Goal: Task Accomplishment & Management: Manage account settings

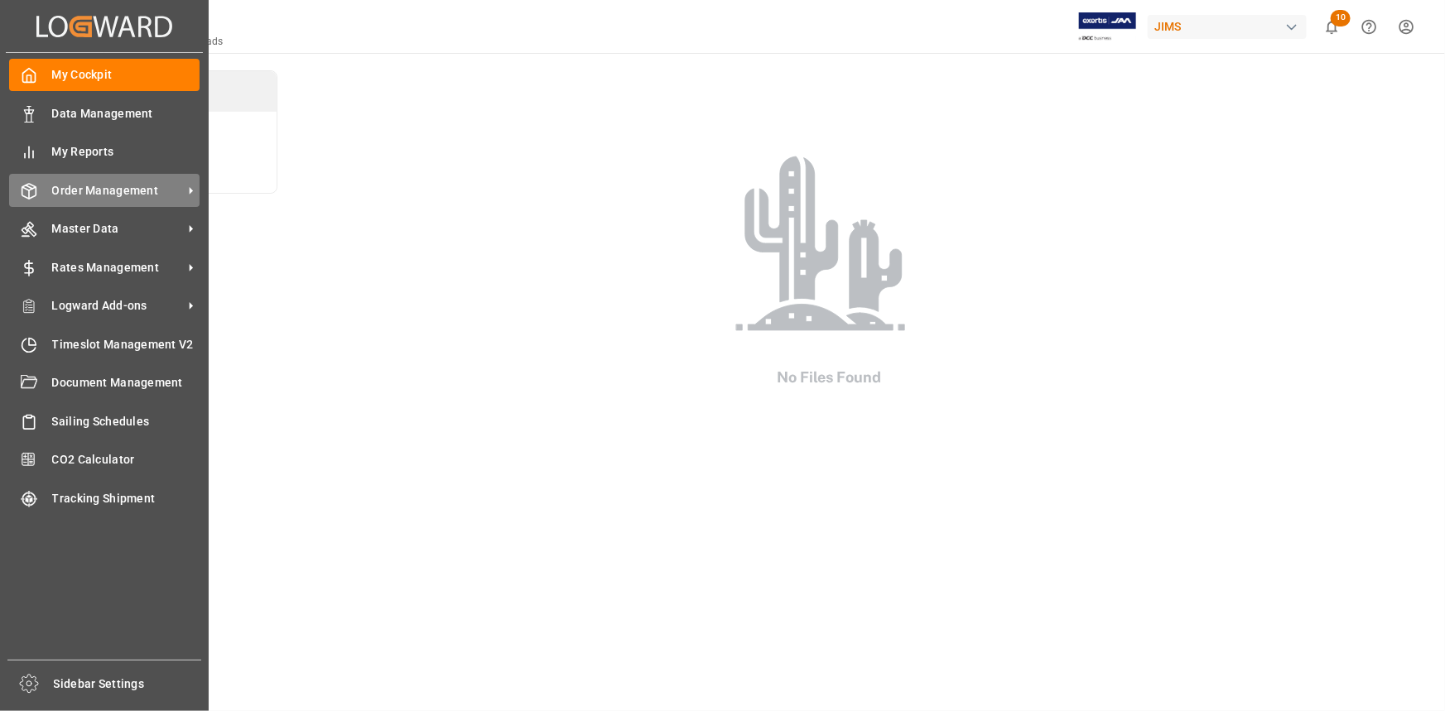
click at [117, 193] on span "Order Management" at bounding box center [117, 190] width 131 height 17
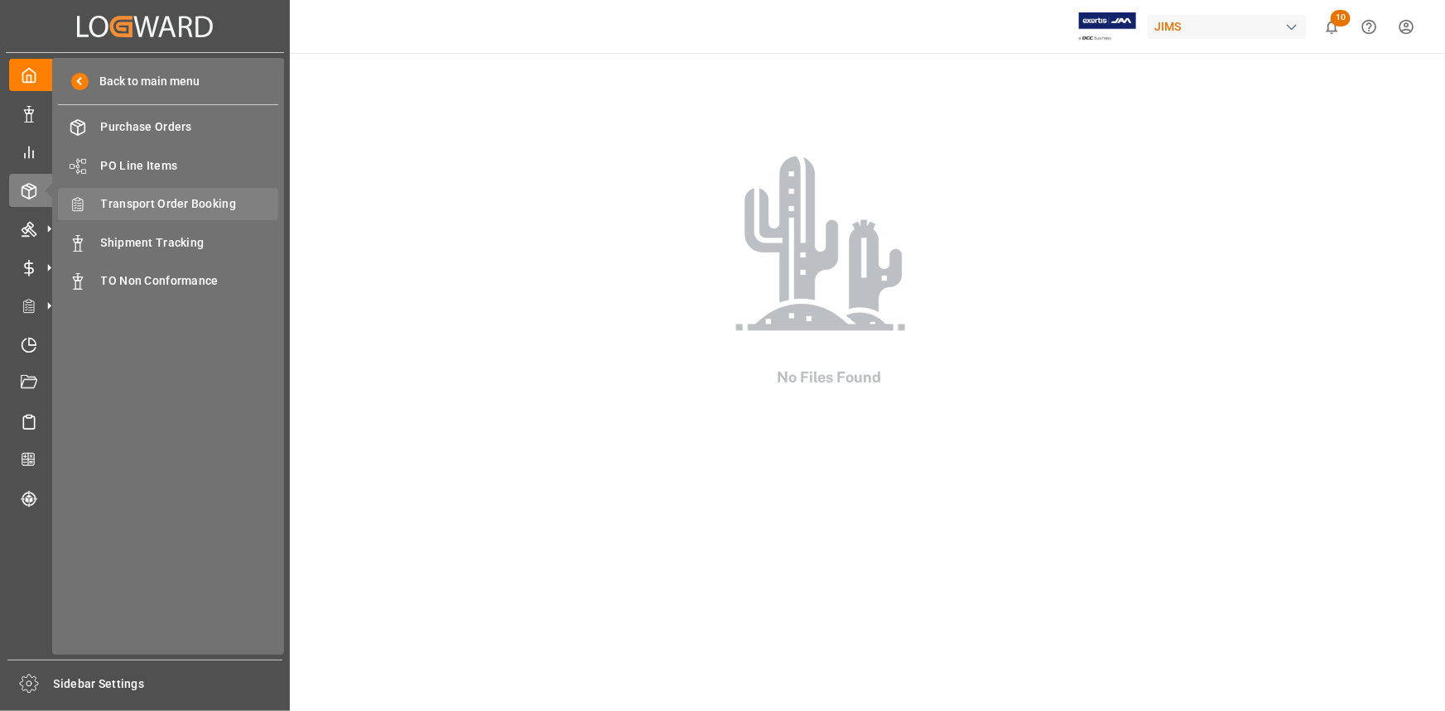
click at [154, 204] on span "Transport Order Booking" at bounding box center [190, 203] width 178 height 17
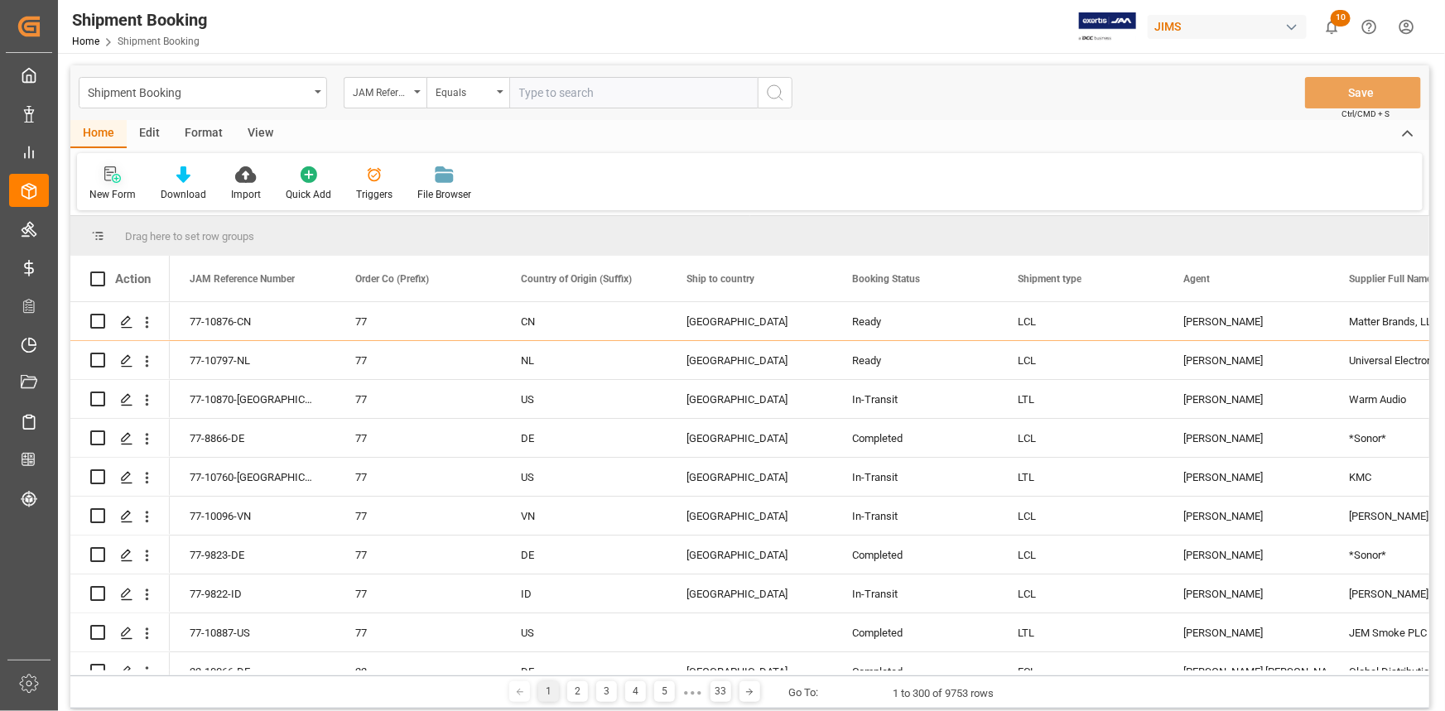
click at [108, 181] on icon at bounding box center [110, 173] width 12 height 15
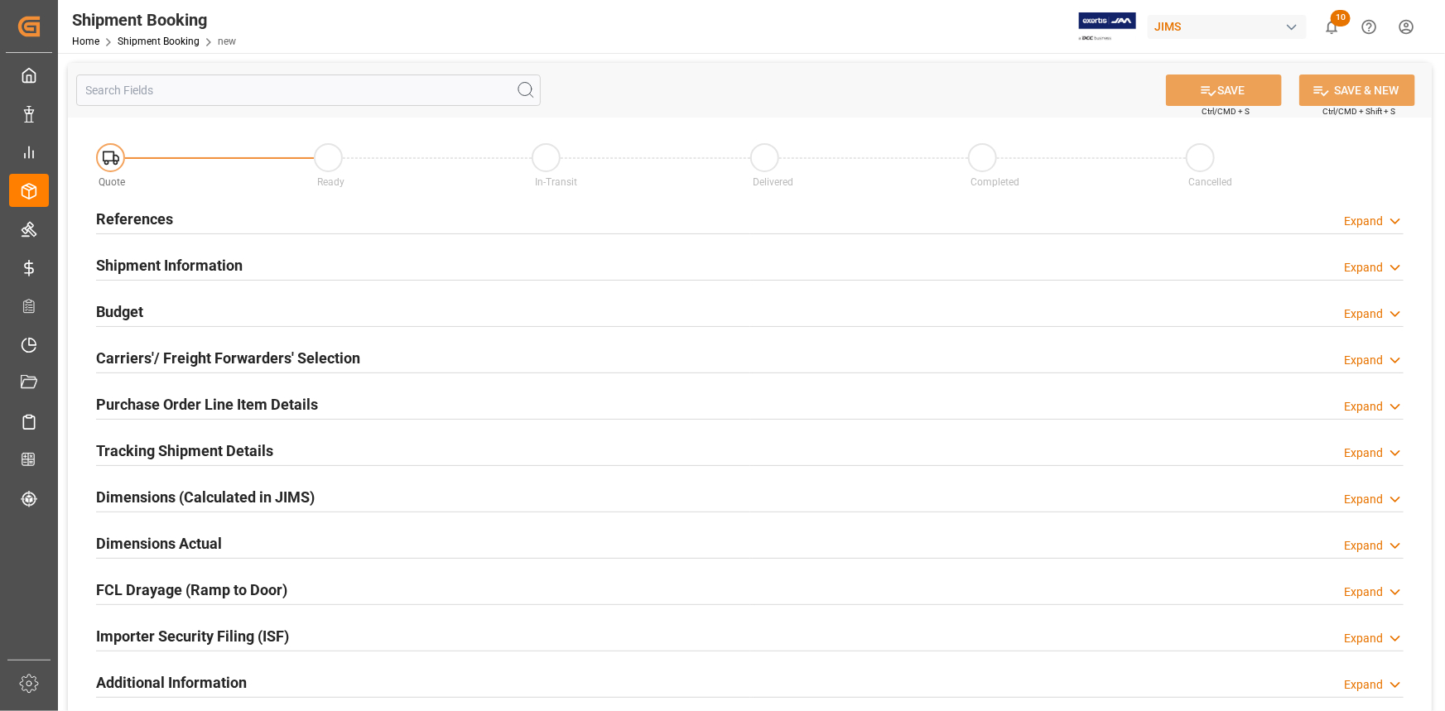
click at [346, 215] on div "References Expand" at bounding box center [749, 217] width 1307 height 31
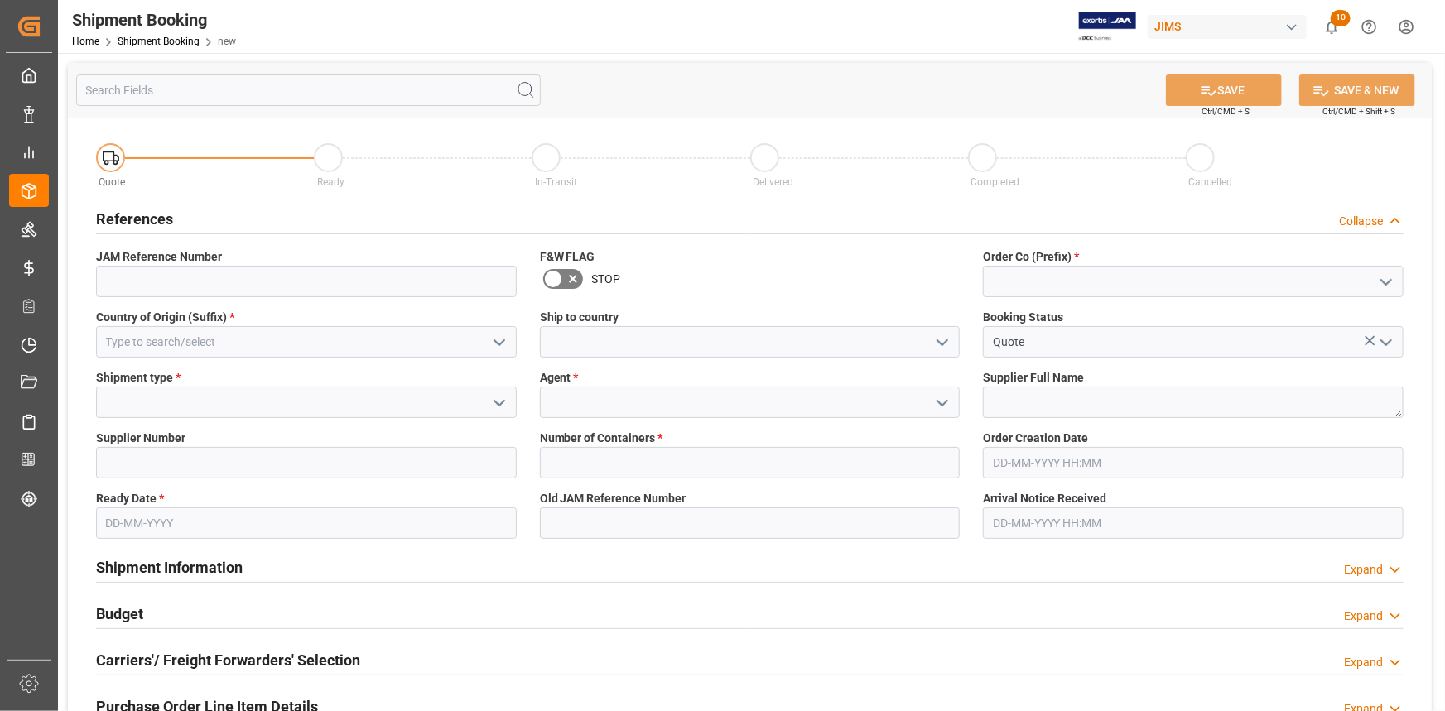
drag, startPoint x: 1386, startPoint y: 278, endPoint x: 1369, endPoint y: 279, distance: 16.6
click at [1386, 279] on icon "open menu" at bounding box center [1386, 282] width 20 height 20
click at [1120, 319] on div "22" at bounding box center [1193, 318] width 419 height 37
type input "22"
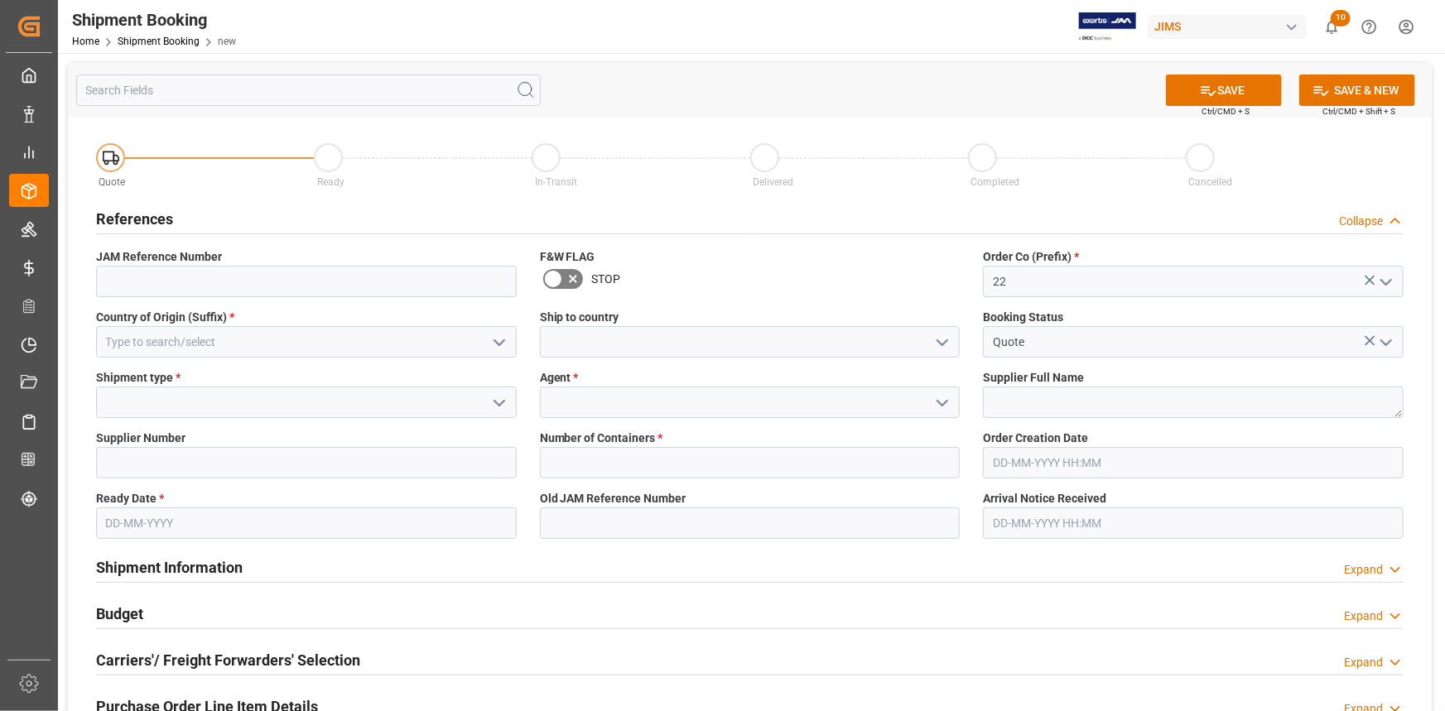
click at [493, 337] on icon "open menu" at bounding box center [499, 343] width 20 height 20
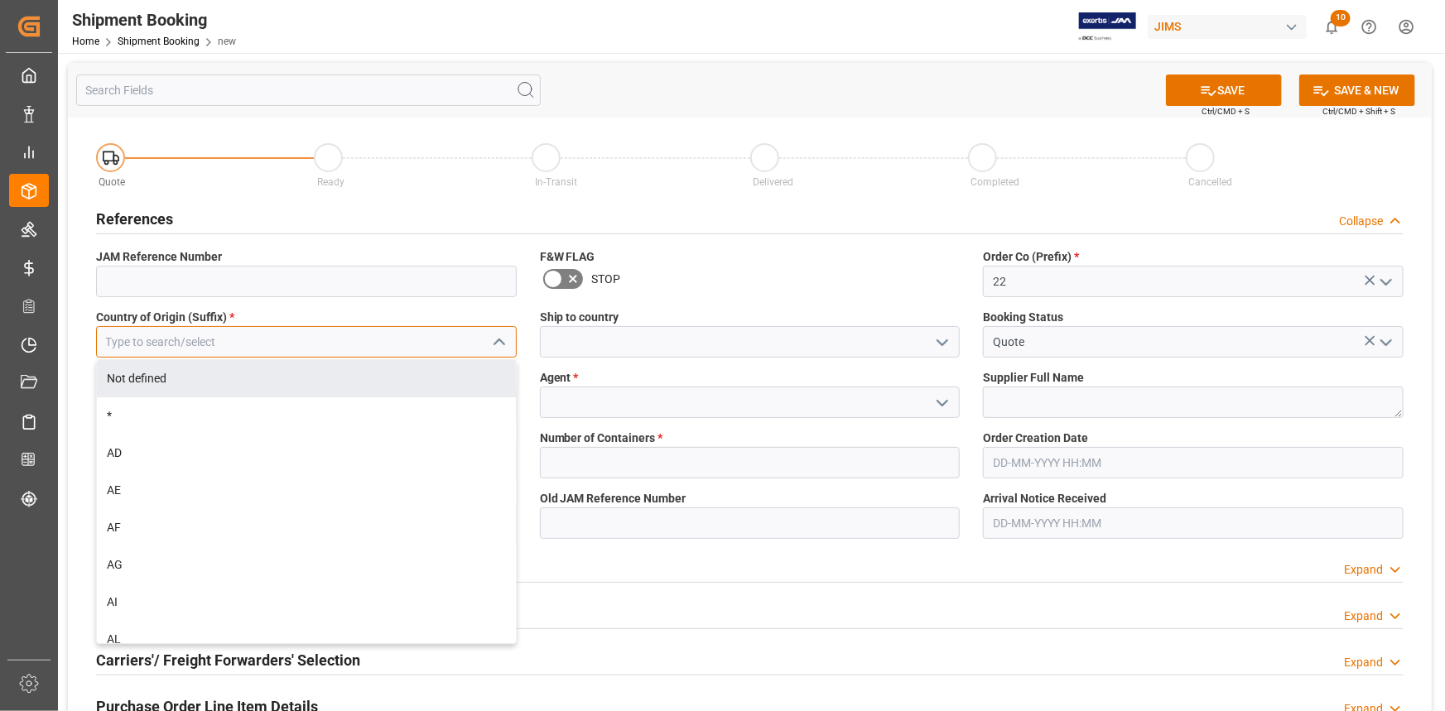
click at [263, 339] on input at bounding box center [306, 341] width 421 height 31
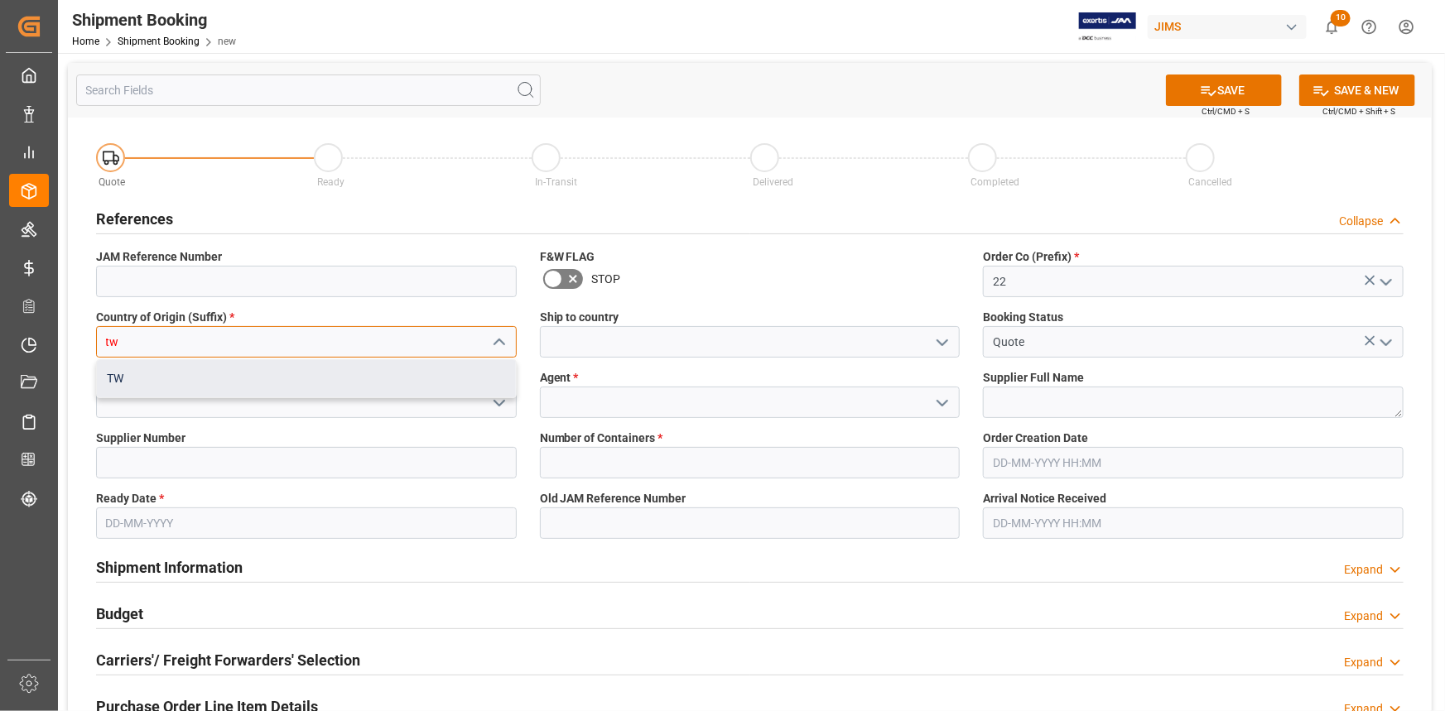
click at [234, 374] on div "TW" at bounding box center [306, 378] width 419 height 37
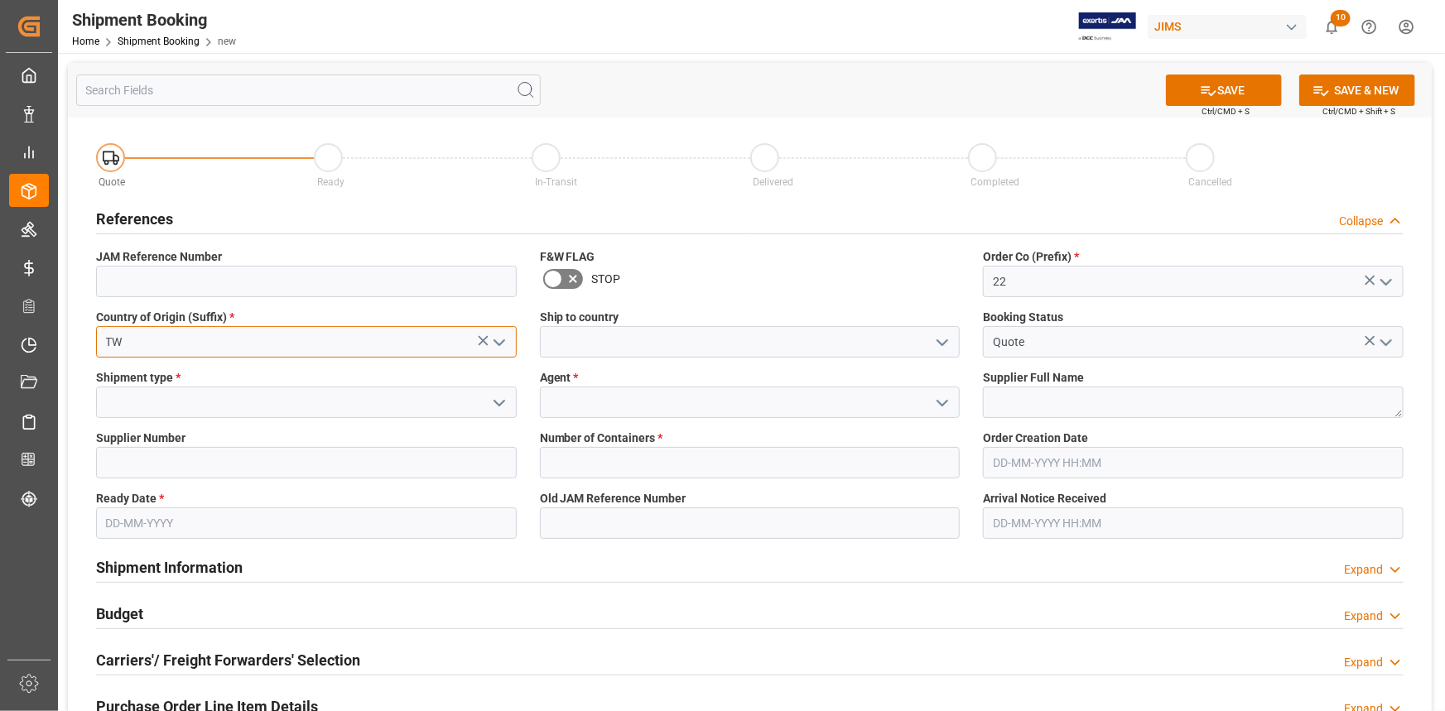
type input "TW"
click at [941, 341] on polyline "open menu" at bounding box center [942, 342] width 10 height 5
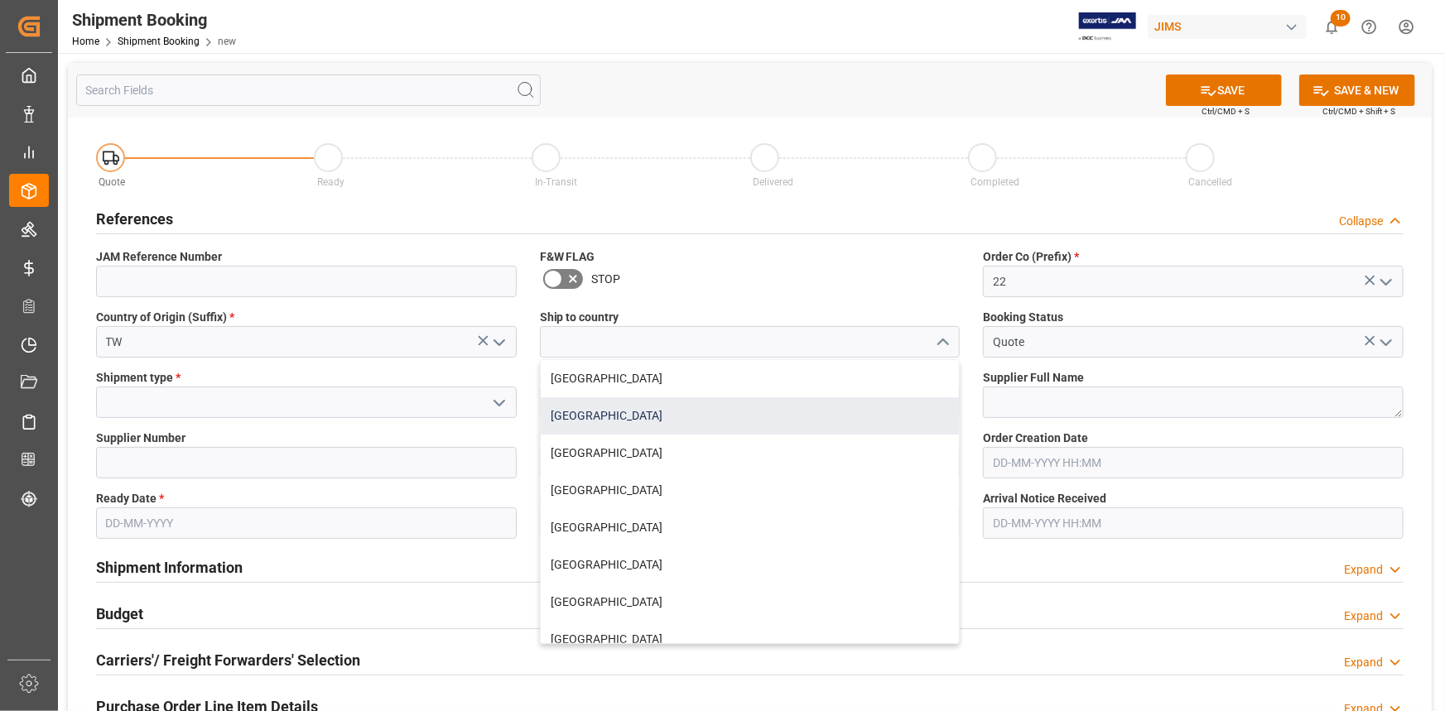
click at [662, 412] on div "[GEOGRAPHIC_DATA]" at bounding box center [750, 415] width 419 height 37
type input "[GEOGRAPHIC_DATA]"
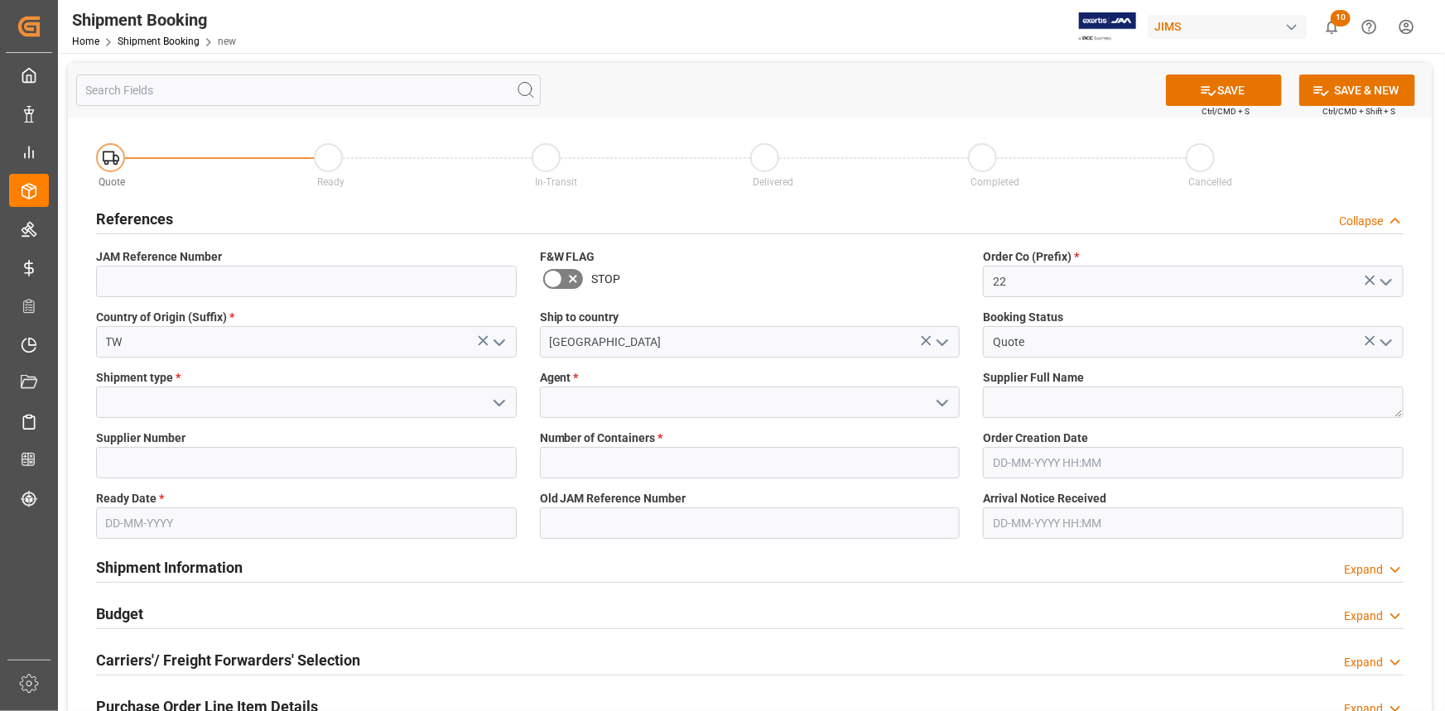
click at [495, 402] on polyline "open menu" at bounding box center [499, 403] width 10 height 5
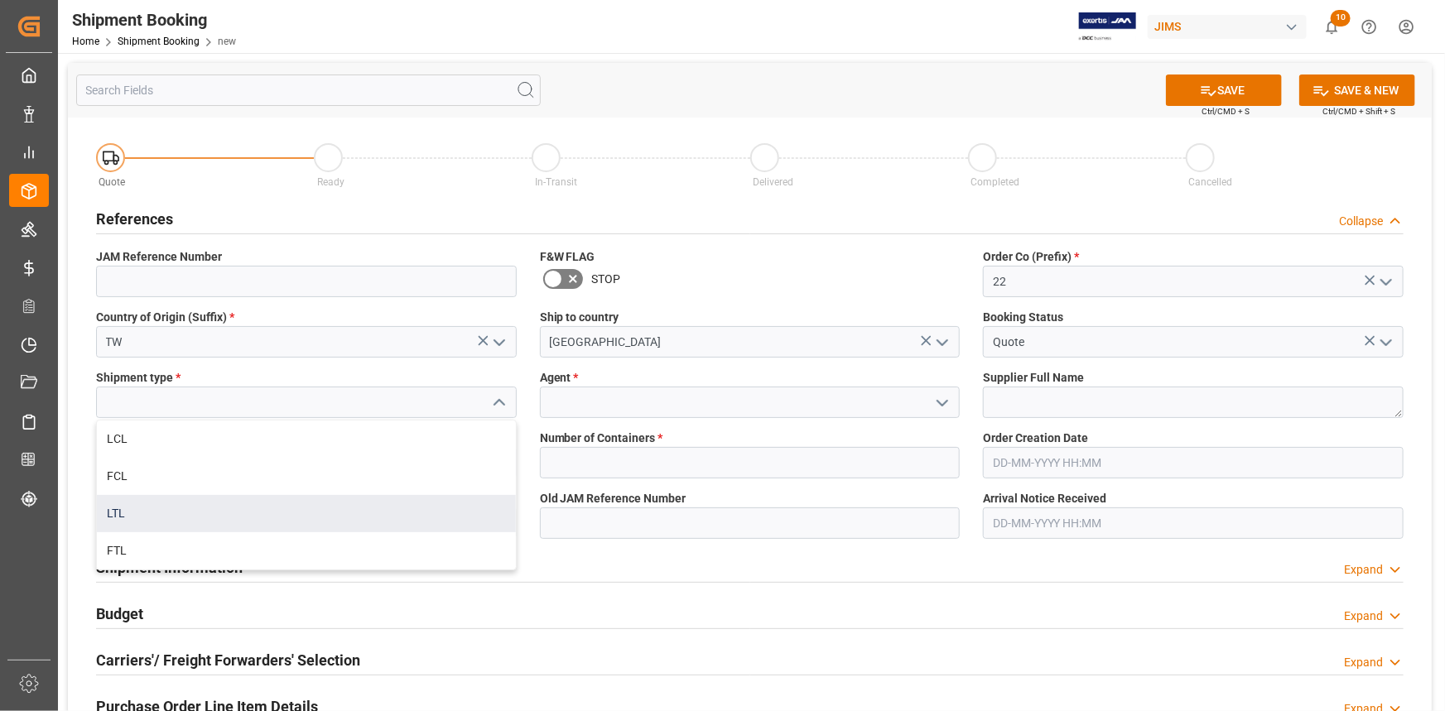
click at [306, 509] on div "LTL" at bounding box center [306, 513] width 419 height 37
type input "LTL"
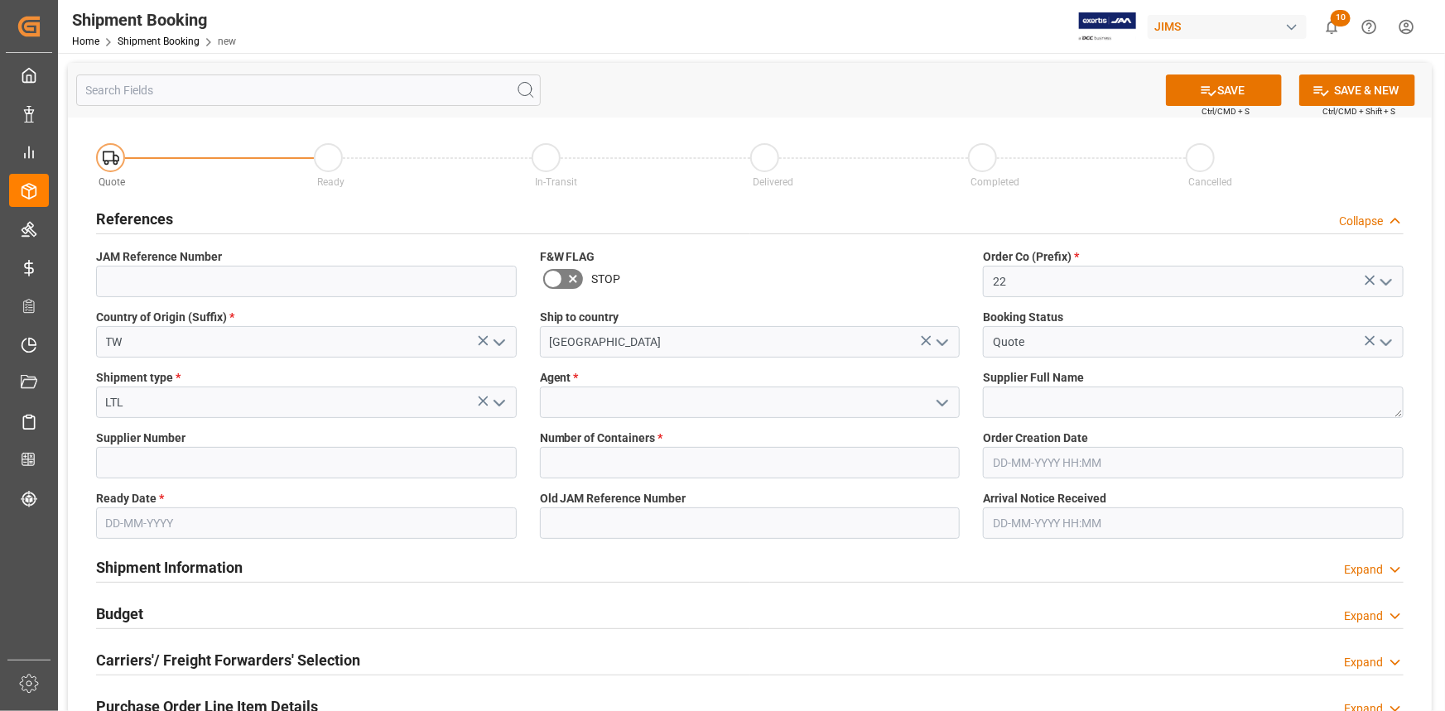
click at [937, 401] on polyline "open menu" at bounding box center [942, 403] width 10 height 5
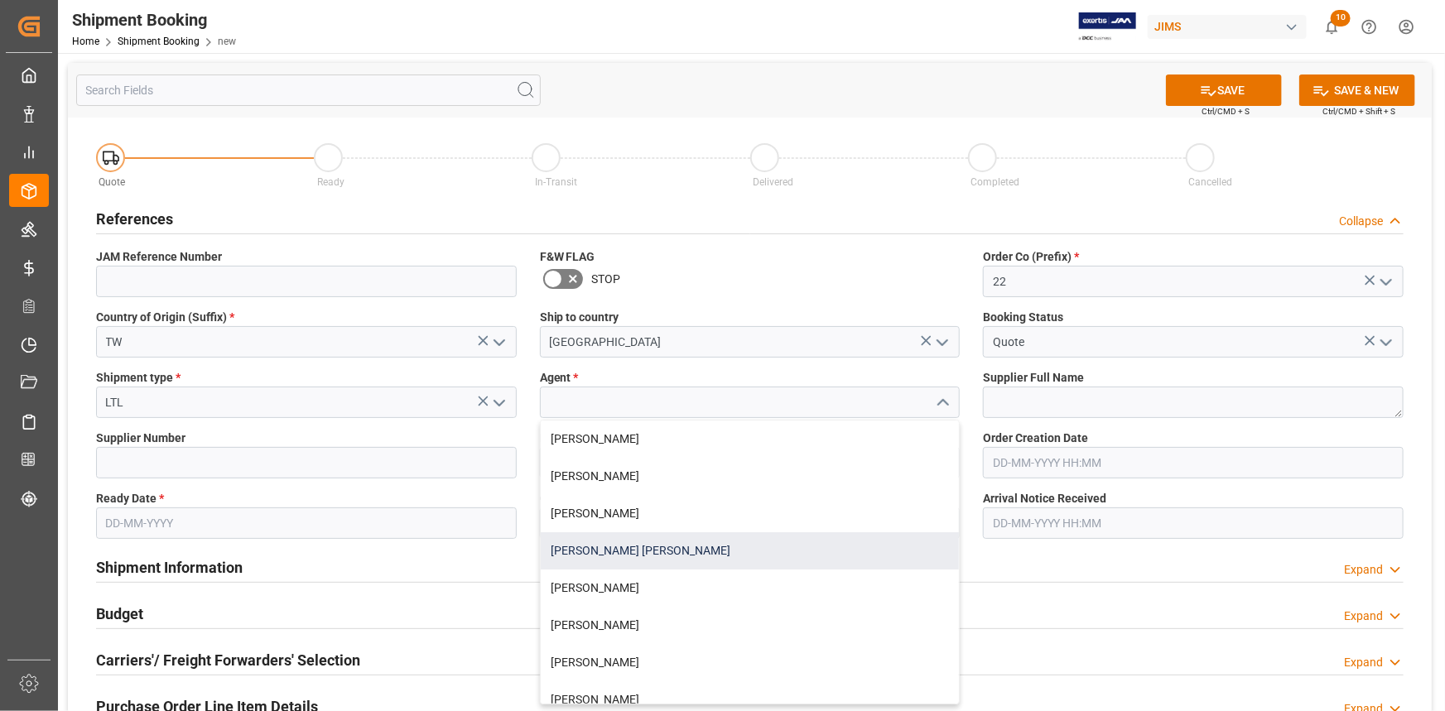
click at [700, 546] on div "[PERSON_NAME] [PERSON_NAME]" at bounding box center [750, 550] width 419 height 37
type input "[PERSON_NAME] [PERSON_NAME]"
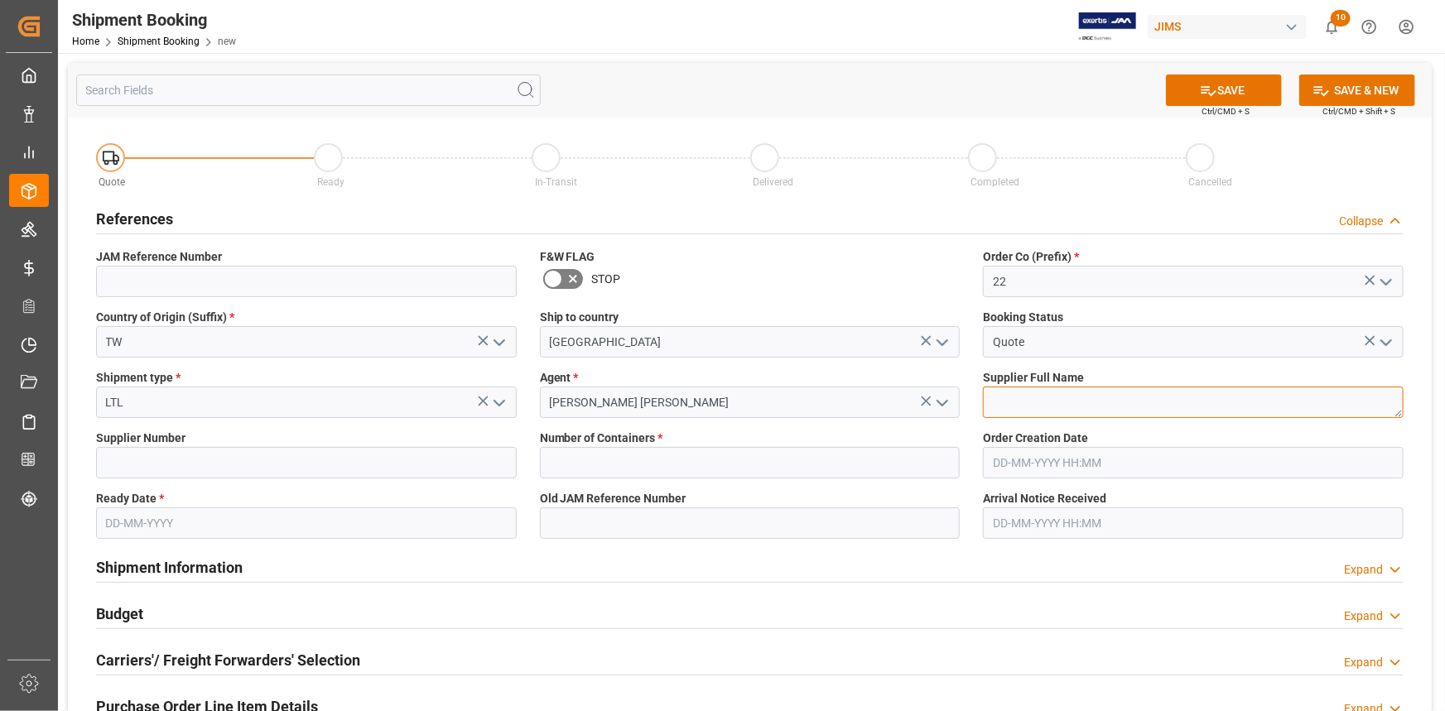
click at [1004, 402] on textarea at bounding box center [1193, 402] width 421 height 31
paste textarea "Winsson Enterprises Co., Ltd"
type textarea "Winsson Enterprises Co., Ltd"
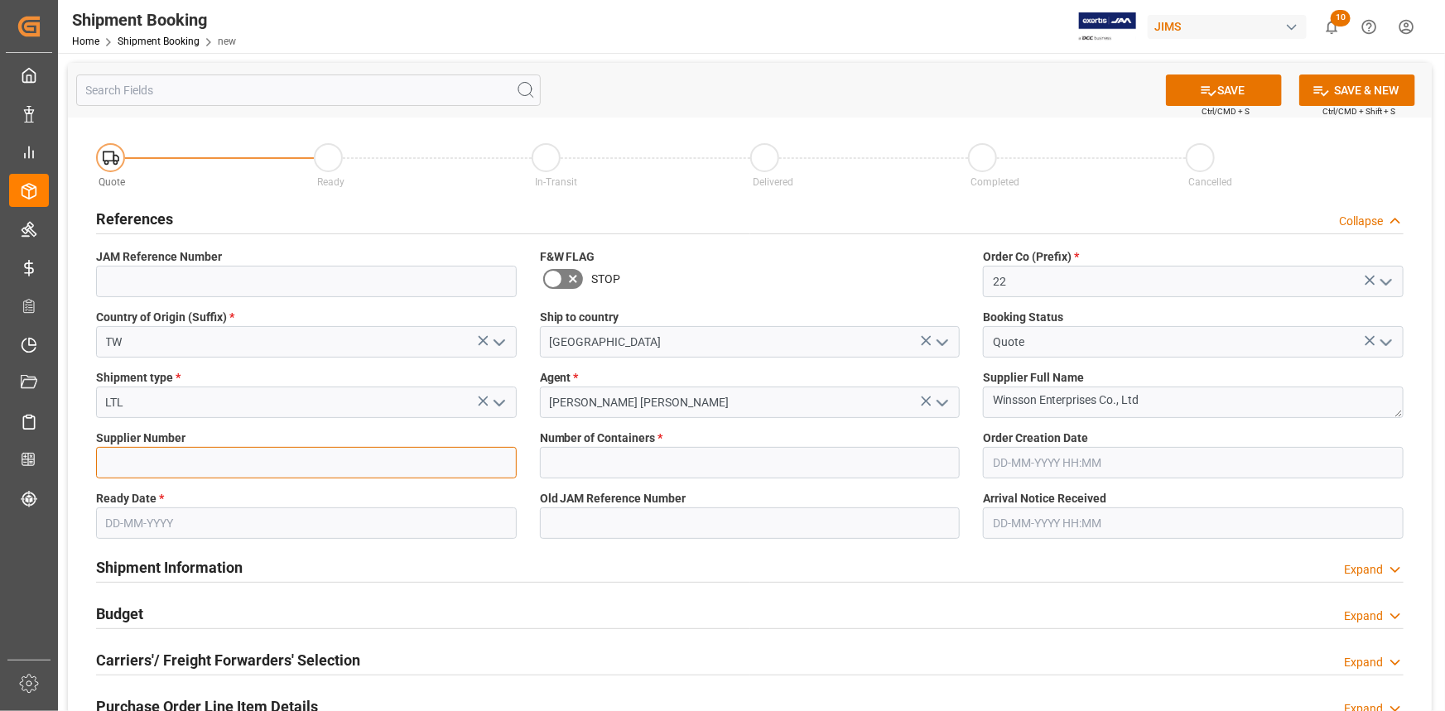
click at [214, 468] on input at bounding box center [306, 462] width 421 height 31
paste input "679102"
type input "679102"
click at [132, 524] on input "text" at bounding box center [306, 523] width 421 height 31
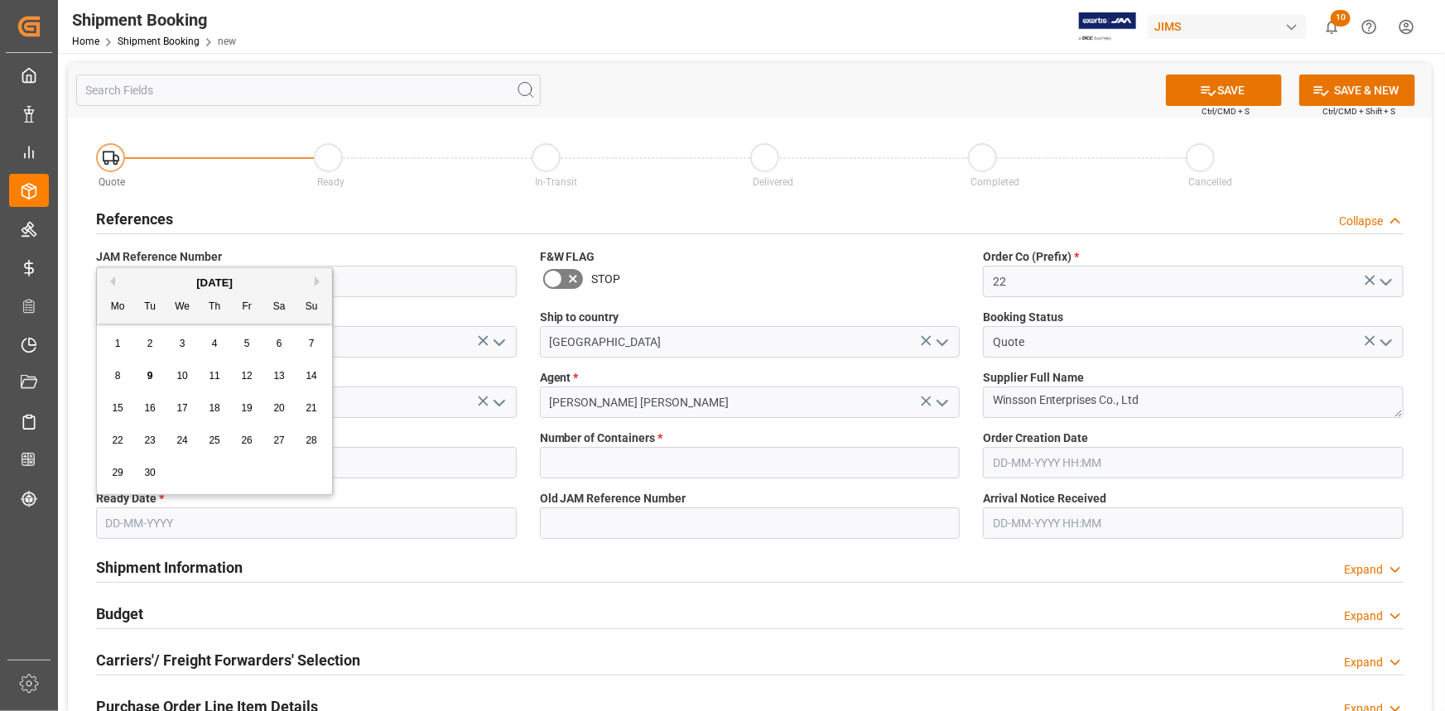
click at [210, 368] on div "11" at bounding box center [215, 377] width 21 height 20
type input "[DATE]"
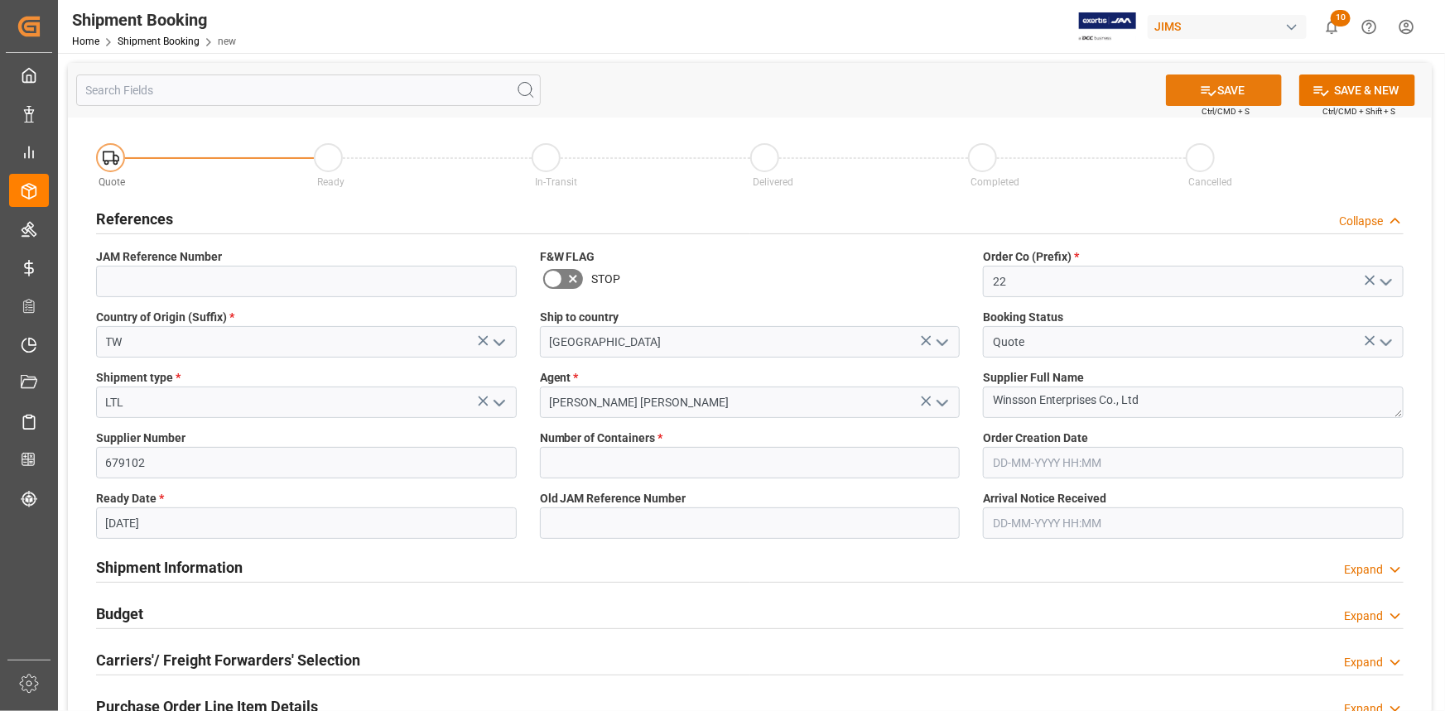
click at [1229, 87] on button "SAVE" at bounding box center [1224, 90] width 116 height 31
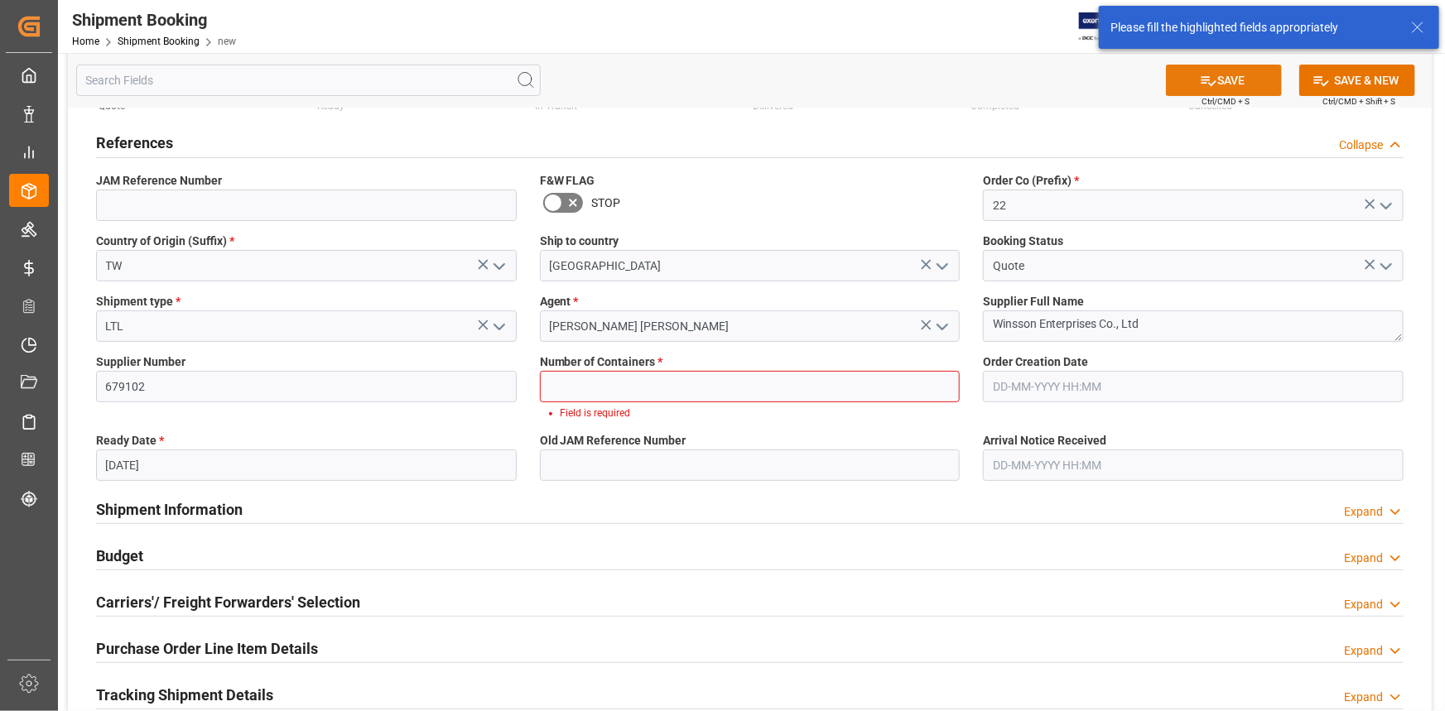
scroll to position [80, 0]
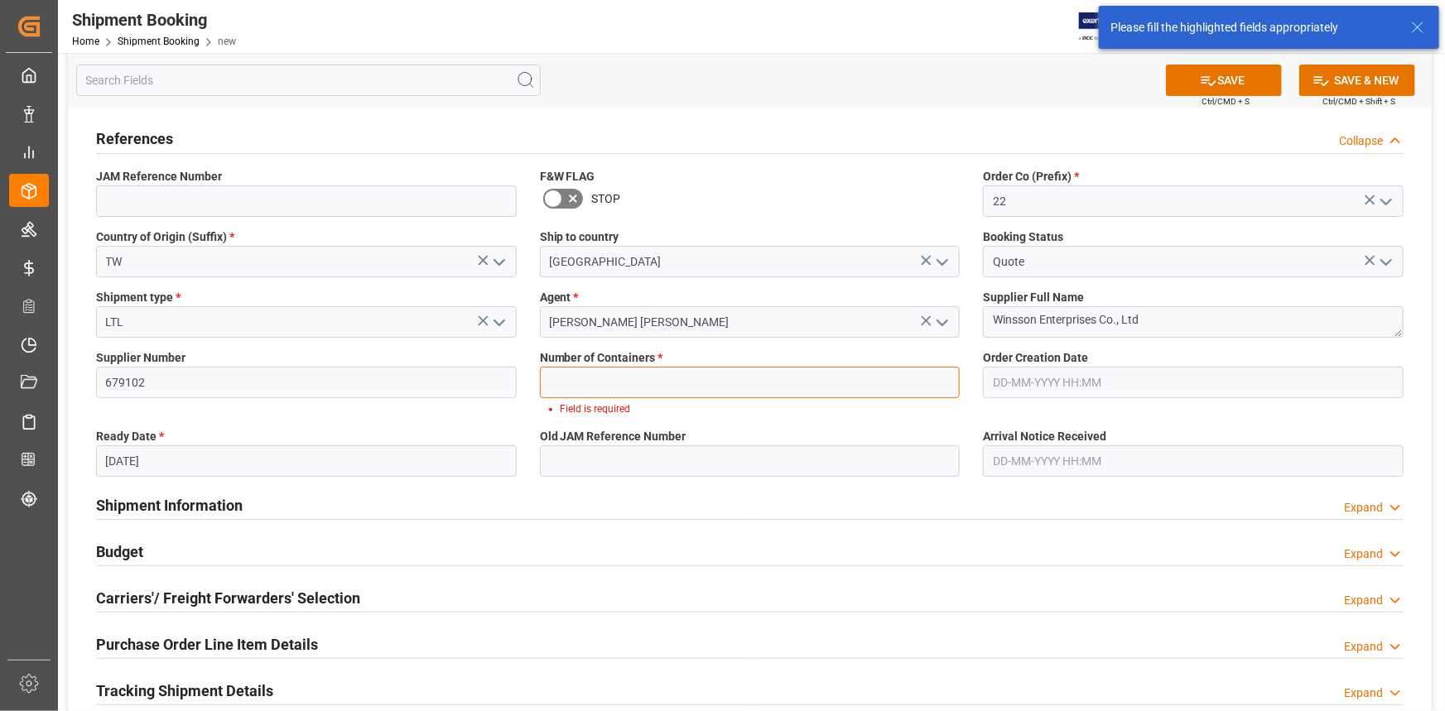
click at [645, 380] on input "text" at bounding box center [750, 382] width 421 height 31
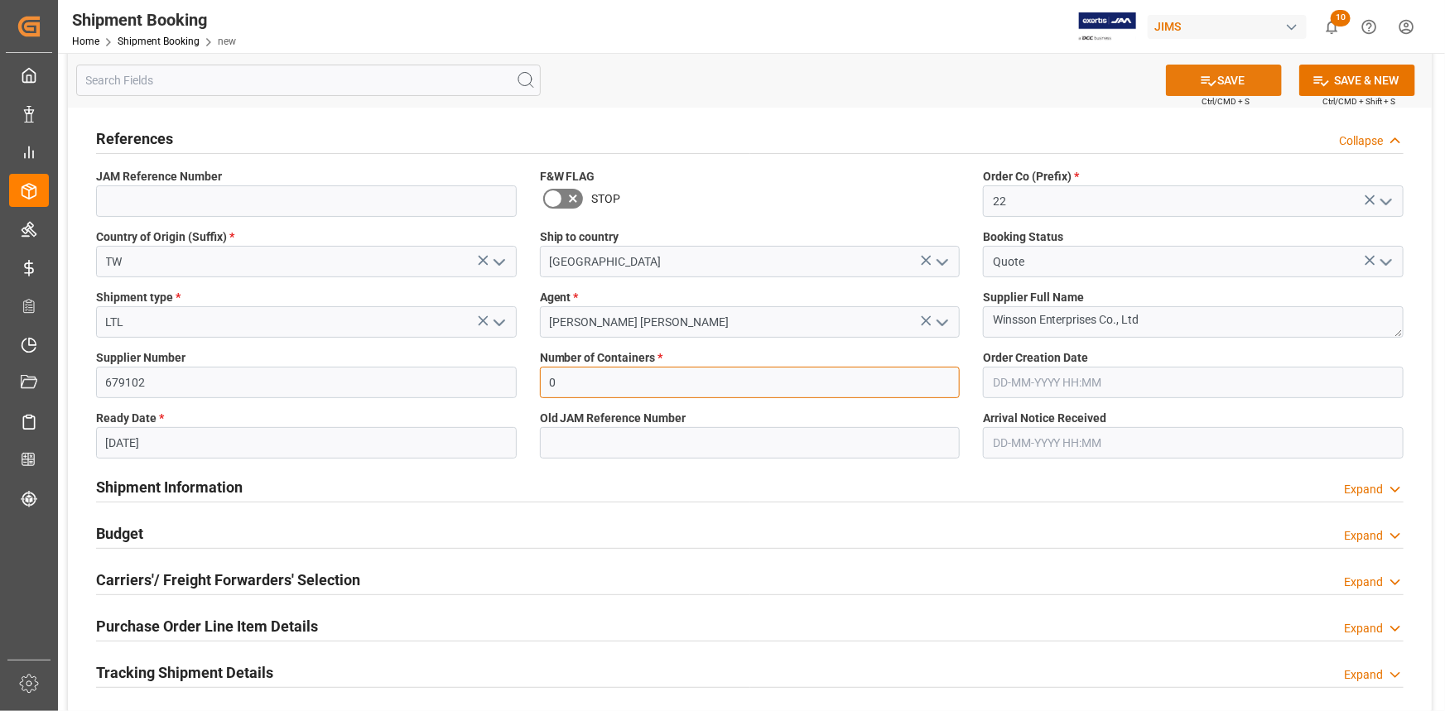
type input "0"
click at [1208, 77] on icon at bounding box center [1208, 80] width 17 height 17
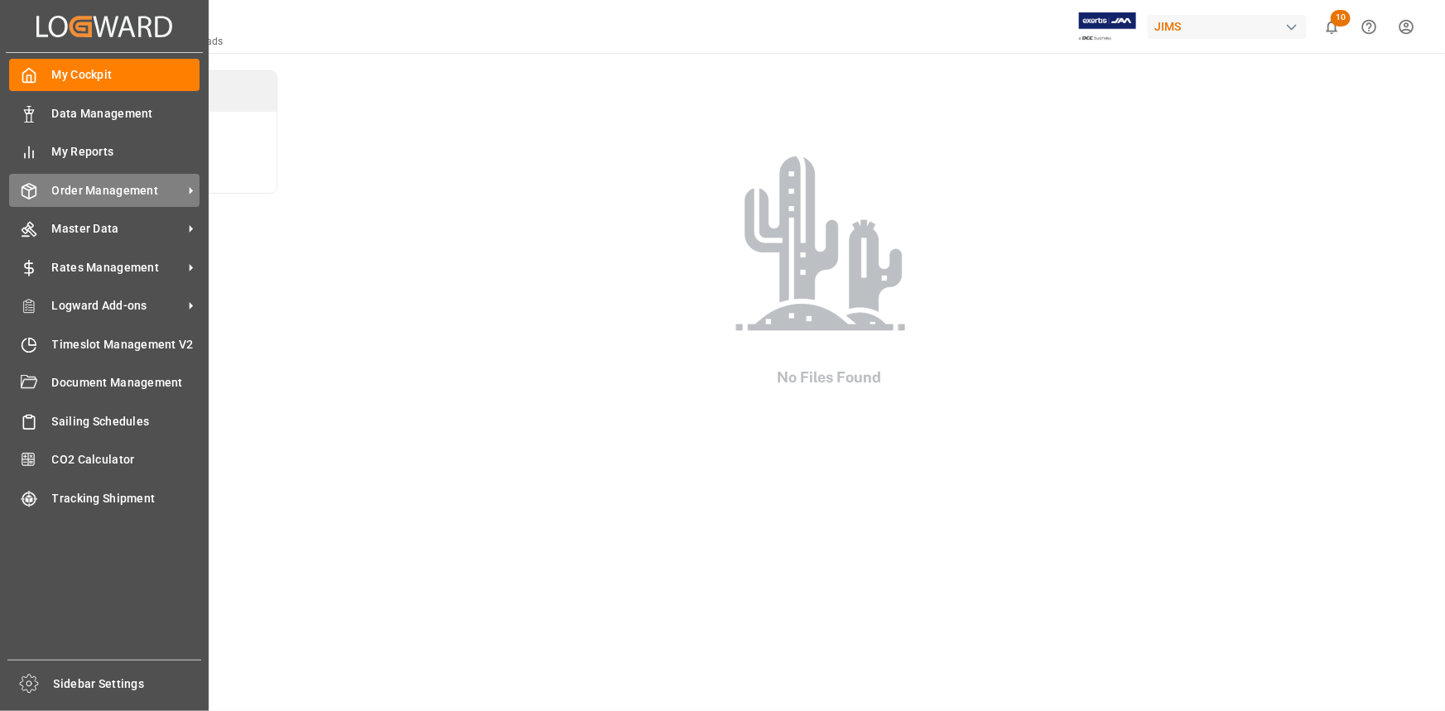
click at [107, 193] on span "Order Management" at bounding box center [117, 190] width 131 height 17
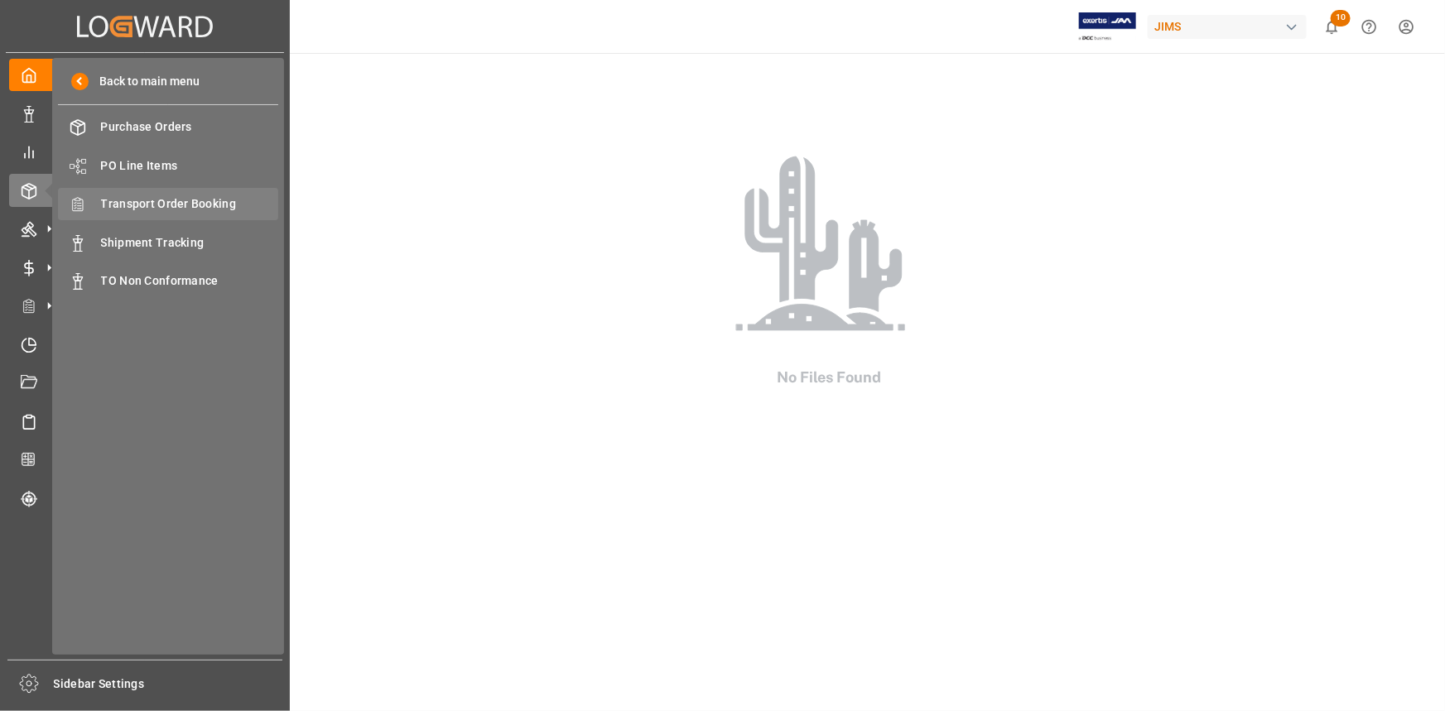
click at [180, 206] on span "Transport Order Booking" at bounding box center [190, 203] width 178 height 17
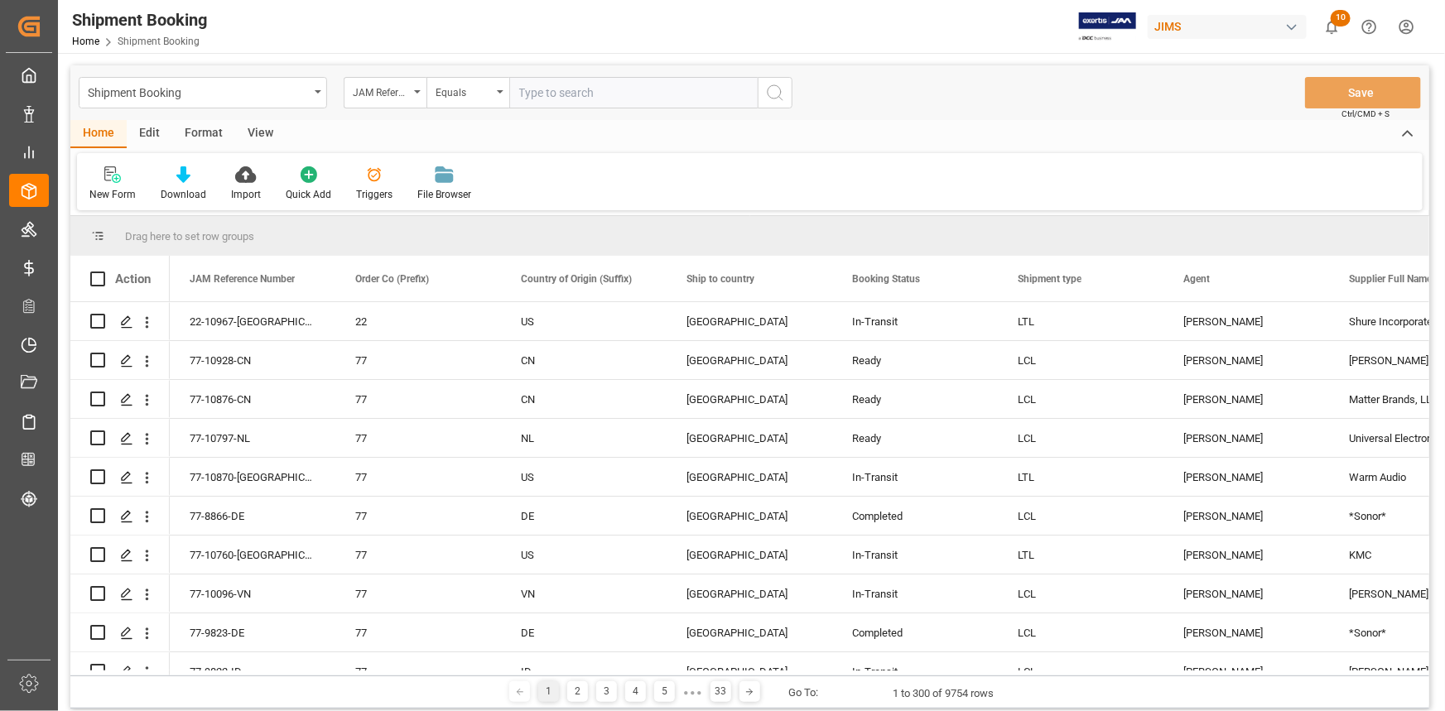
click at [549, 100] on input "text" at bounding box center [633, 92] width 248 height 31
type input "22-10433-TW"
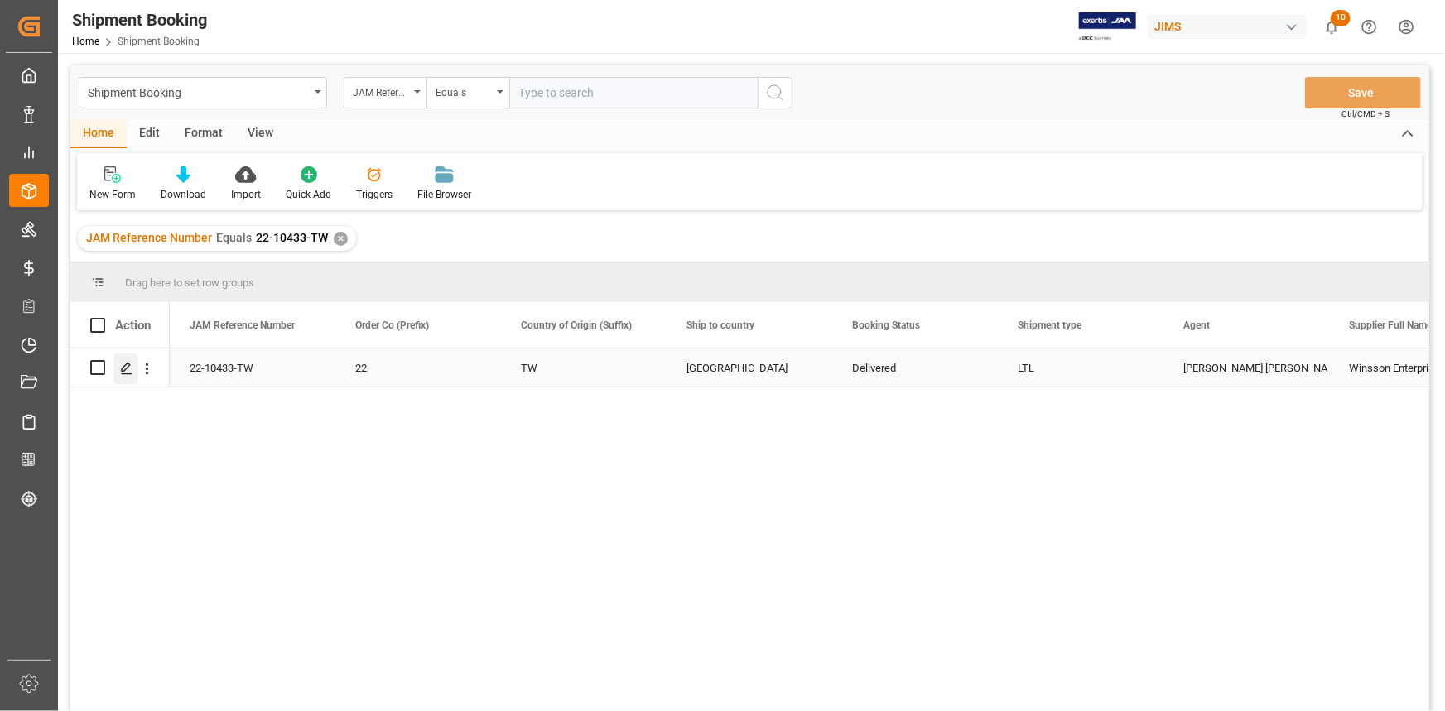
click at [124, 365] on polygon "Press SPACE to select this row." at bounding box center [126, 367] width 8 height 8
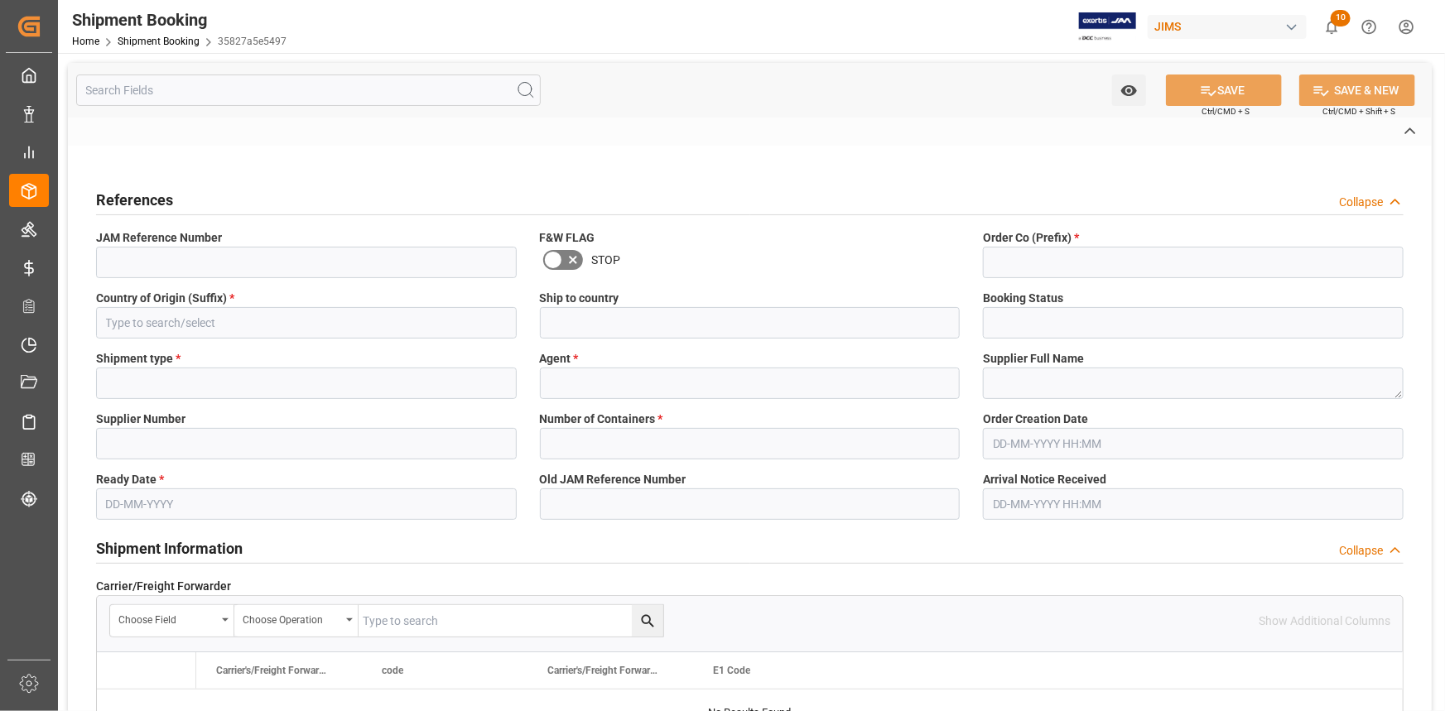
type input "22-10433-TW"
type input "22"
type input "TW"
type input "[GEOGRAPHIC_DATA]"
type input "Delivered"
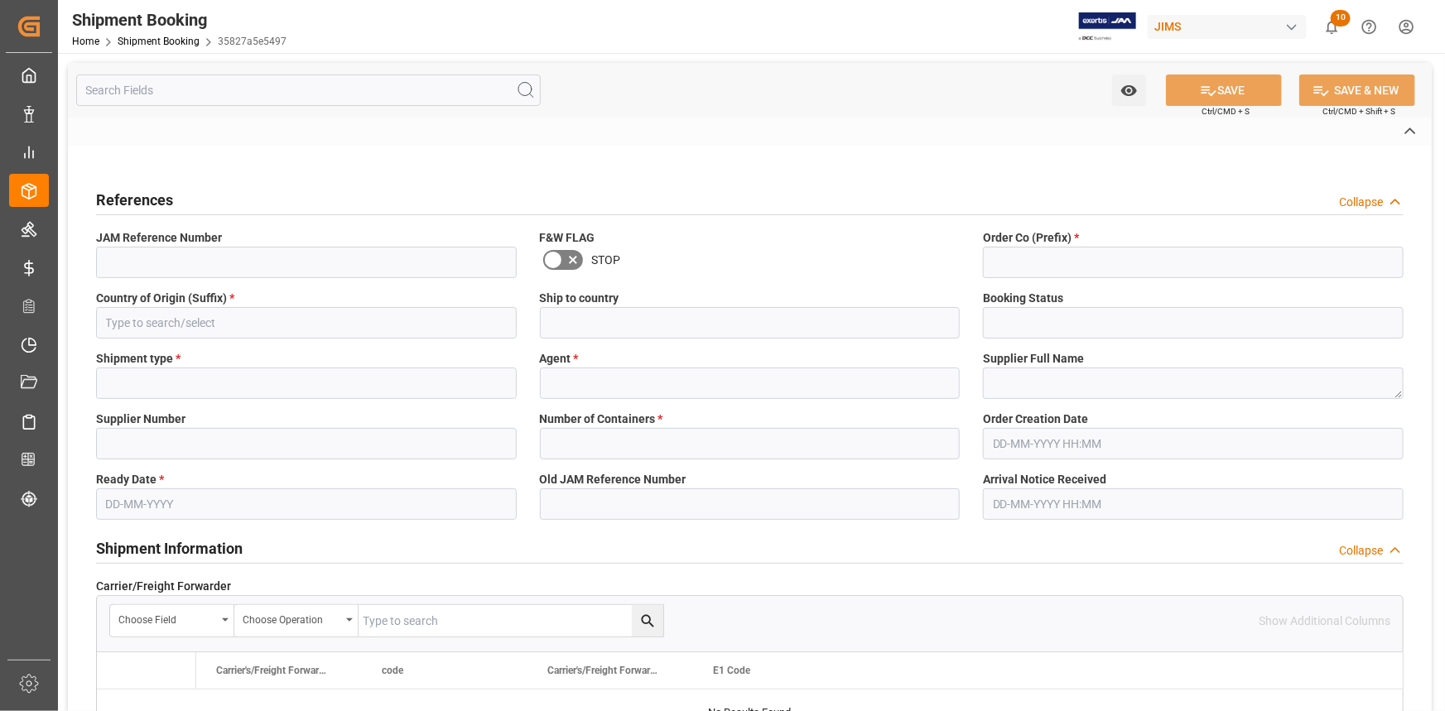
type input "LTL"
type input "[PERSON_NAME] [PERSON_NAME]"
type textarea "Winsson Enterprises Co., Ltd"
type input "679102"
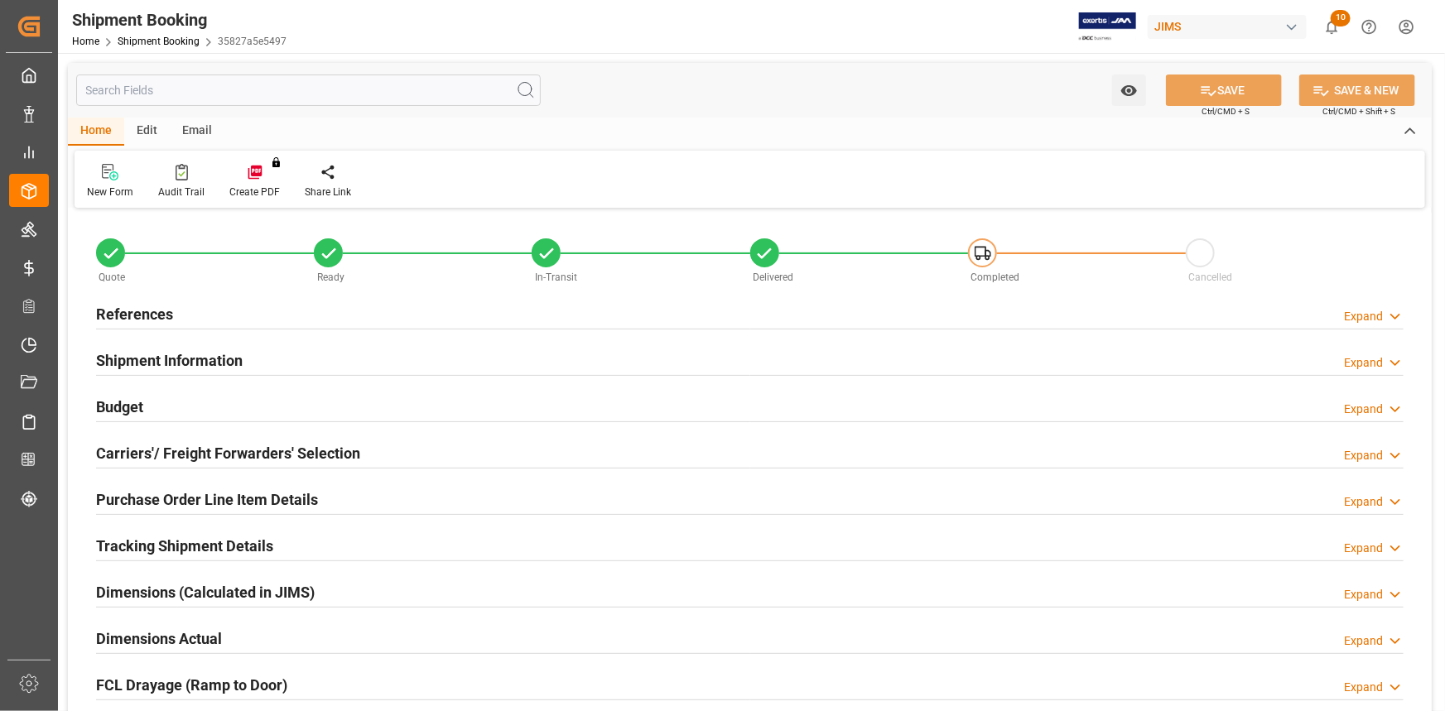
type input "0"
type input "13-08-2025"
click at [372, 317] on div "References Expand" at bounding box center [749, 312] width 1307 height 31
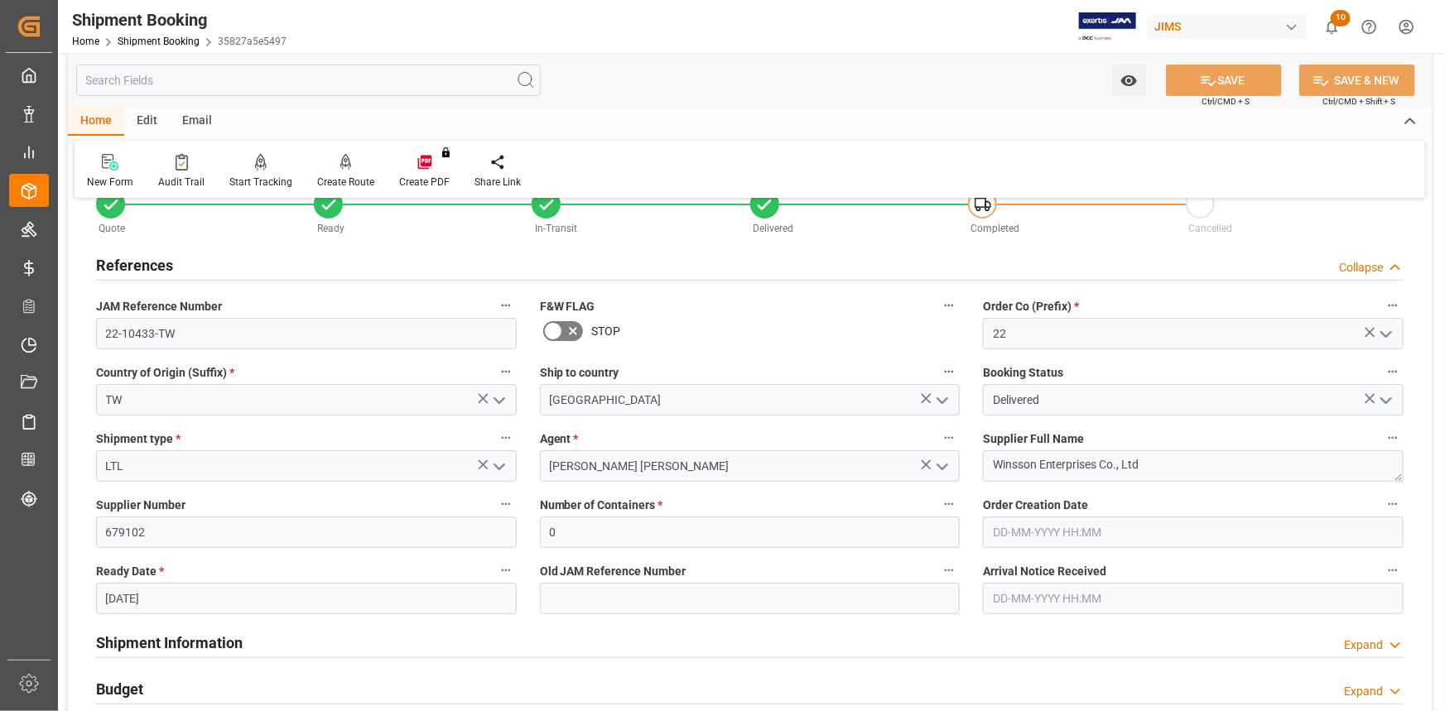
scroll to position [75, 0]
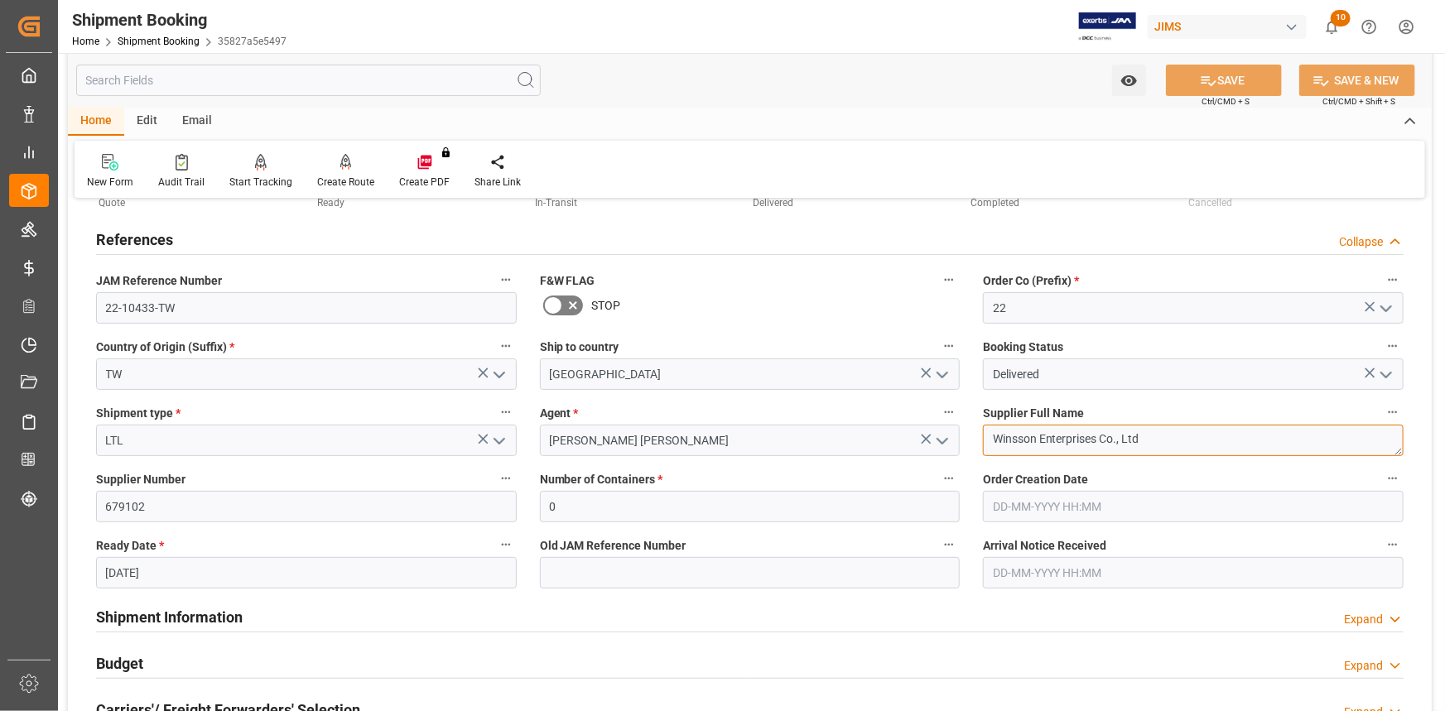
drag, startPoint x: 1142, startPoint y: 433, endPoint x: 966, endPoint y: 437, distance: 175.6
click at [966, 435] on div "Quote Ready In-Transit Delivered Completed Cancelled References Collapse JAM Re…" at bounding box center [750, 652] width 1364 height 1029
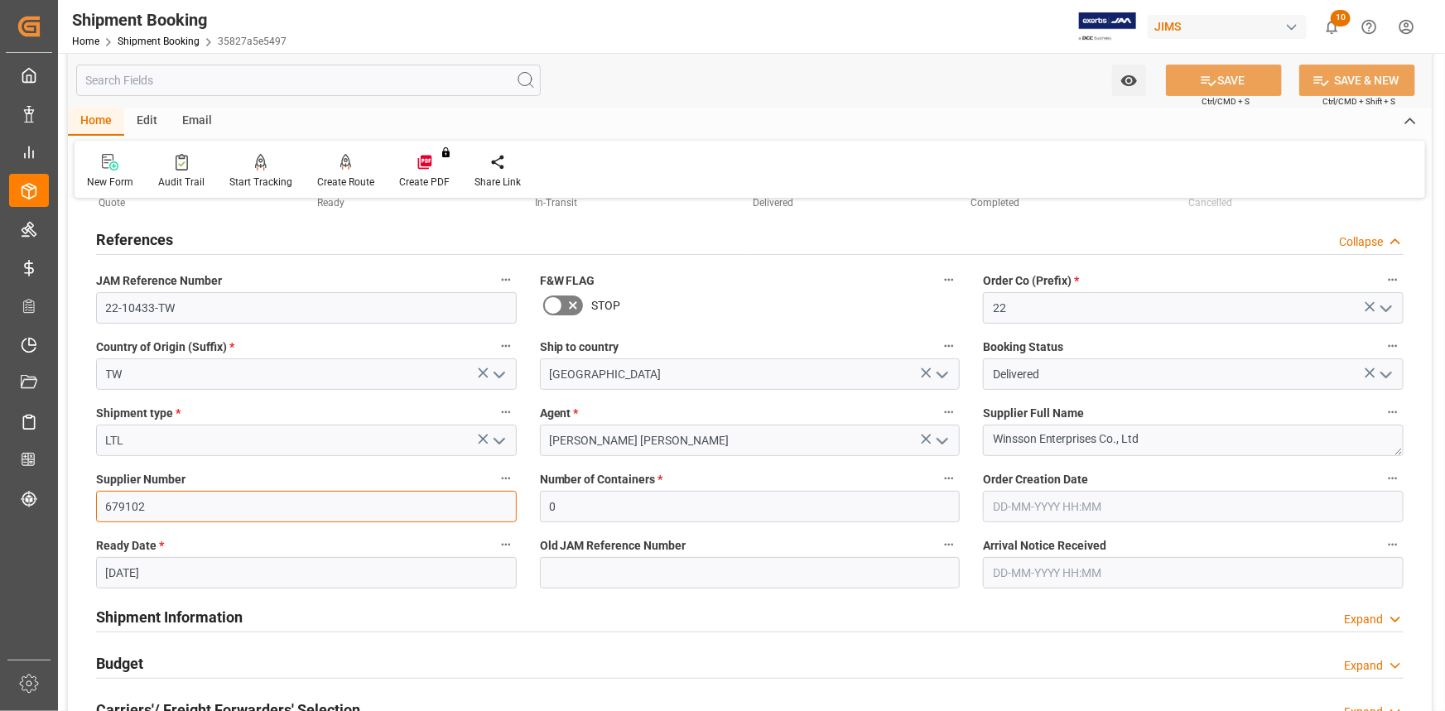
drag, startPoint x: 135, startPoint y: 506, endPoint x: 64, endPoint y: 506, distance: 71.2
click at [64, 506] on div "Watch Option SAVE Ctrl/CMD + S SAVE & NEW Ctrl/CMD + Shift + S Home Edit Email …" at bounding box center [750, 645] width 1384 height 1334
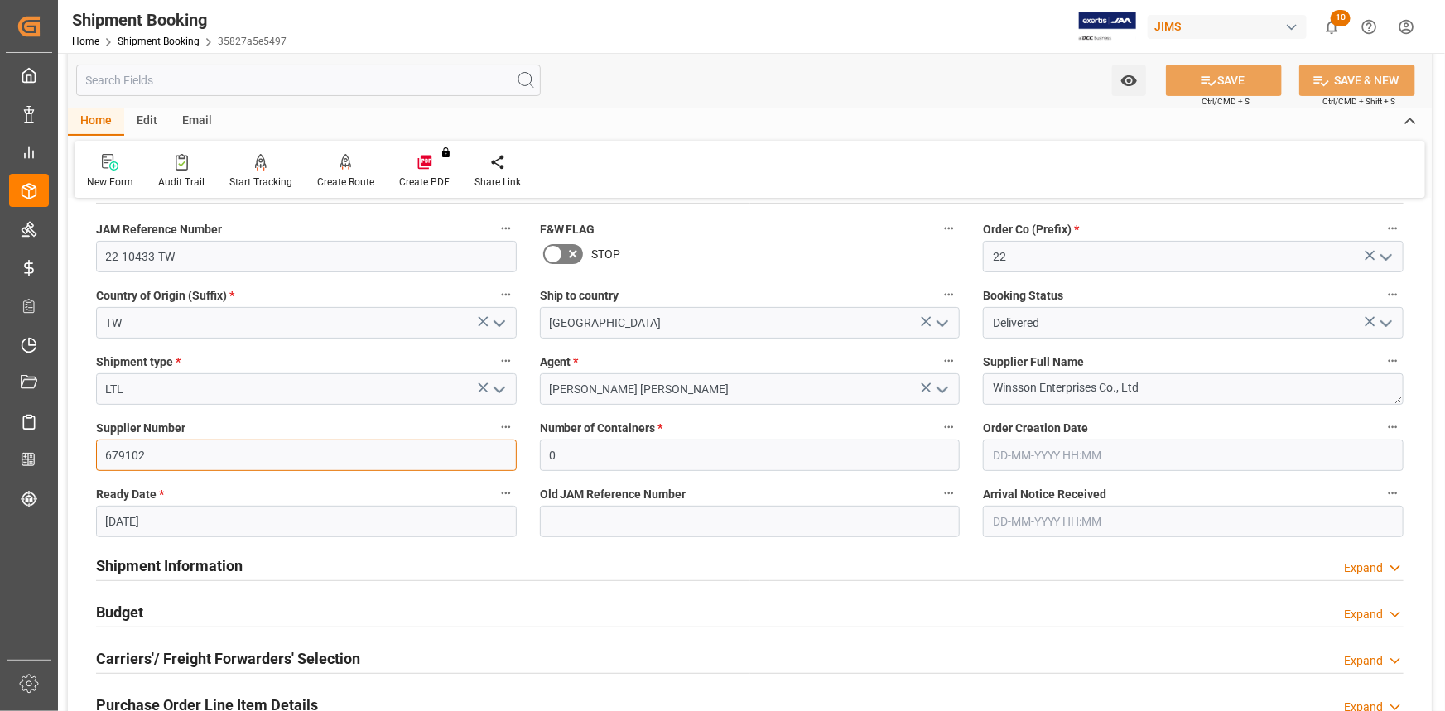
scroll to position [150, 0]
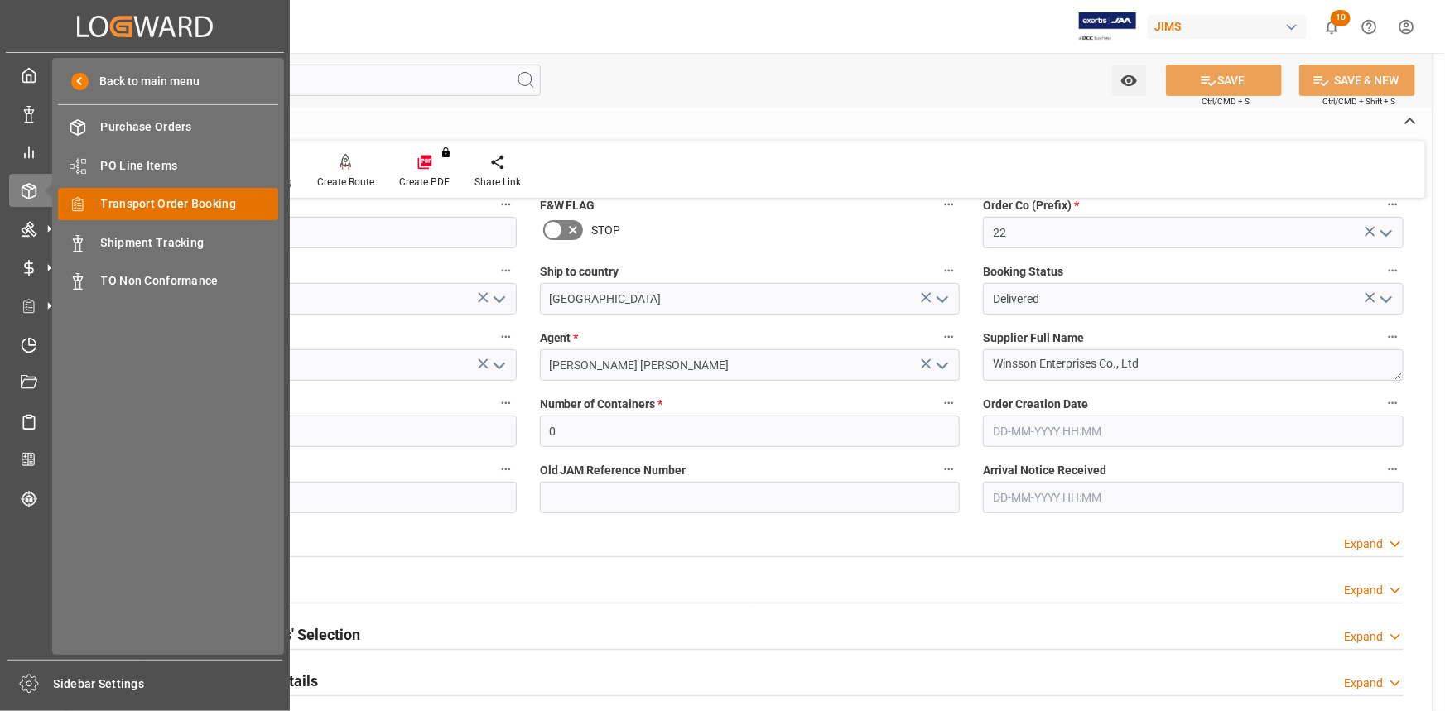
click at [149, 202] on span "Transport Order Booking" at bounding box center [190, 203] width 178 height 17
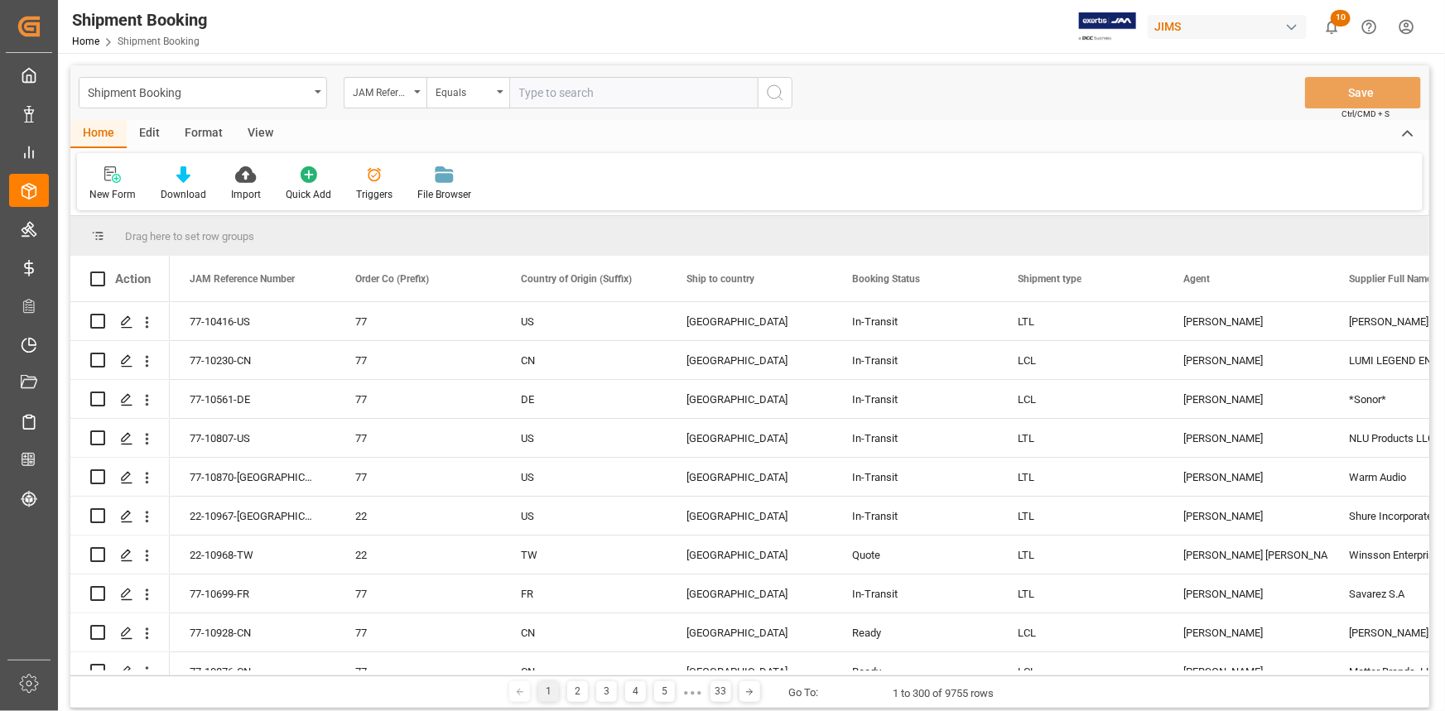
click at [557, 91] on input "text" at bounding box center [633, 92] width 248 height 31
type input "22-10878-CN"
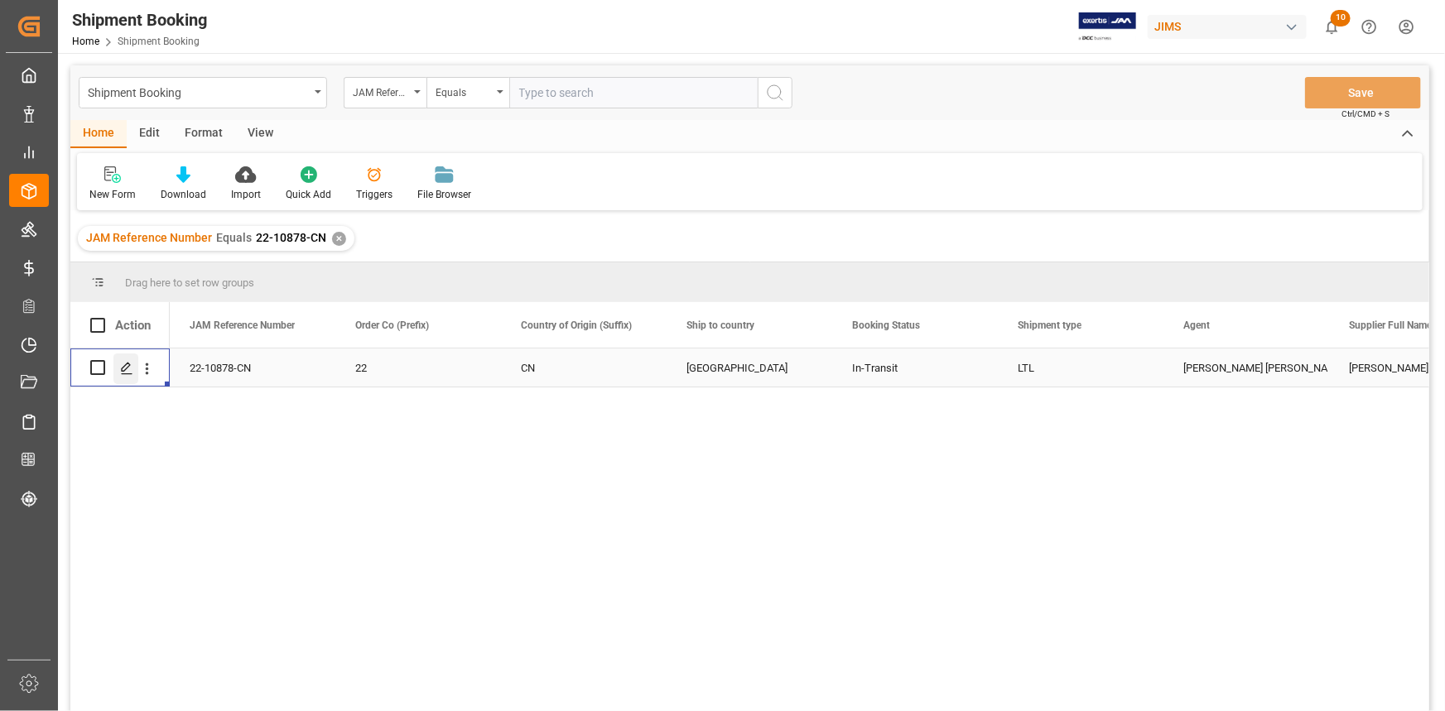
click at [131, 369] on icon "Press SPACE to select this row." at bounding box center [126, 368] width 13 height 13
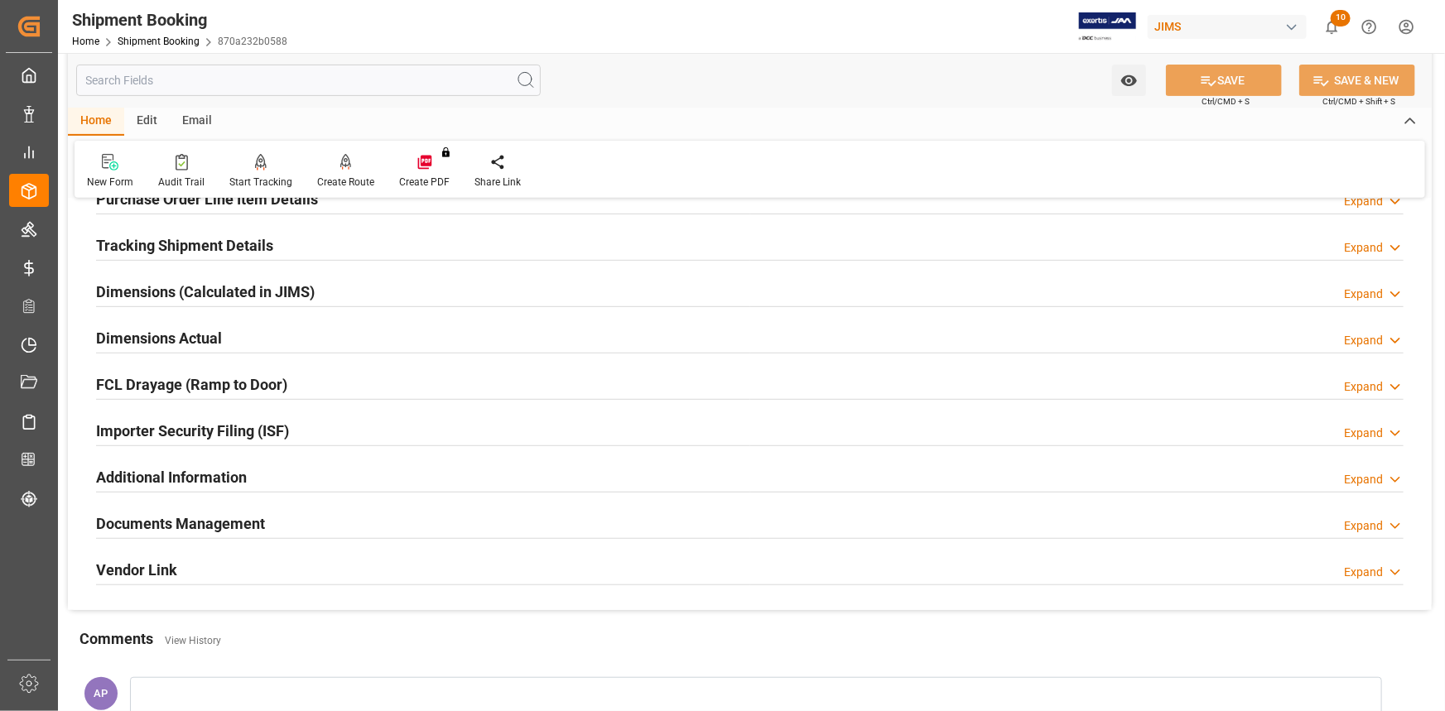
scroll to position [451, 0]
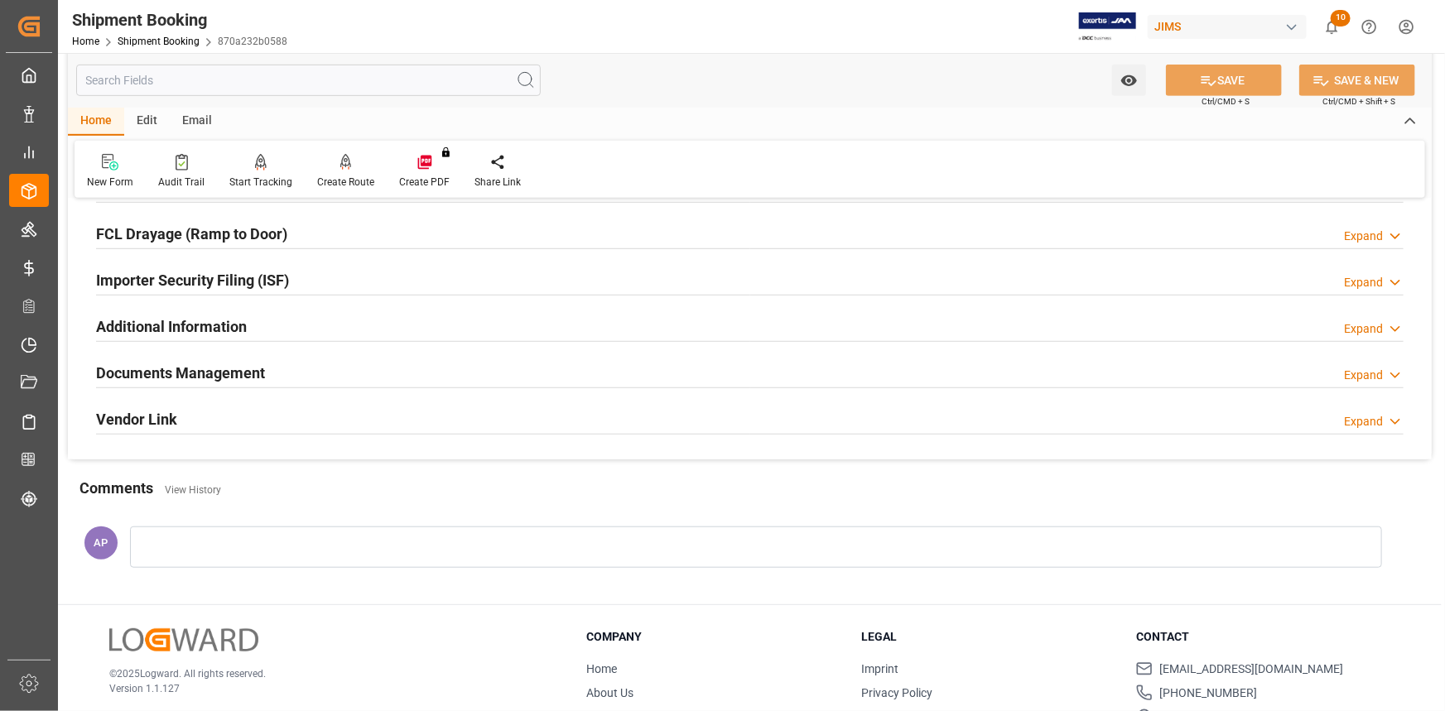
click at [405, 378] on div "Documents Management Expand" at bounding box center [749, 371] width 1307 height 31
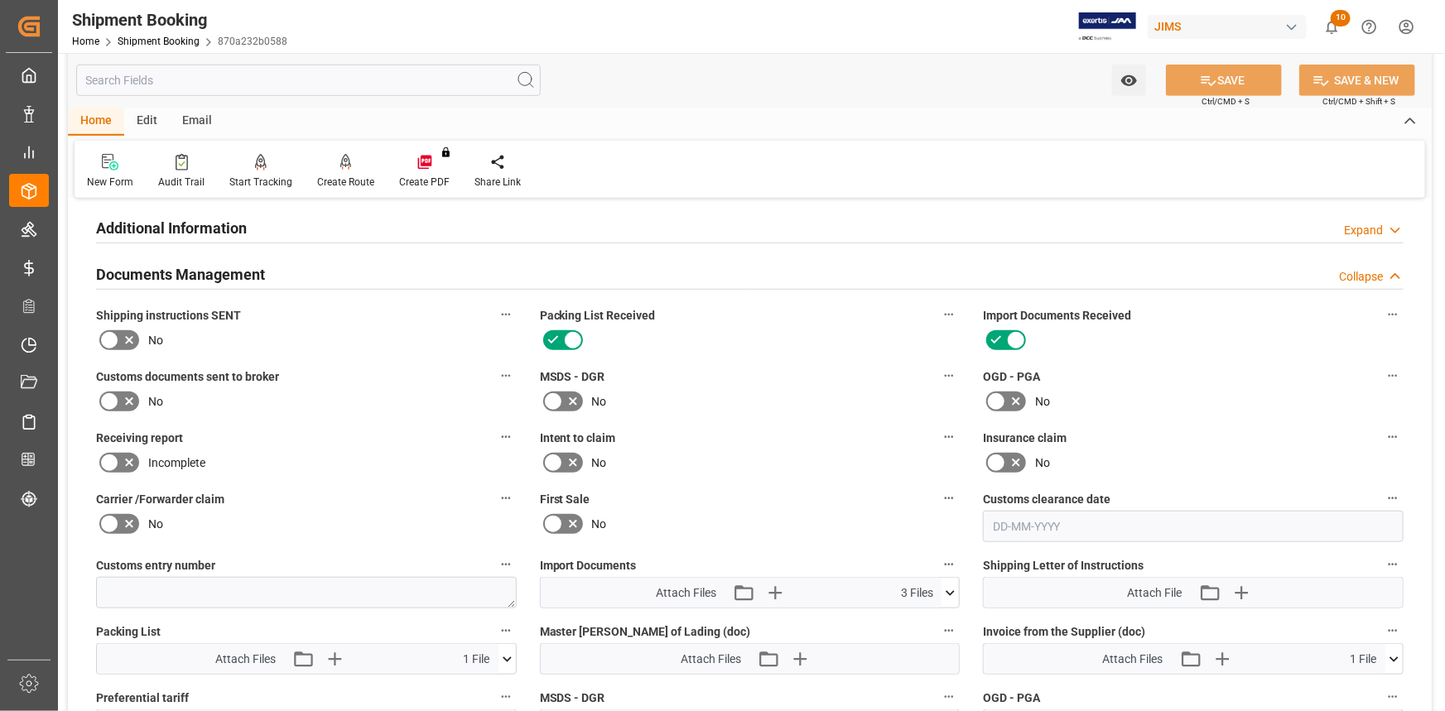
scroll to position [677, 0]
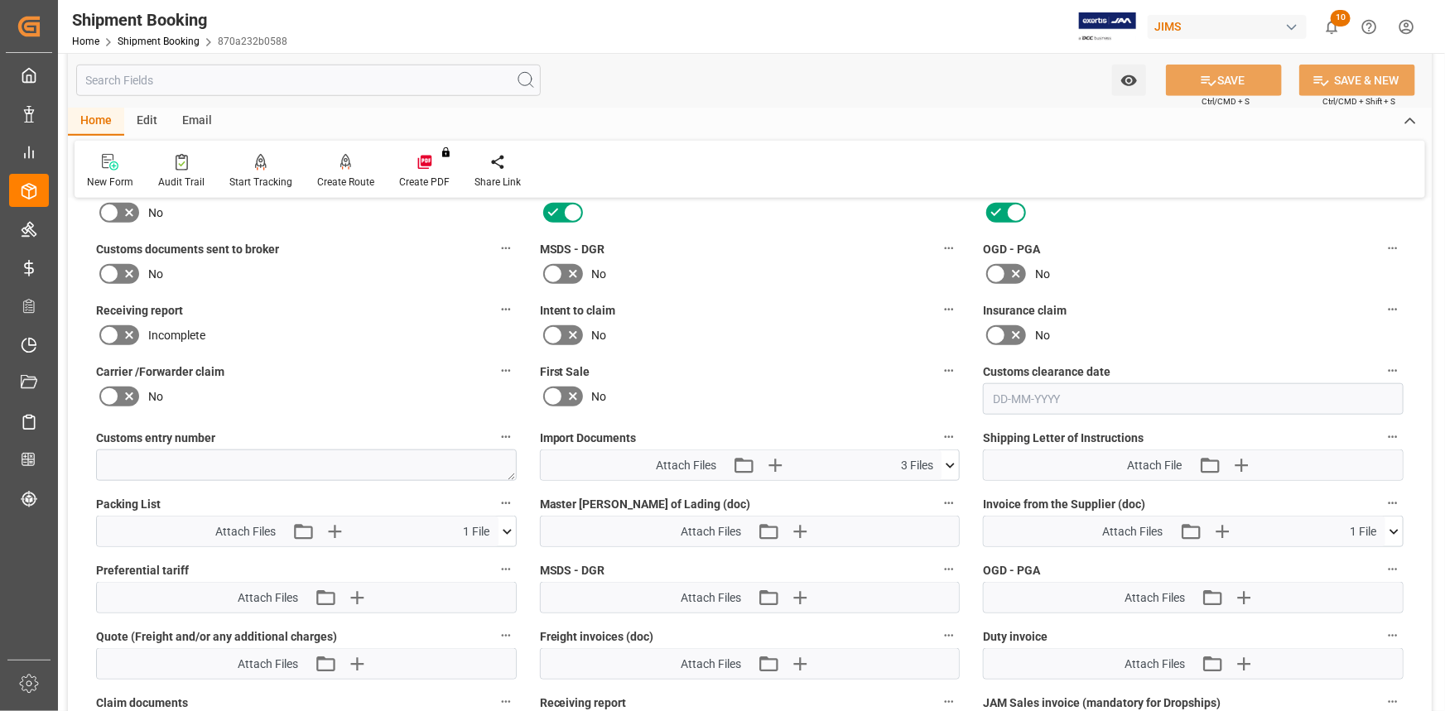
click at [948, 461] on icon at bounding box center [949, 465] width 17 height 17
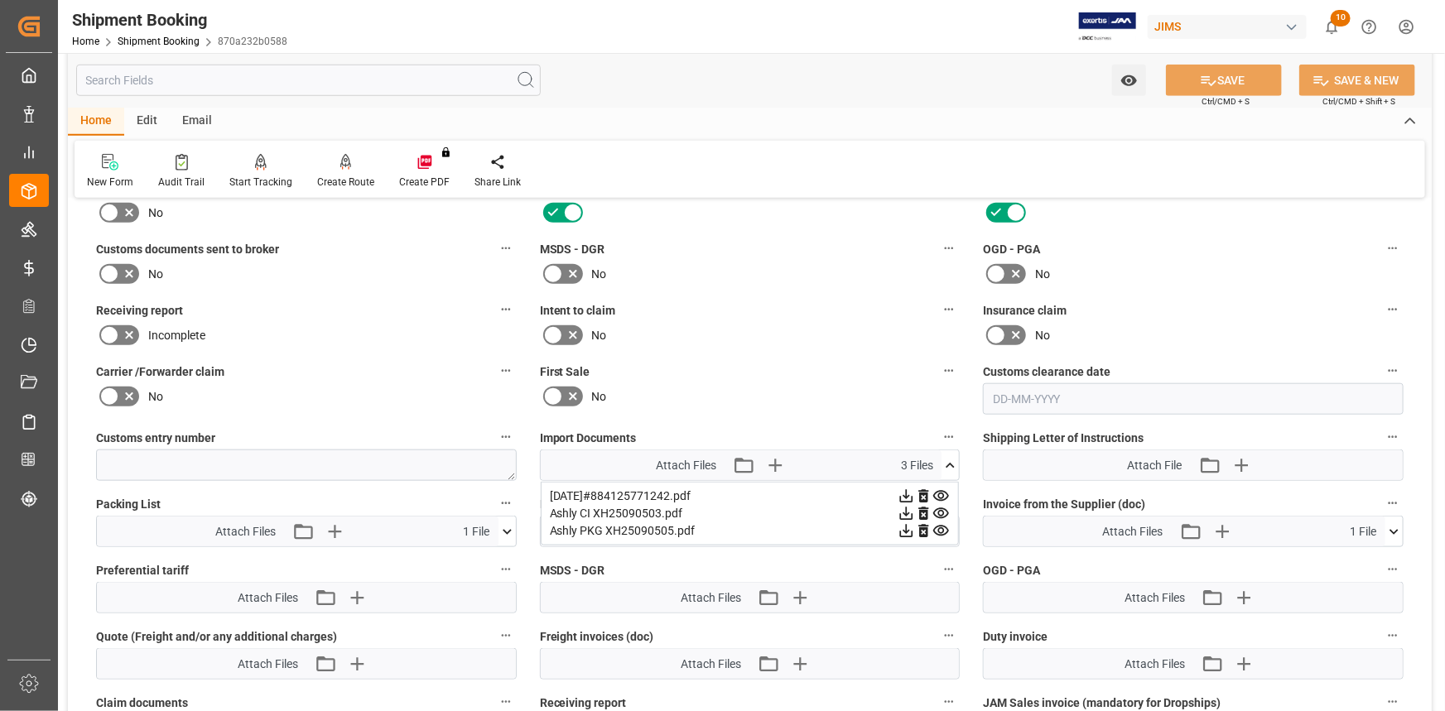
click at [908, 511] on icon at bounding box center [906, 513] width 17 height 17
click at [904, 527] on icon at bounding box center [906, 530] width 17 height 17
click at [907, 492] on icon at bounding box center [906, 496] width 13 height 13
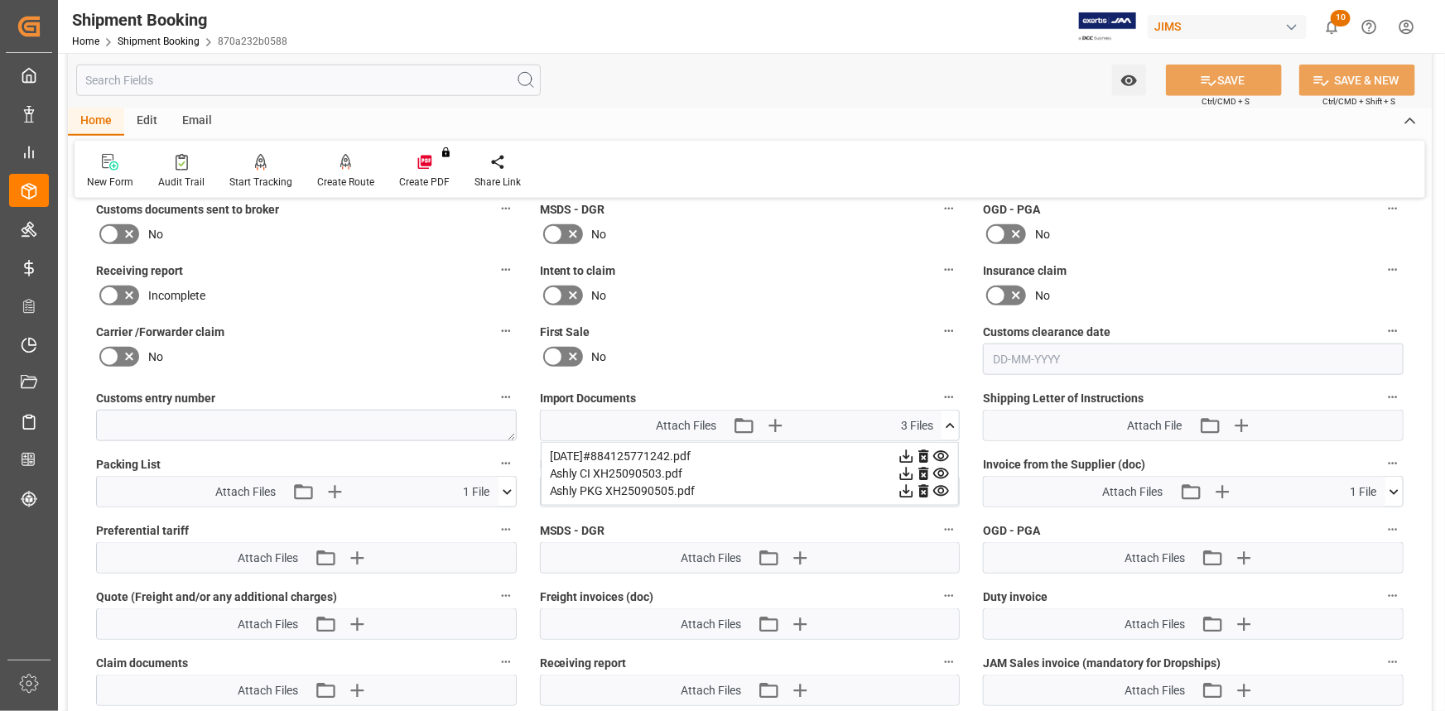
scroll to position [753, 0]
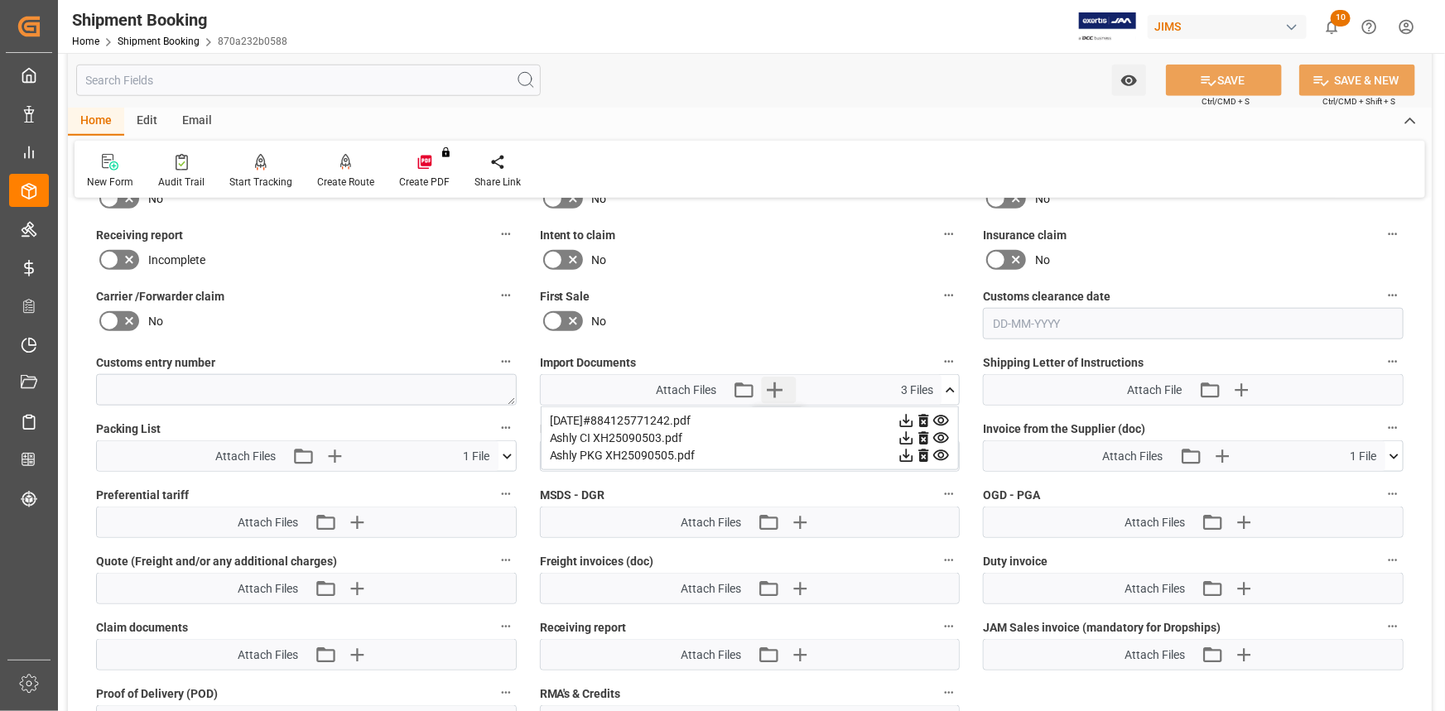
click at [777, 388] on icon "button" at bounding box center [776, 391] width 16 height 16
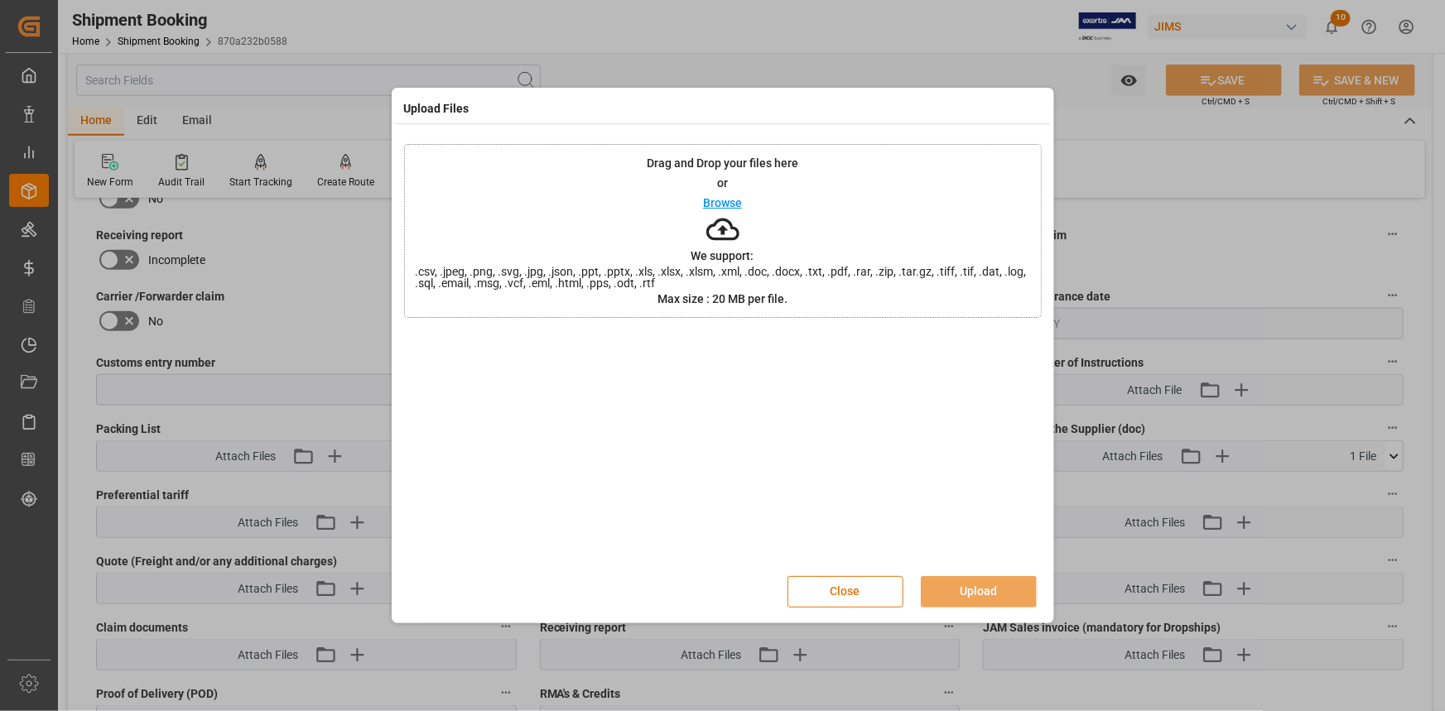
click at [736, 200] on p "Browse" at bounding box center [722, 203] width 39 height 12
click at [978, 589] on button "Upload" at bounding box center [979, 591] width 116 height 31
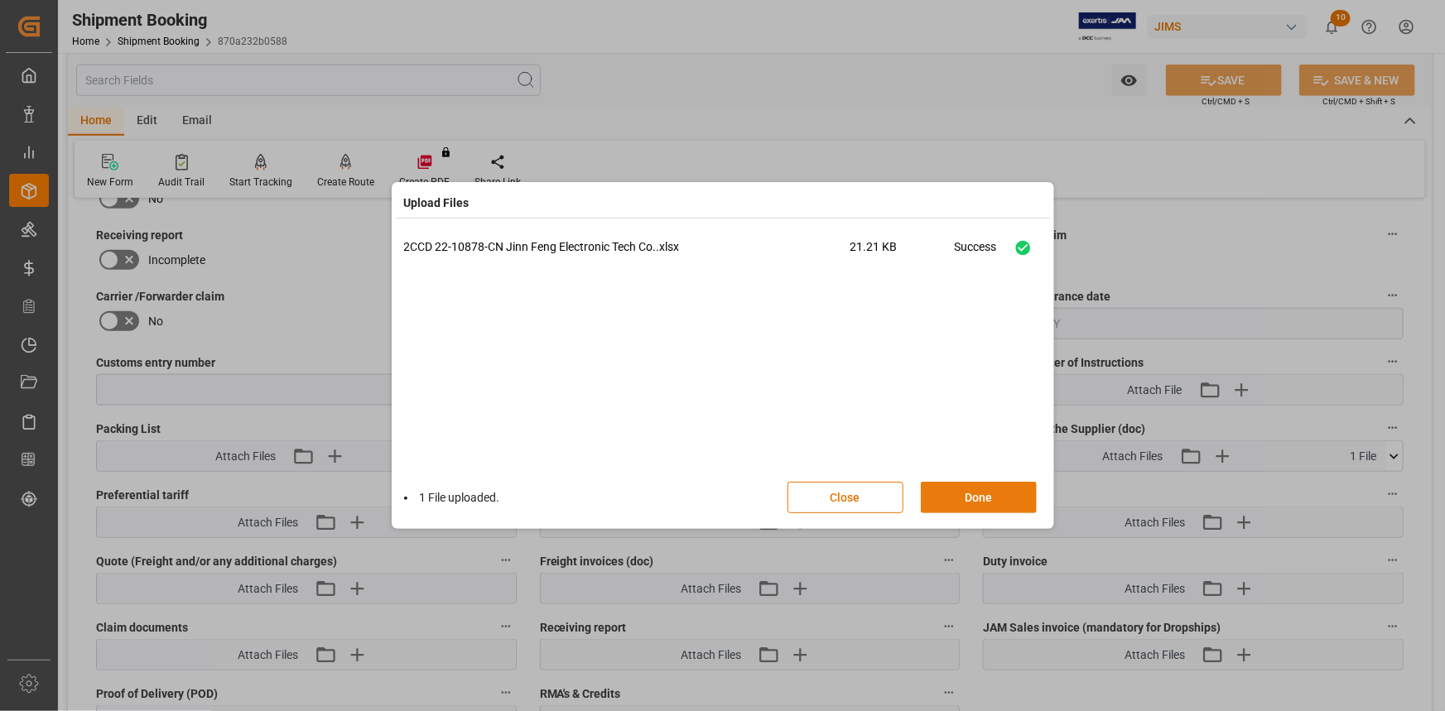
click at [980, 498] on button "Done" at bounding box center [979, 497] width 116 height 31
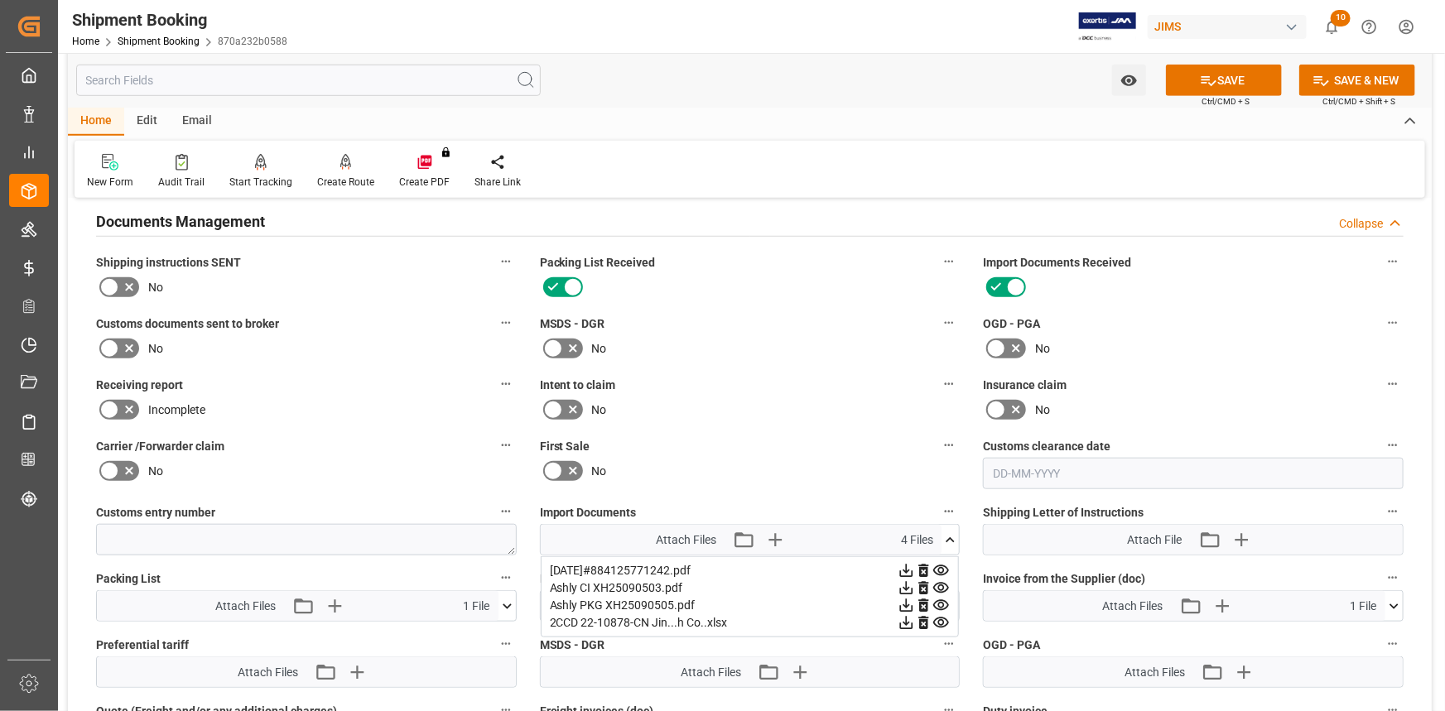
scroll to position [602, 0]
click at [125, 344] on icon at bounding box center [129, 349] width 20 height 20
click at [0, 0] on input "checkbox" at bounding box center [0, 0] width 0 height 0
click at [1218, 83] on button "SAVE" at bounding box center [1224, 80] width 116 height 31
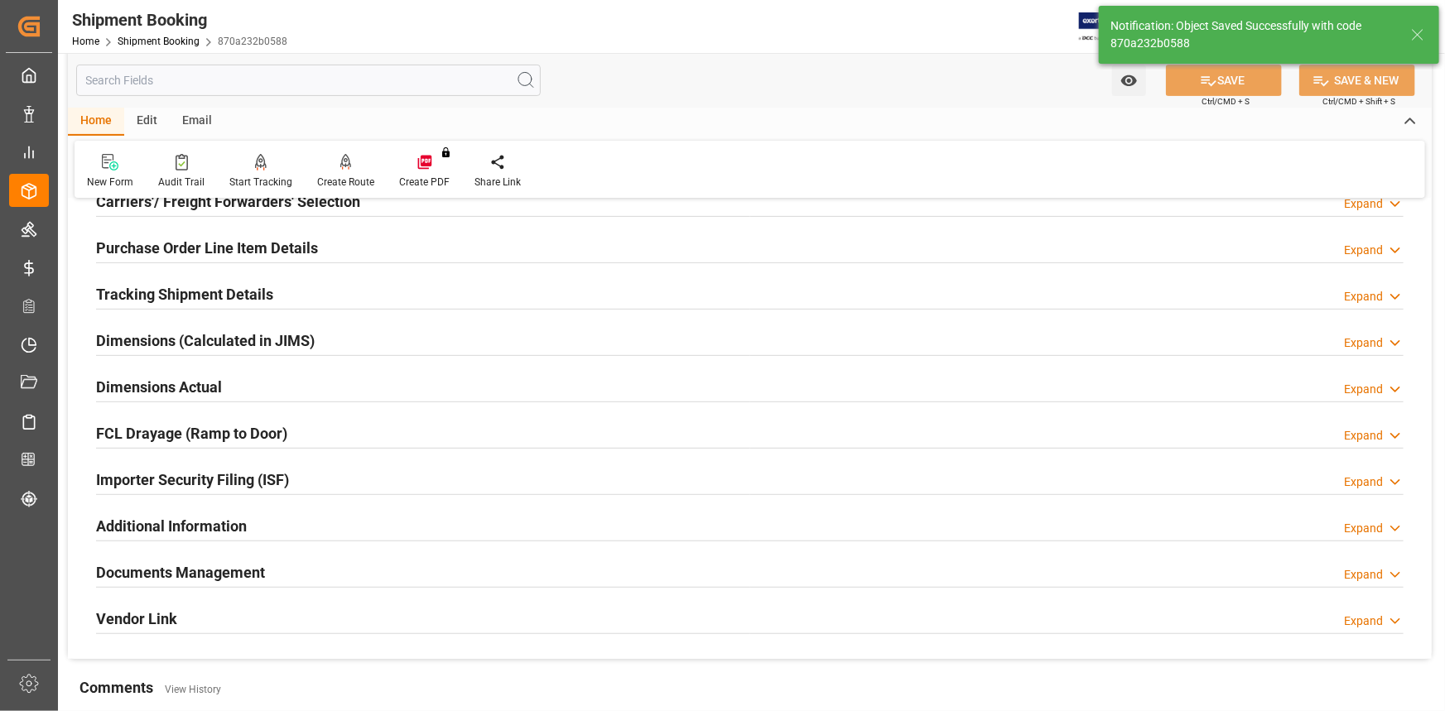
scroll to position [229, 0]
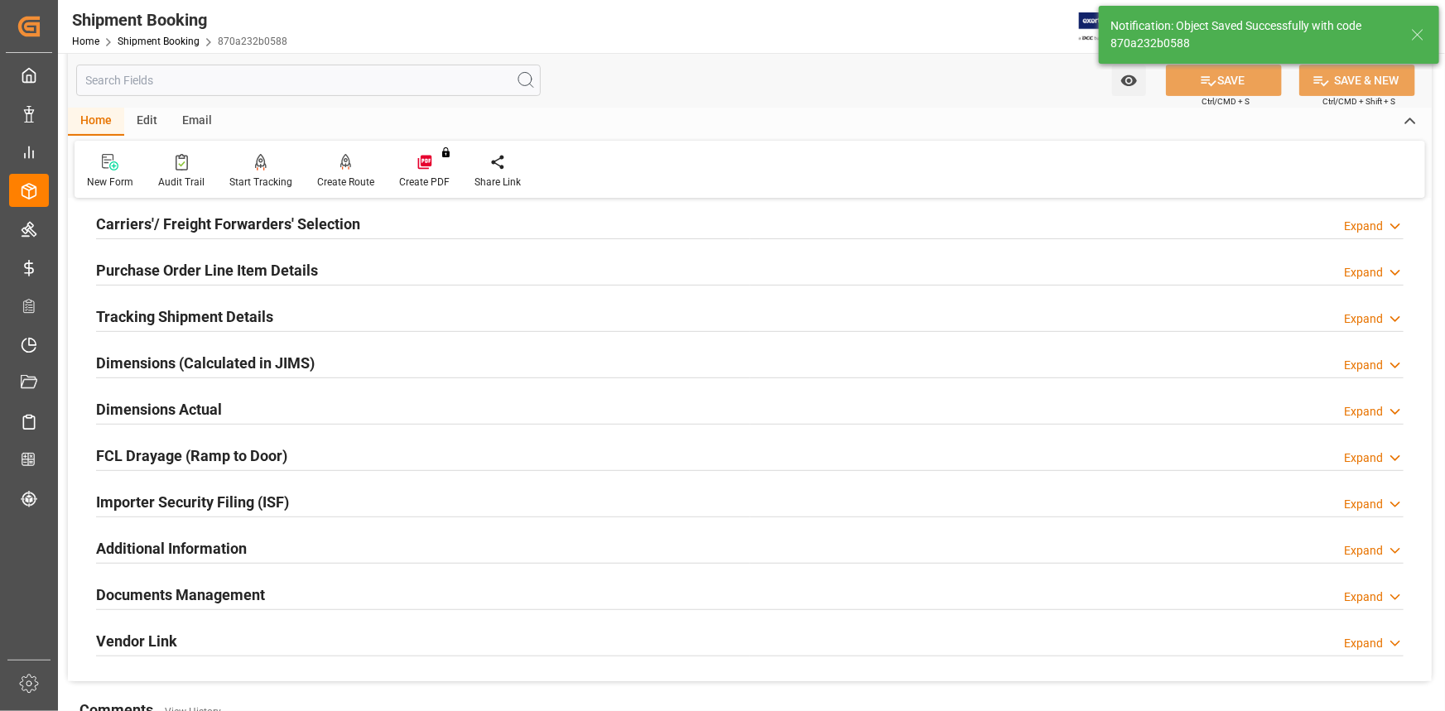
click at [287, 317] on div "Tracking Shipment Details Expand" at bounding box center [749, 315] width 1307 height 31
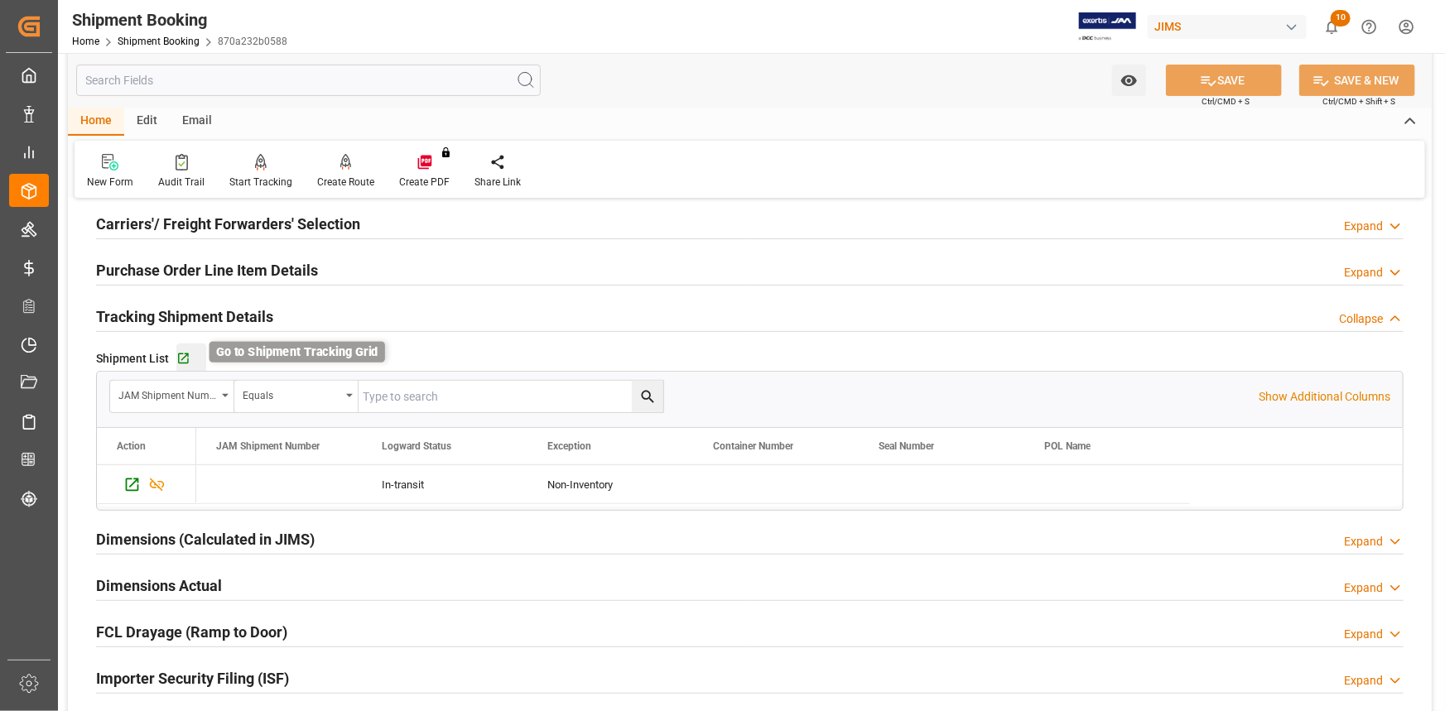
click at [178, 357] on icon "button" at bounding box center [183, 359] width 14 height 14
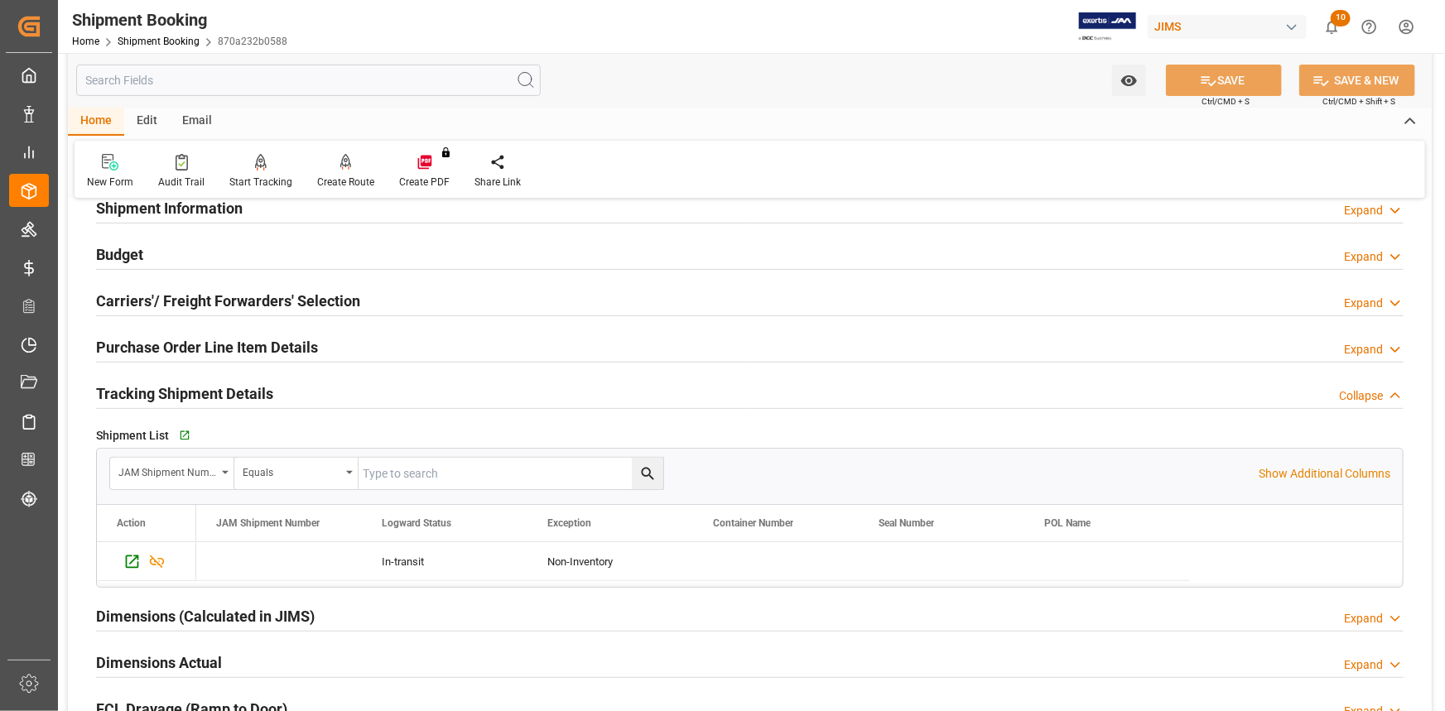
scroll to position [79, 0]
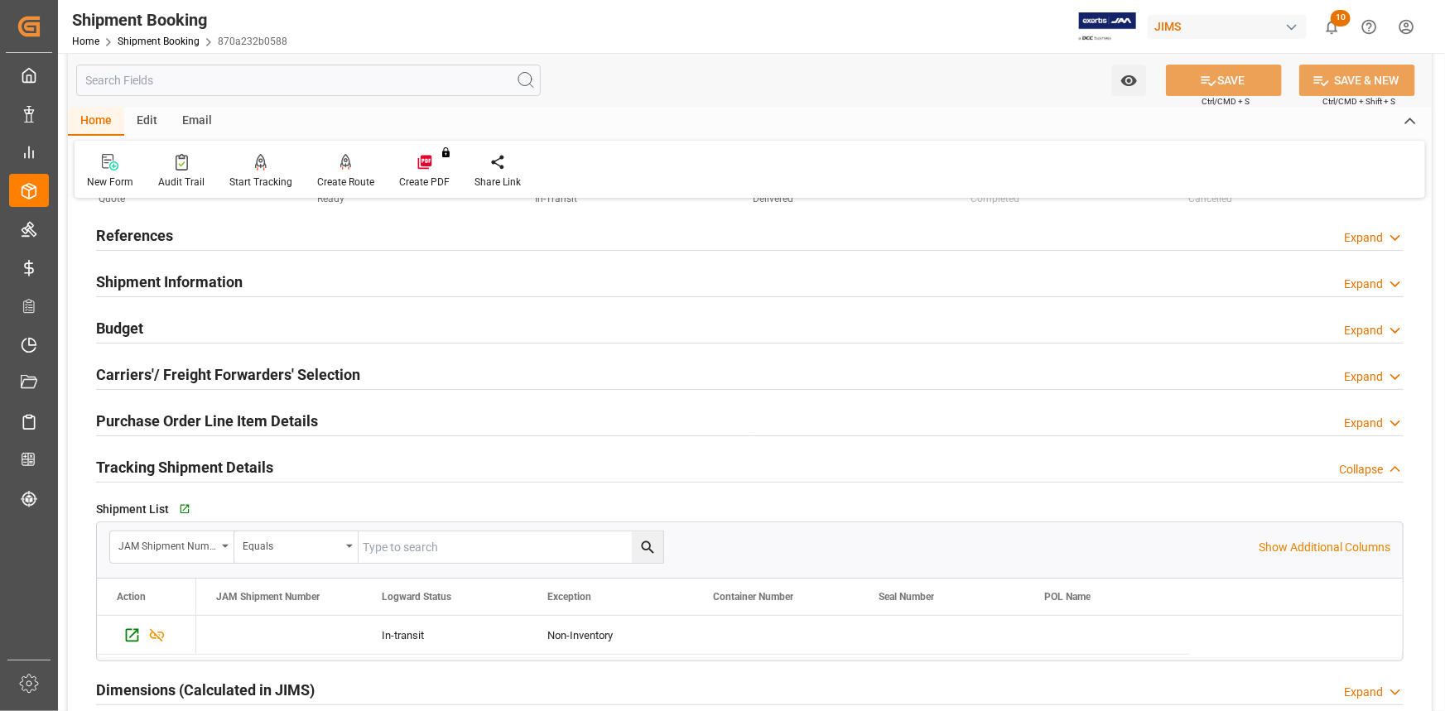
click at [287, 281] on div "Shipment Information Expand" at bounding box center [749, 280] width 1307 height 31
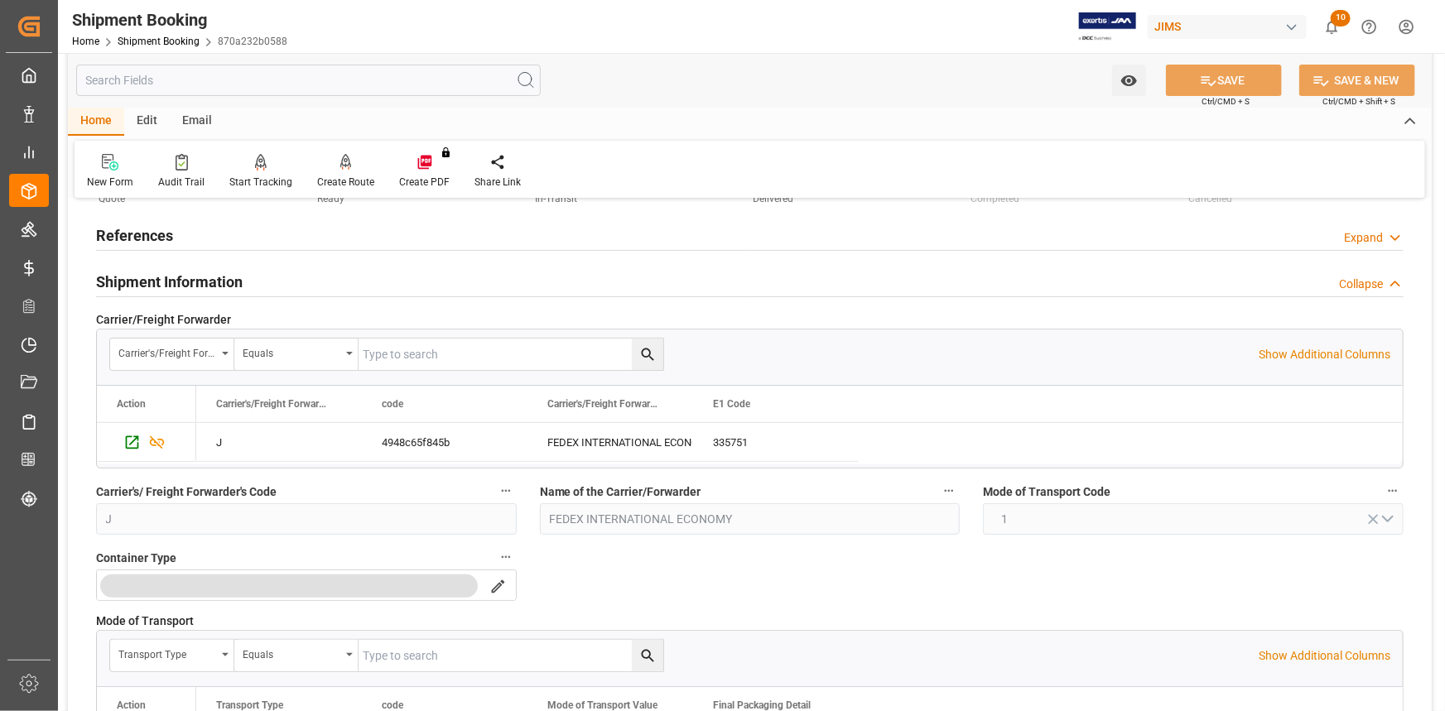
click at [287, 282] on div "Shipment Information Collapse" at bounding box center [749, 280] width 1307 height 31
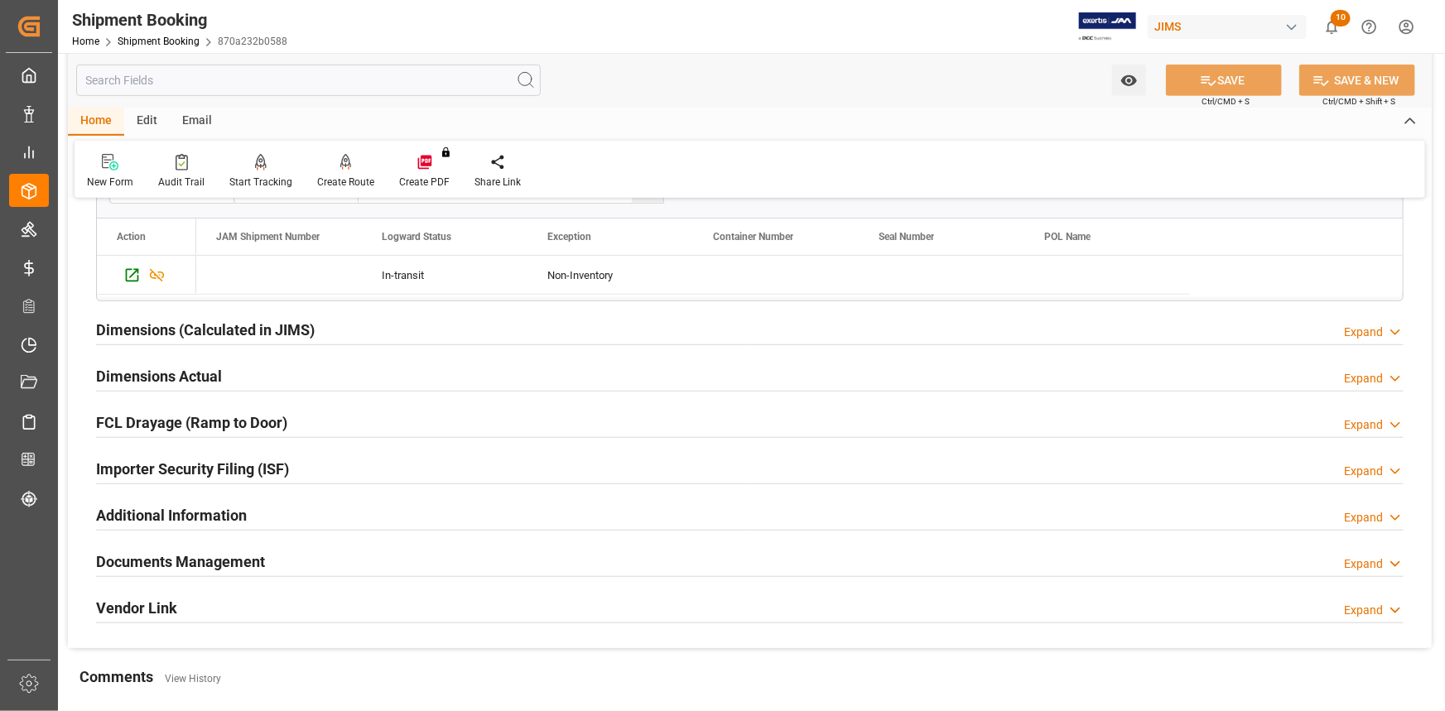
scroll to position [451, 0]
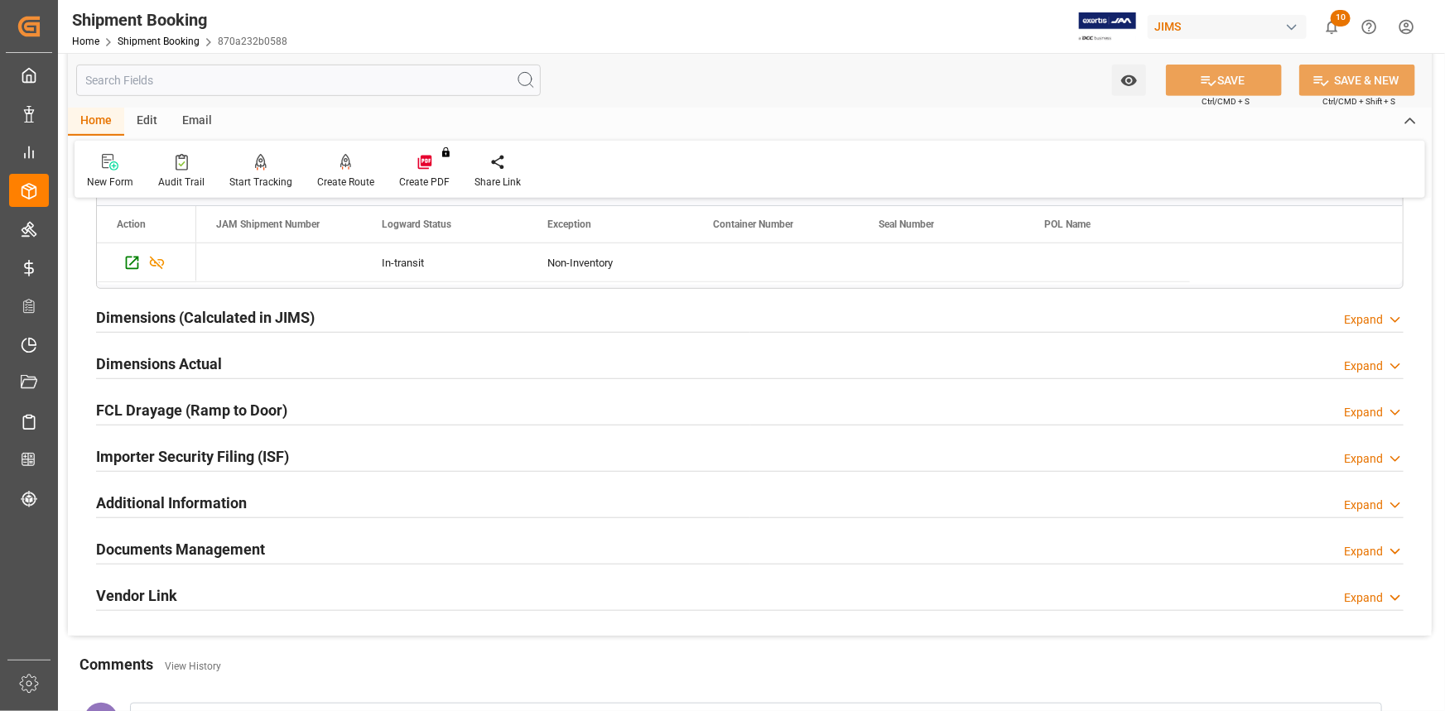
click at [264, 368] on div "Dimensions Actual Expand" at bounding box center [749, 362] width 1307 height 31
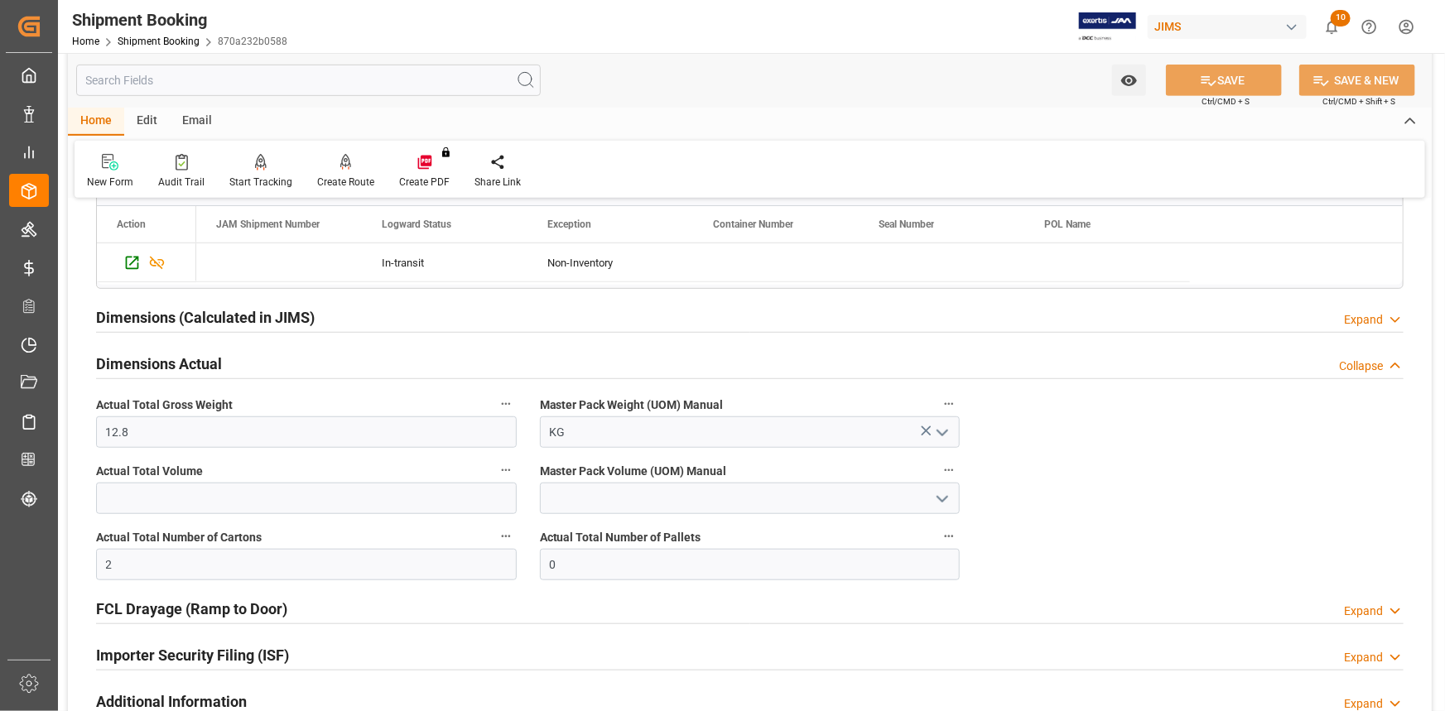
click at [270, 366] on div "Dimensions Actual Collapse" at bounding box center [749, 362] width 1307 height 31
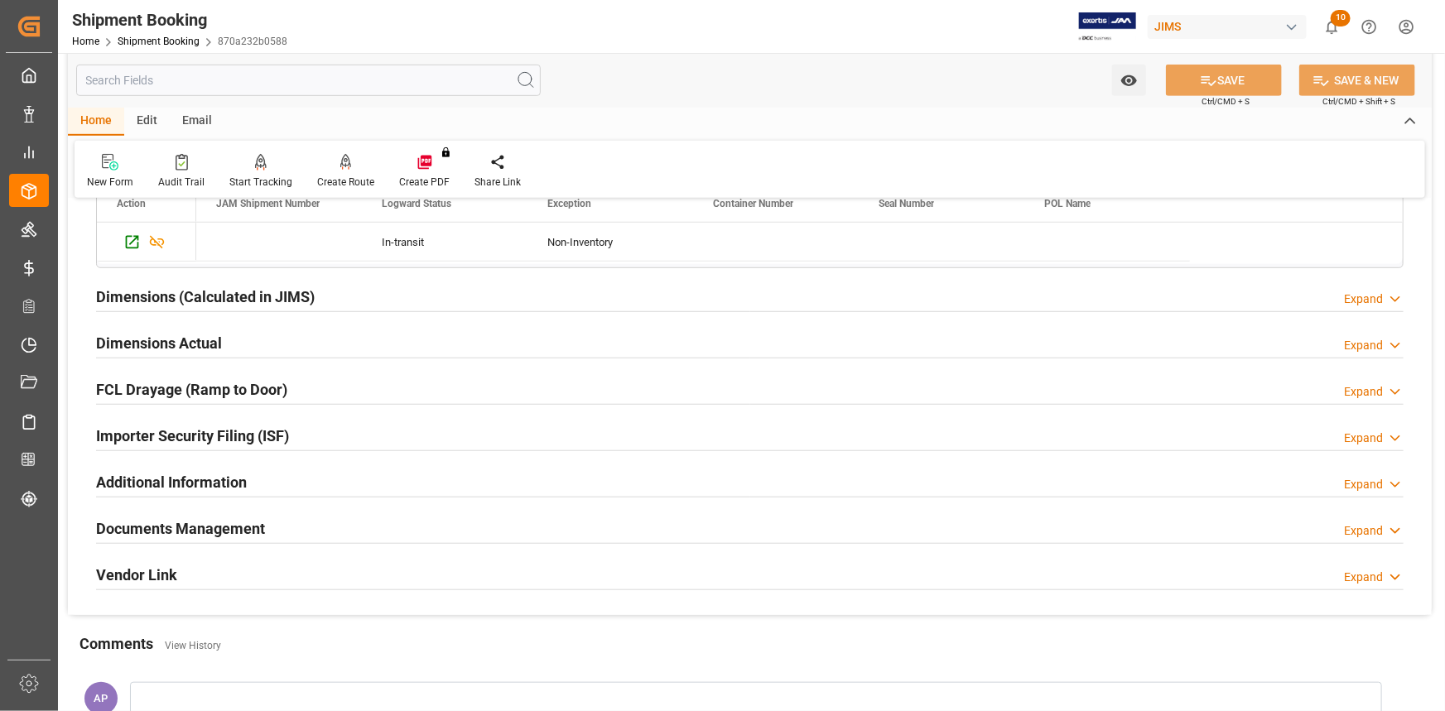
scroll to position [331, 0]
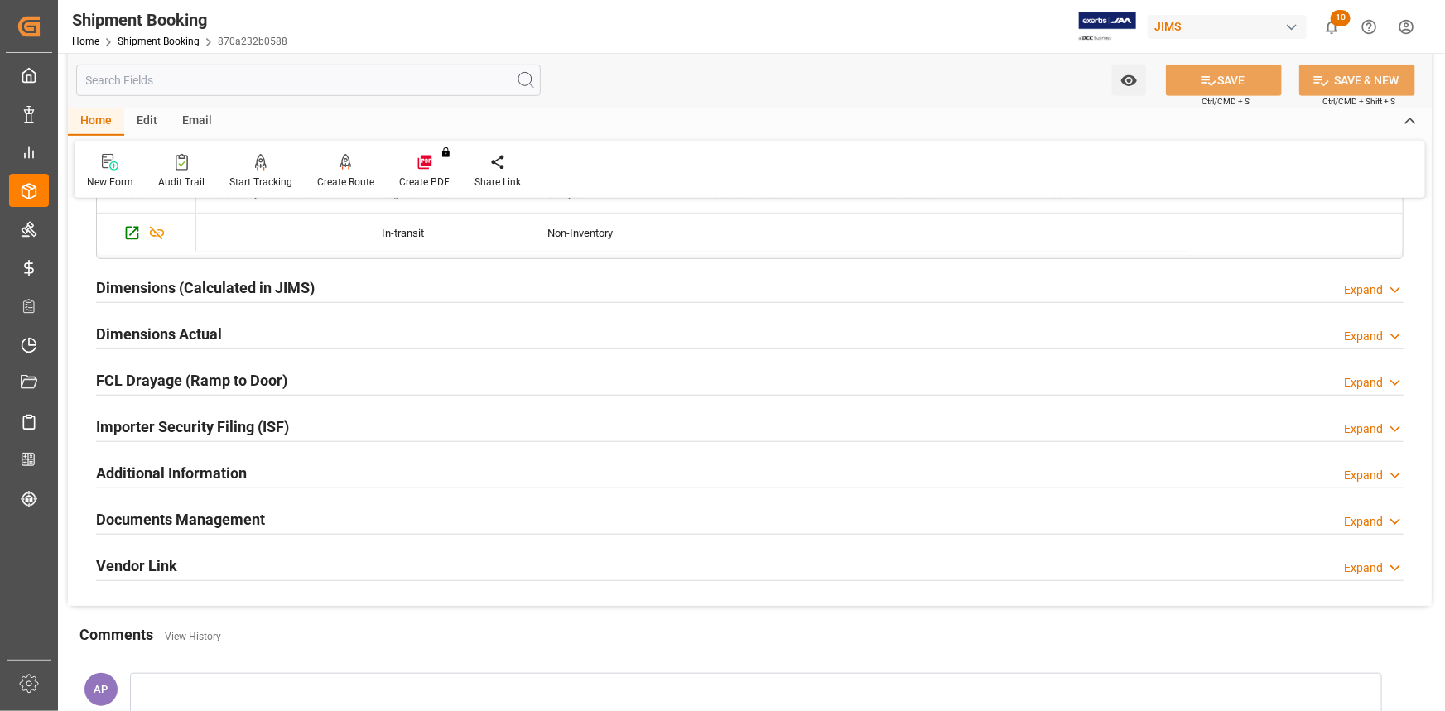
click at [333, 530] on div "Documents Management Expand" at bounding box center [749, 518] width 1307 height 31
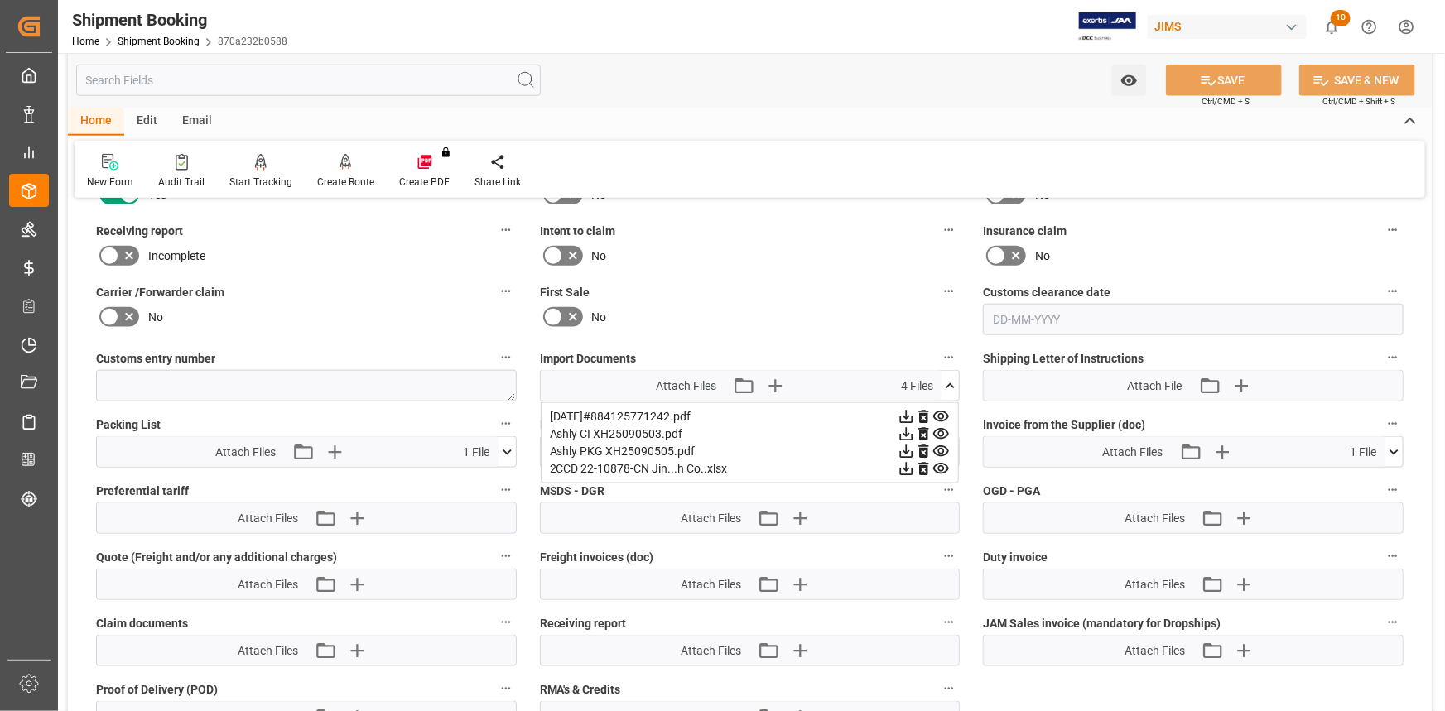
scroll to position [1008, 0]
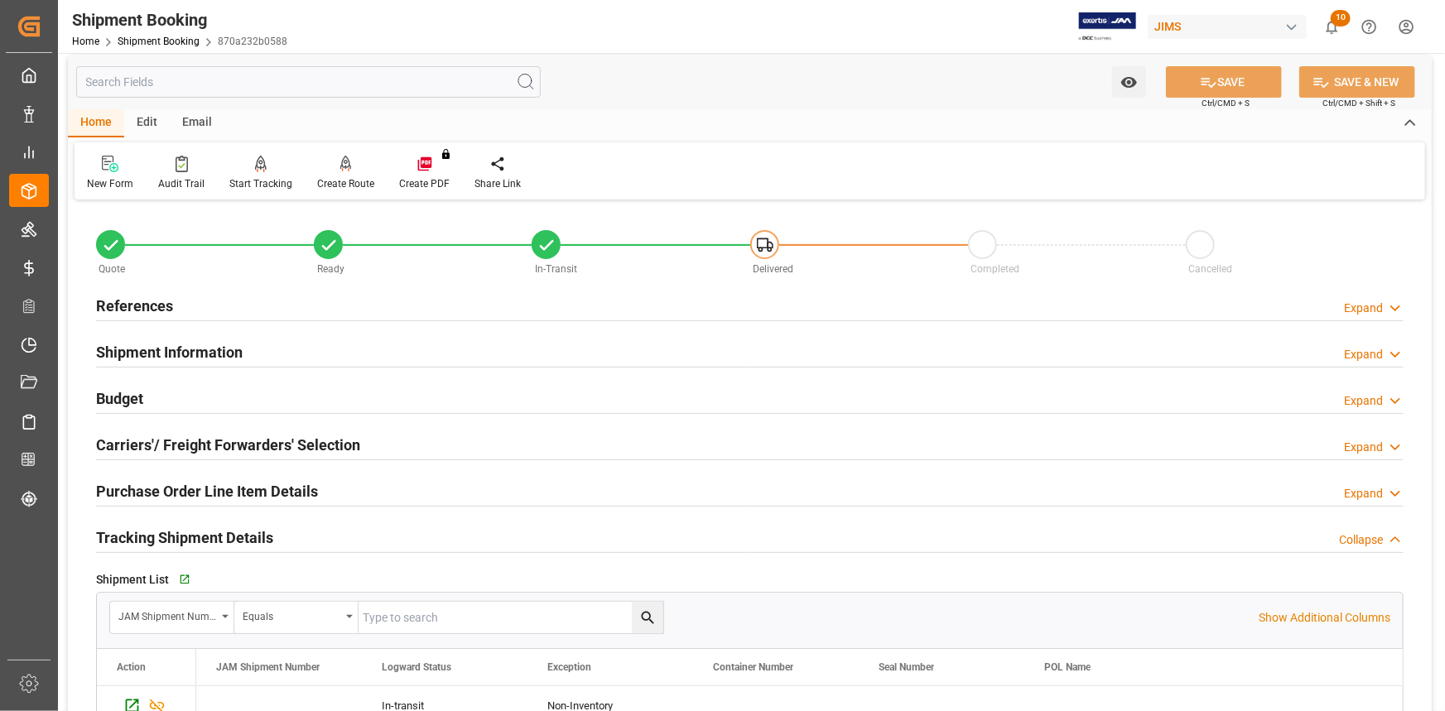
scroll to position [0, 0]
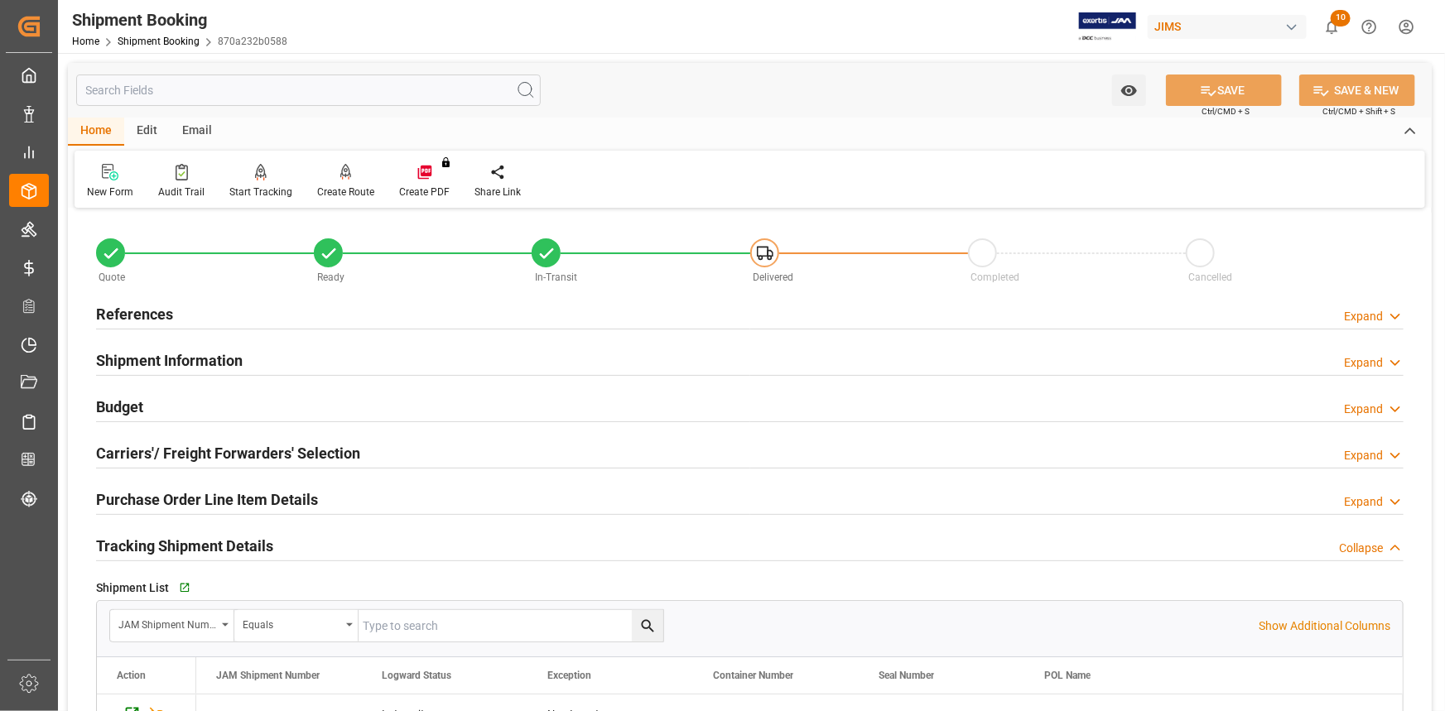
click at [477, 321] on div "References Expand" at bounding box center [749, 312] width 1307 height 31
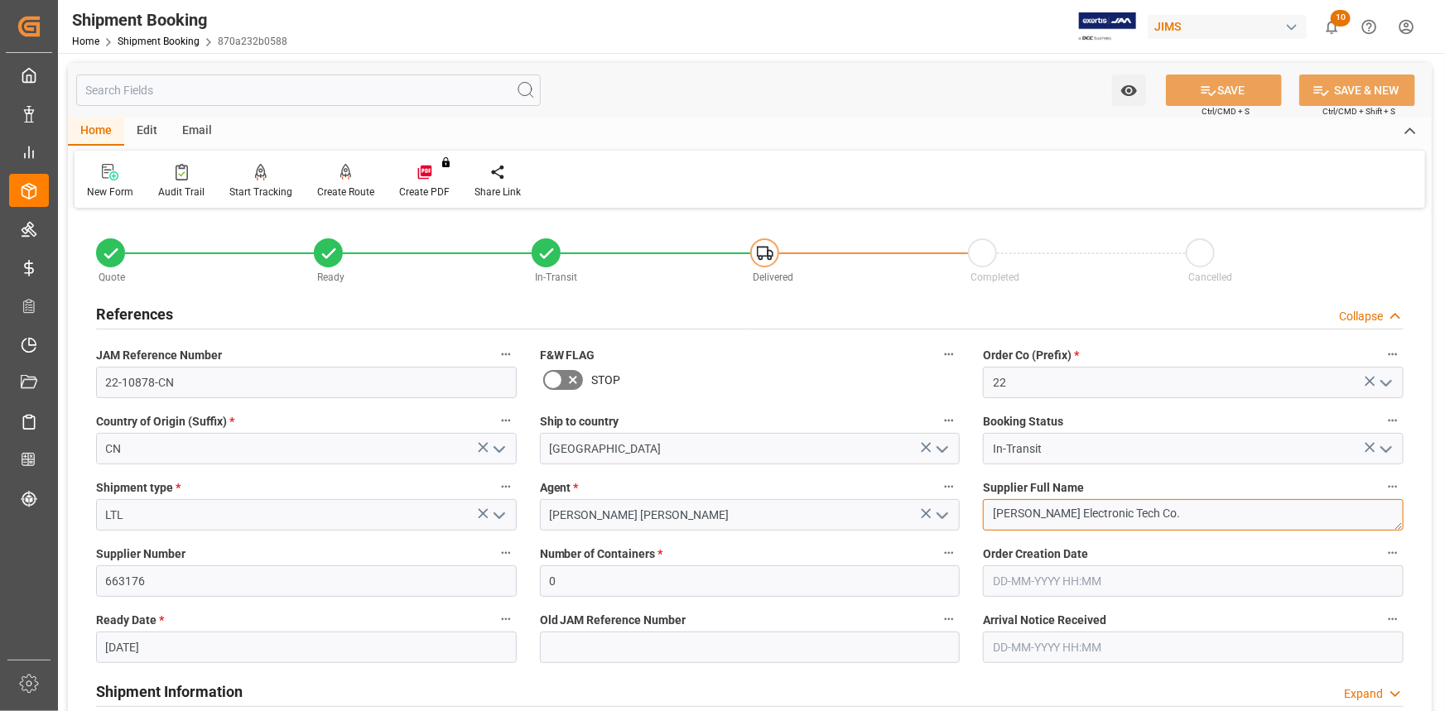
drag, startPoint x: 1044, startPoint y: 513, endPoint x: 968, endPoint y: 517, distance: 76.3
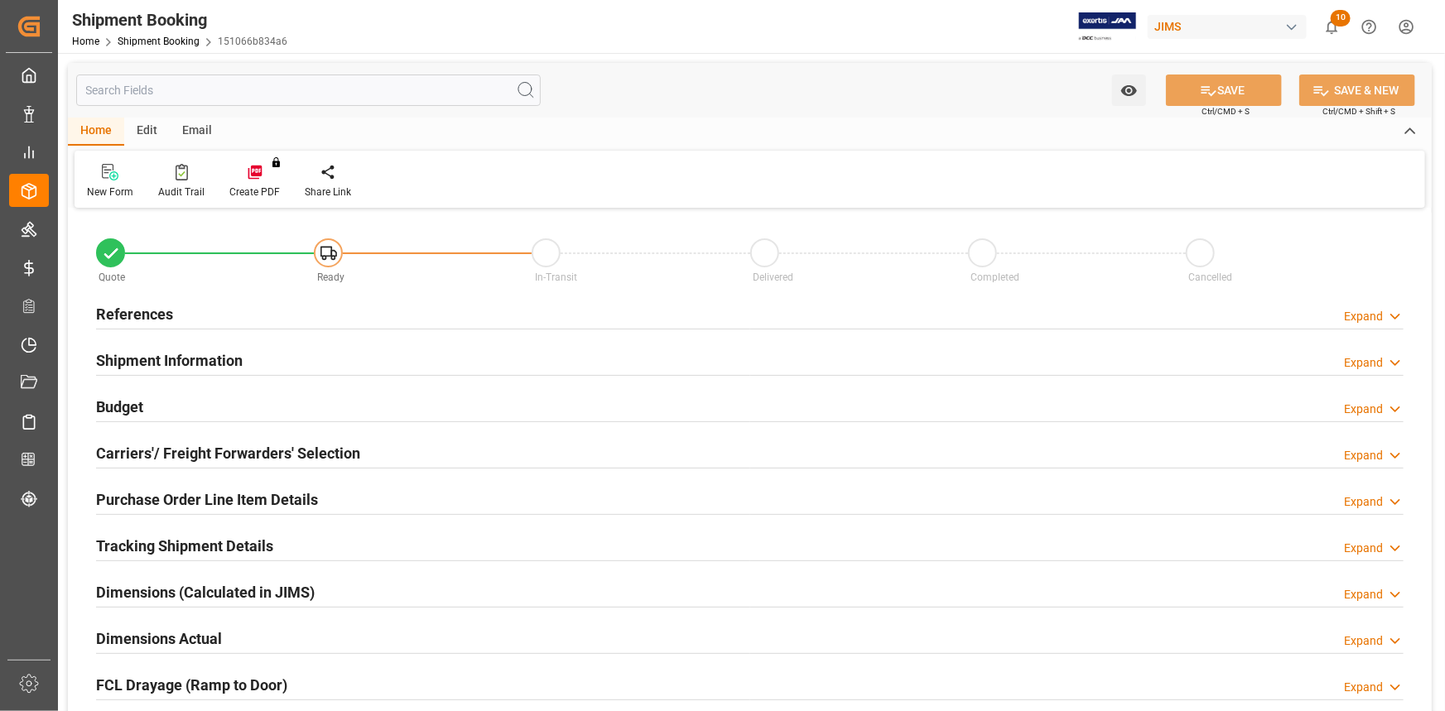
type input "0"
type input "[DATE]"
click at [214, 317] on div "References Expand" at bounding box center [749, 312] width 1307 height 31
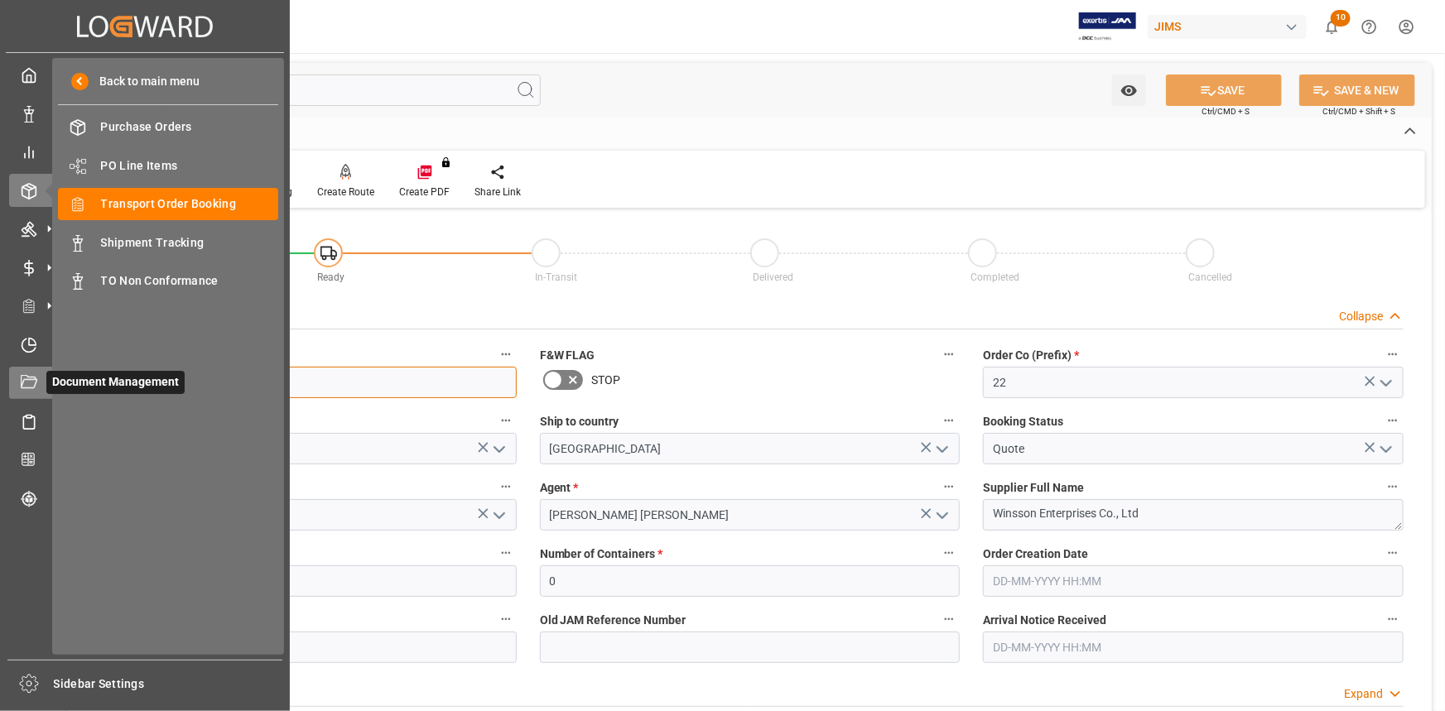
drag, startPoint x: 118, startPoint y: 388, endPoint x: 40, endPoint y: 387, distance: 77.8
click at [40, 387] on div "Created by potrace 1.15, written by [PERSON_NAME] [DATE]-[DATE] Created by potr…" at bounding box center [722, 355] width 1445 height 711
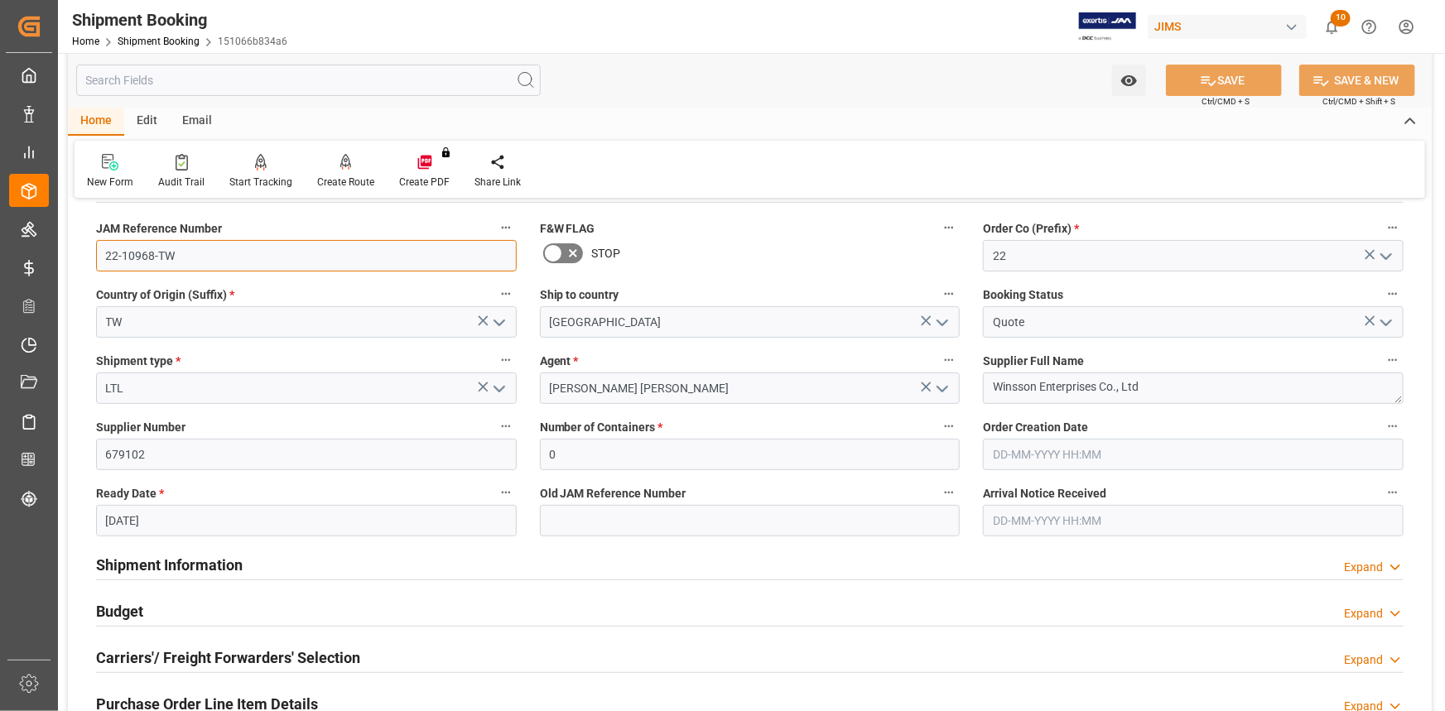
scroll to position [150, 0]
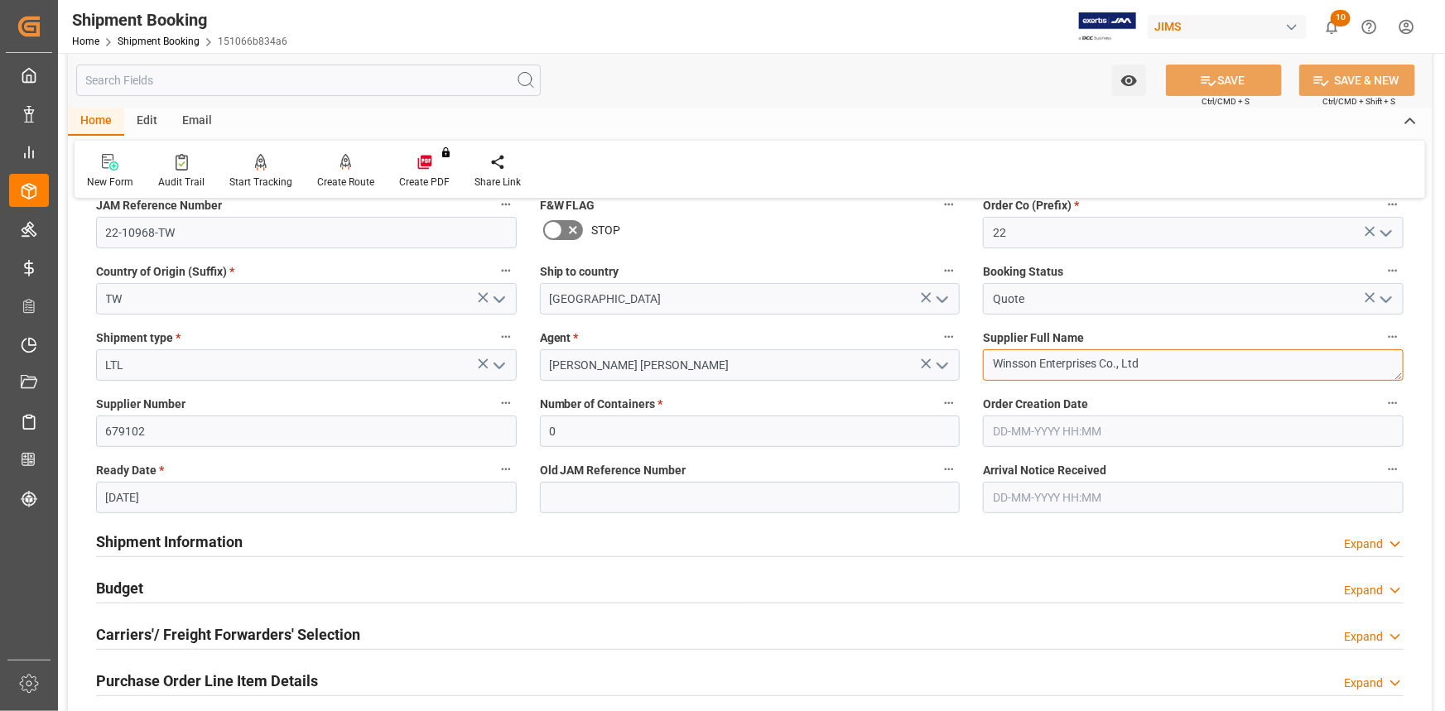
drag, startPoint x: 989, startPoint y: 361, endPoint x: 974, endPoint y: 366, distance: 15.7
click at [974, 365] on div "Supplier Full Name Winsson Enterprises Co., Ltd" at bounding box center [1193, 353] width 444 height 66
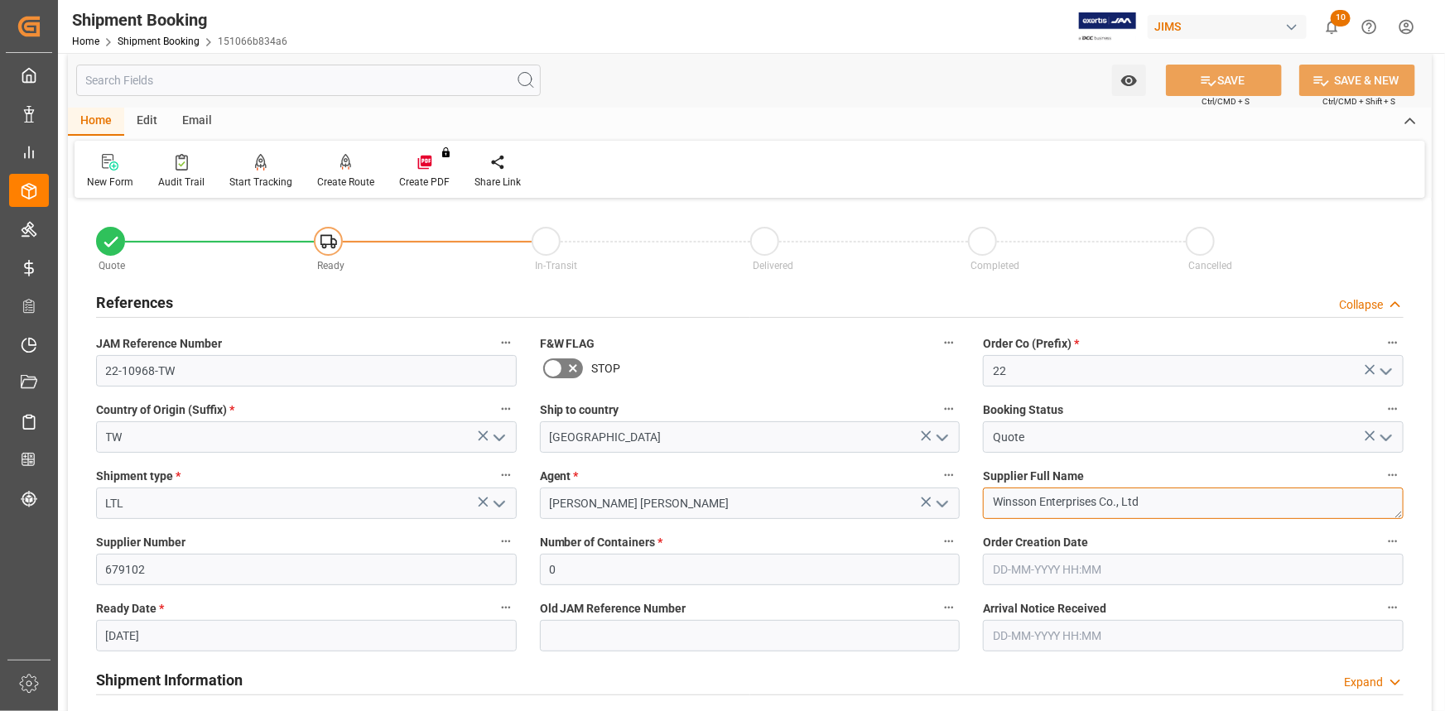
scroll to position [0, 0]
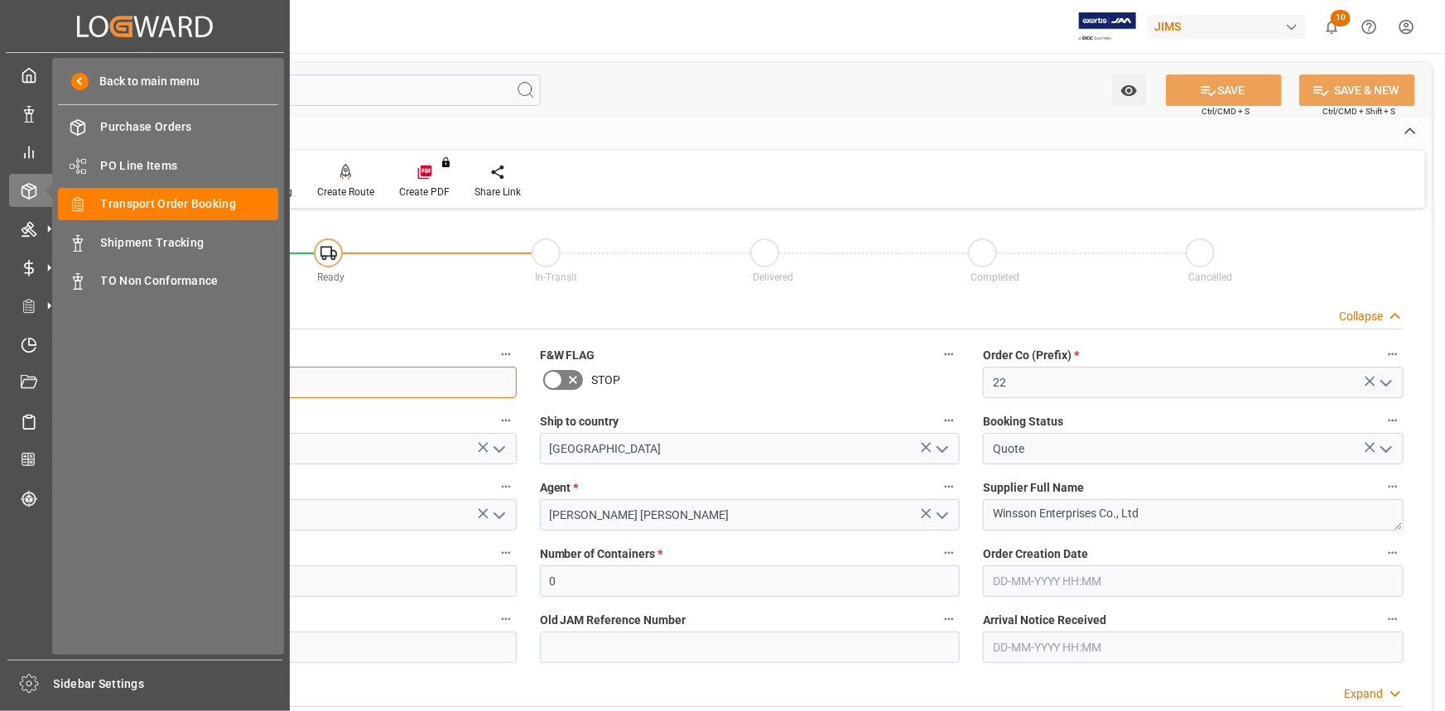
drag, startPoint x: 185, startPoint y: 383, endPoint x: -105, endPoint y: 349, distance: 292.7
click at [0, 349] on html "Created by potrace 1.15, written by [PERSON_NAME] [DATE]-[DATE] Created by potr…" at bounding box center [722, 355] width 1445 height 711
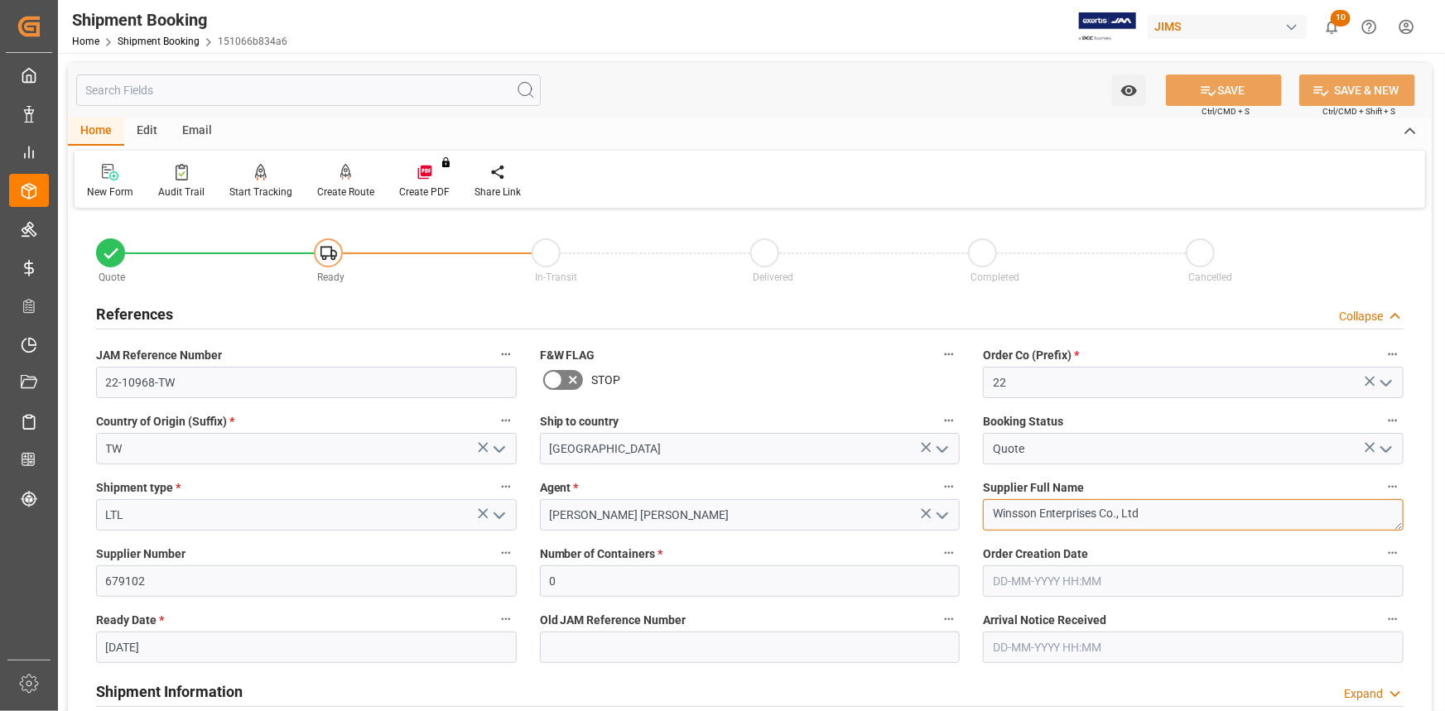
drag, startPoint x: 1164, startPoint y: 514, endPoint x: 967, endPoint y: 508, distance: 197.1
click at [977, 508] on div "Supplier Full Name Winsson Enterprises Co., Ltd" at bounding box center [1193, 503] width 444 height 66
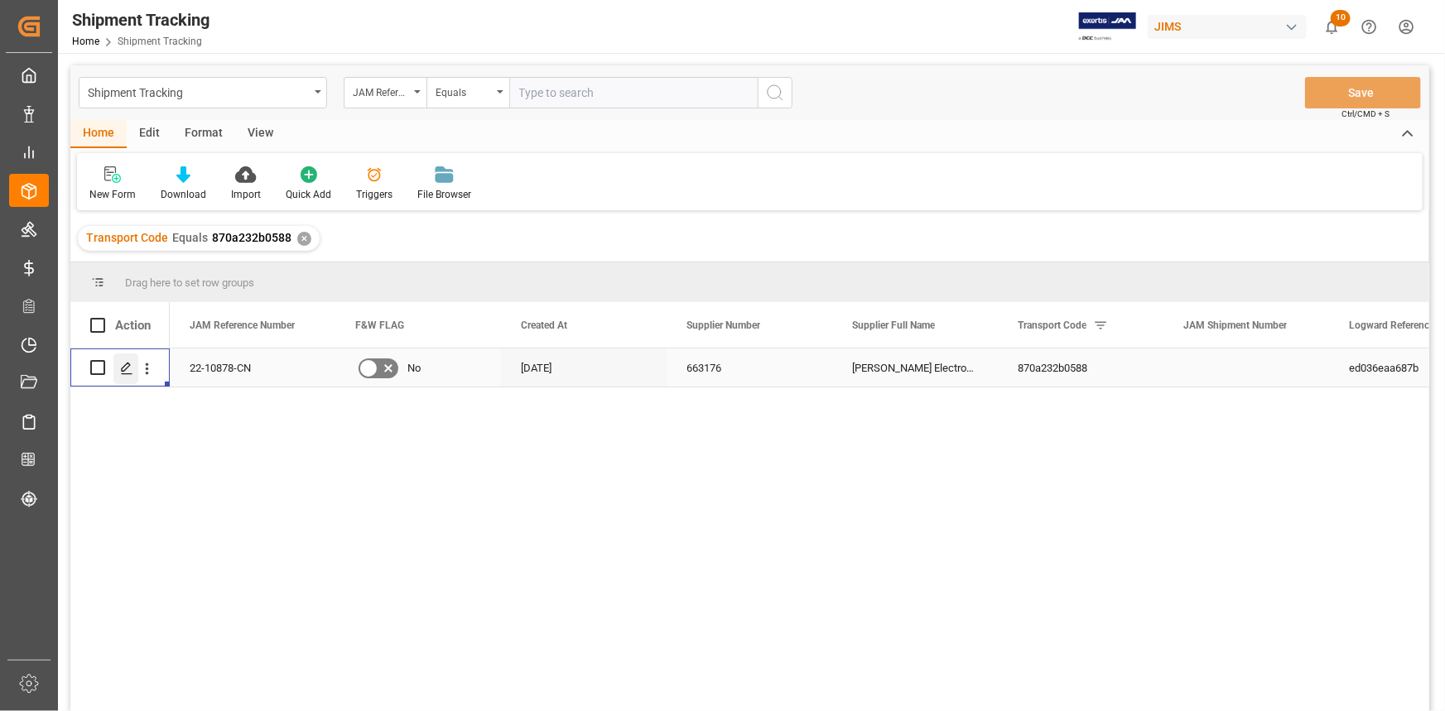
click at [128, 369] on icon "Press SPACE to select this row." at bounding box center [126, 368] width 13 height 13
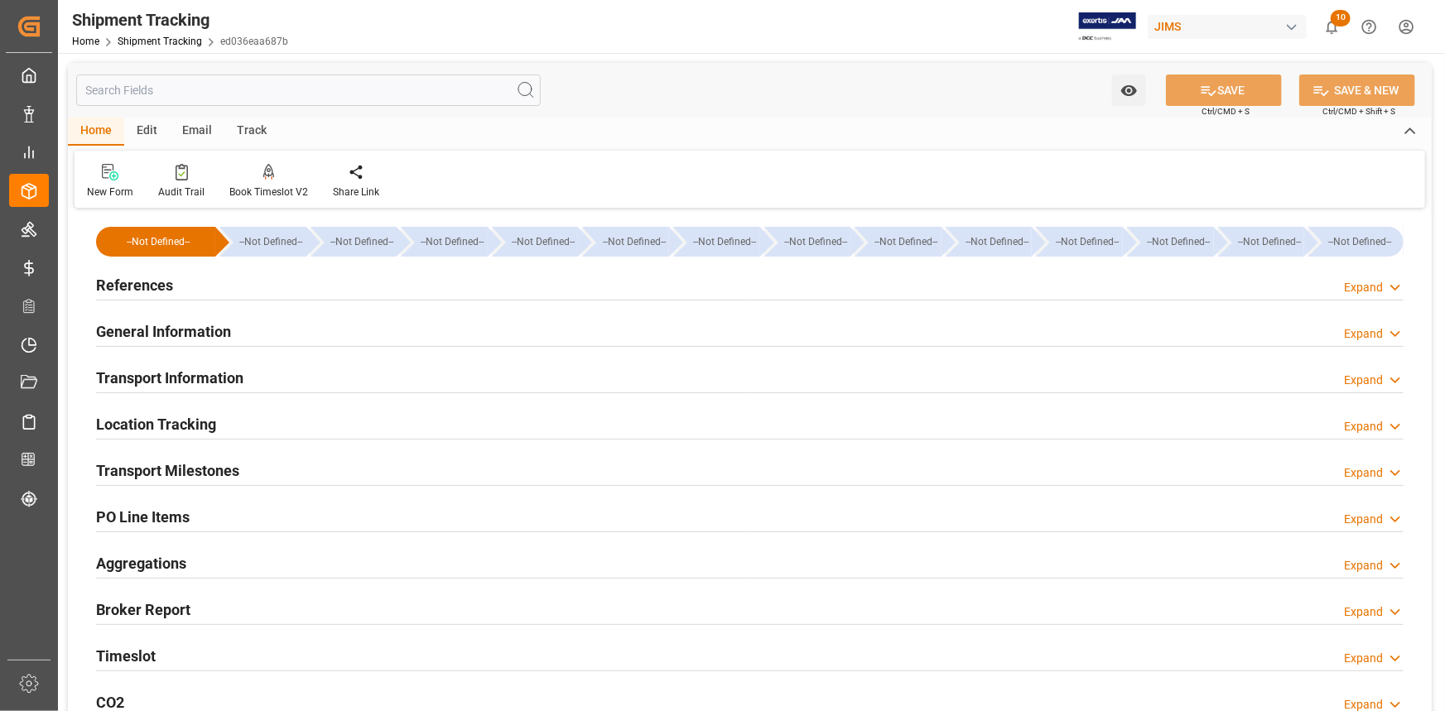
type input "04-09-2025"
click at [327, 296] on div "References Expand" at bounding box center [749, 283] width 1307 height 31
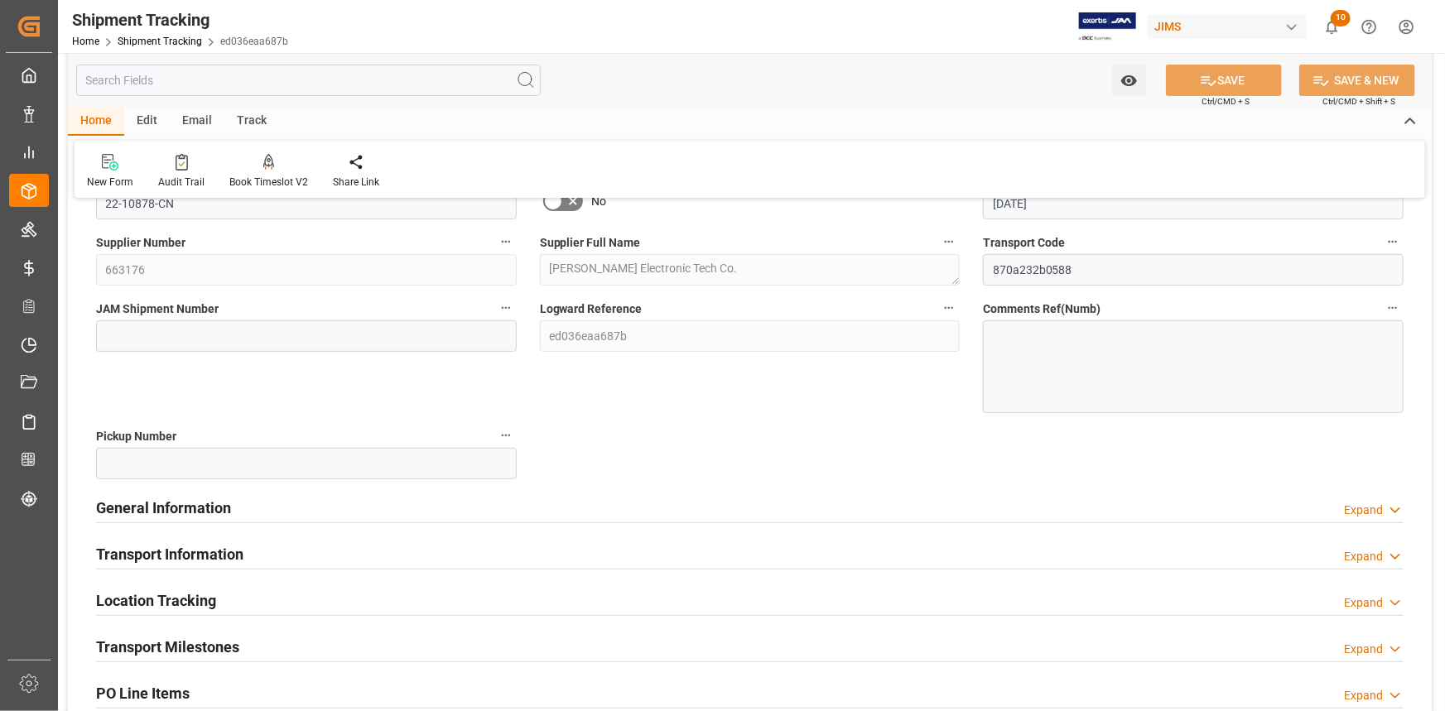
click at [358, 502] on div "General Information Expand" at bounding box center [749, 506] width 1307 height 31
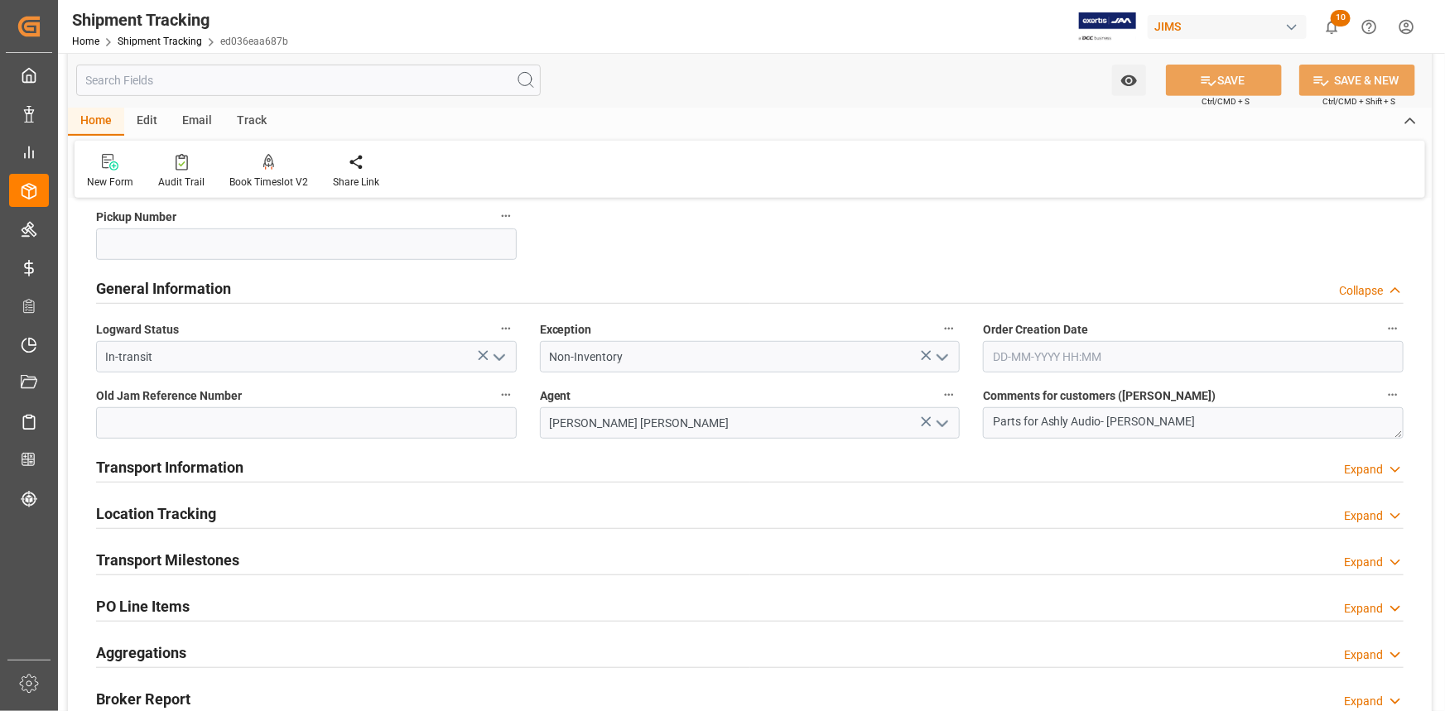
scroll to position [376, 0]
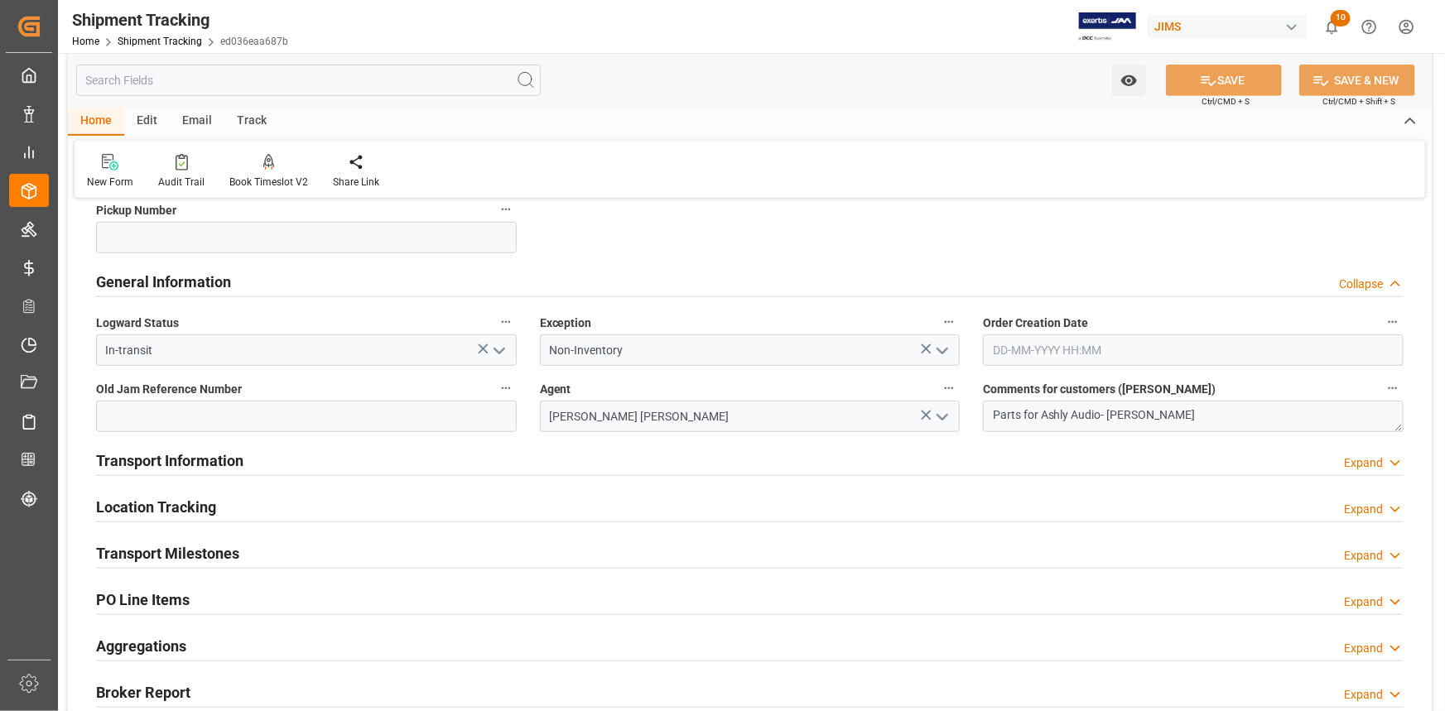
click at [347, 462] on div "Transport Information Expand" at bounding box center [749, 459] width 1307 height 31
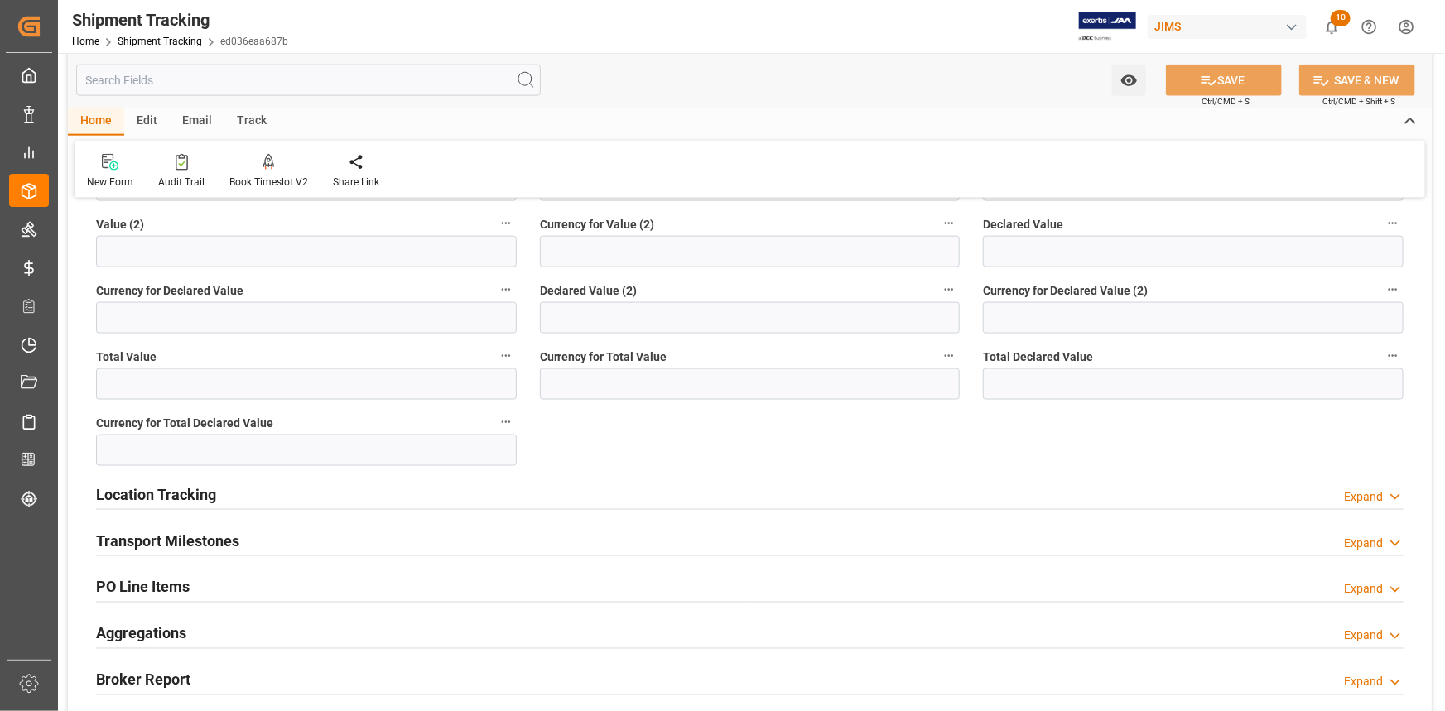
scroll to position [1053, 0]
click at [343, 489] on div "Location Tracking Expand" at bounding box center [749, 490] width 1307 height 31
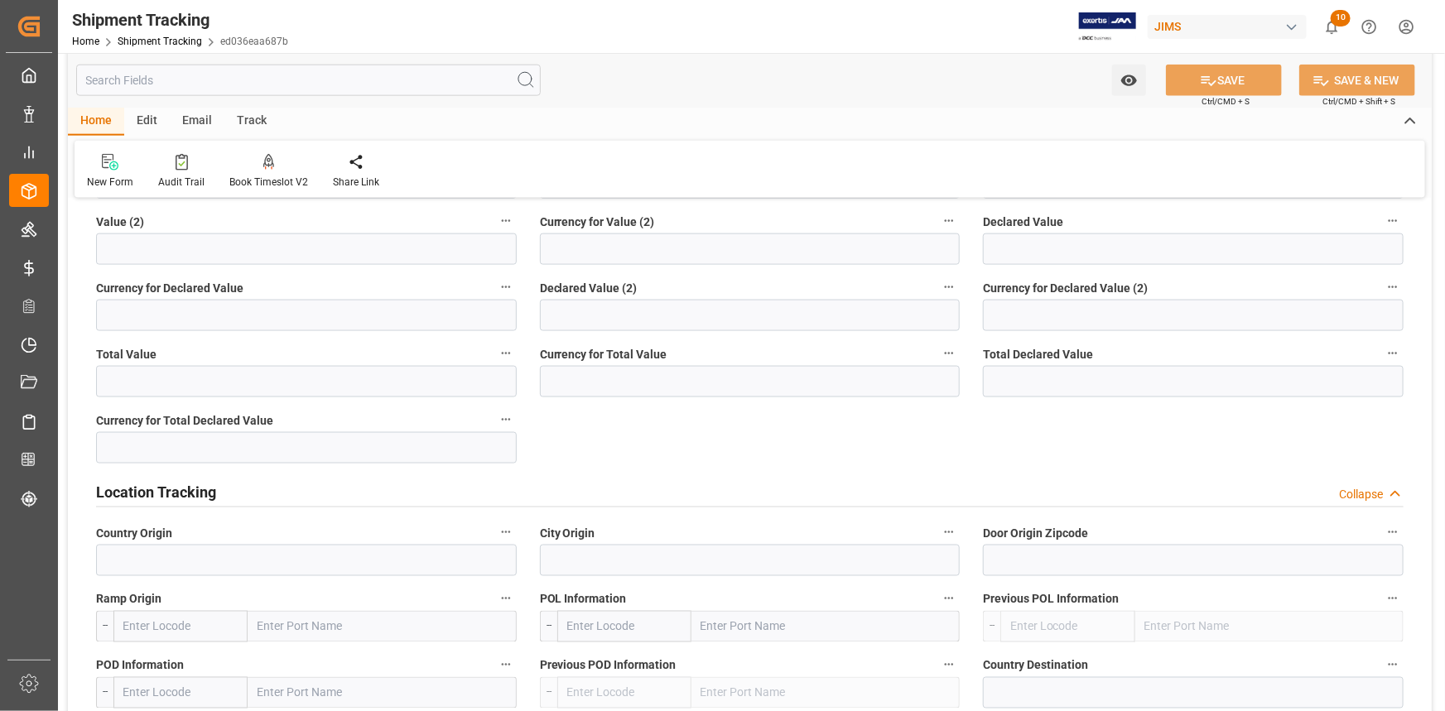
scroll to position [1129, 0]
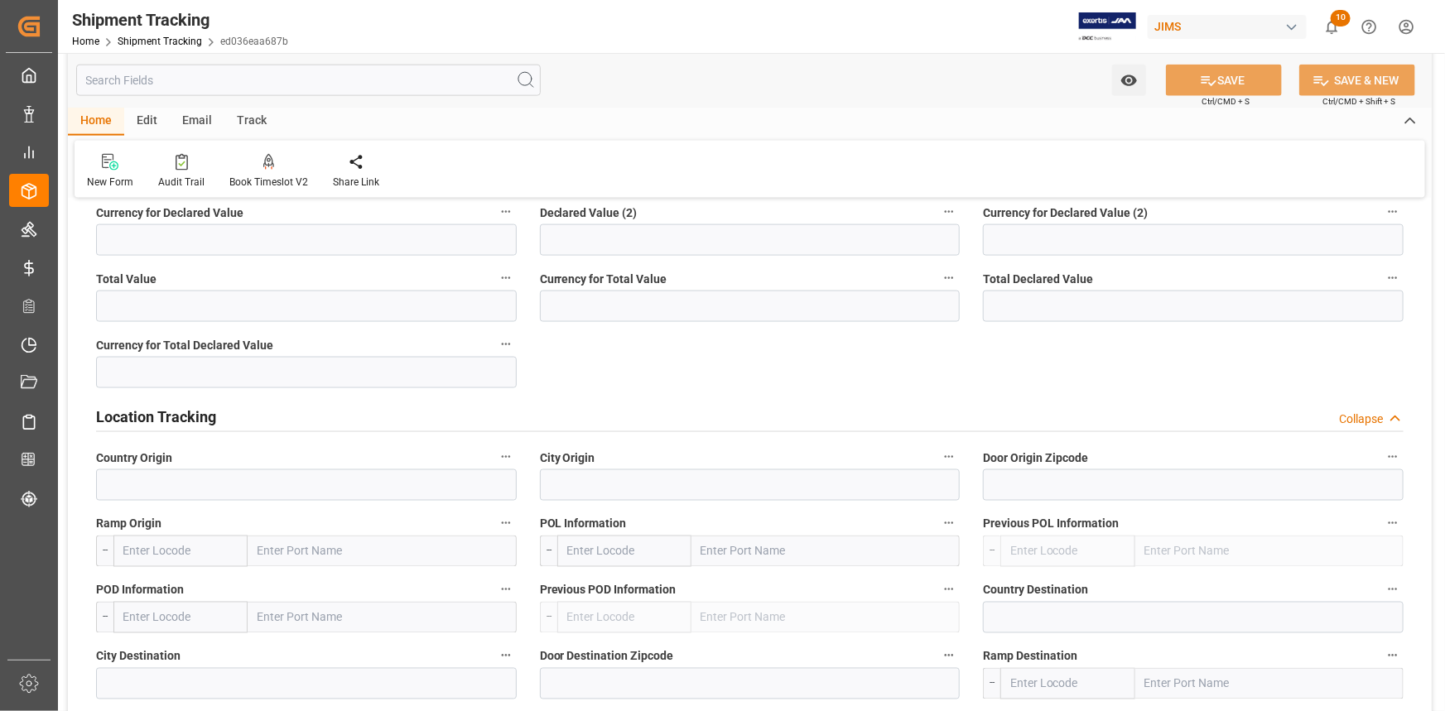
click at [314, 402] on div "Location Tracking Collapse" at bounding box center [749, 415] width 1307 height 31
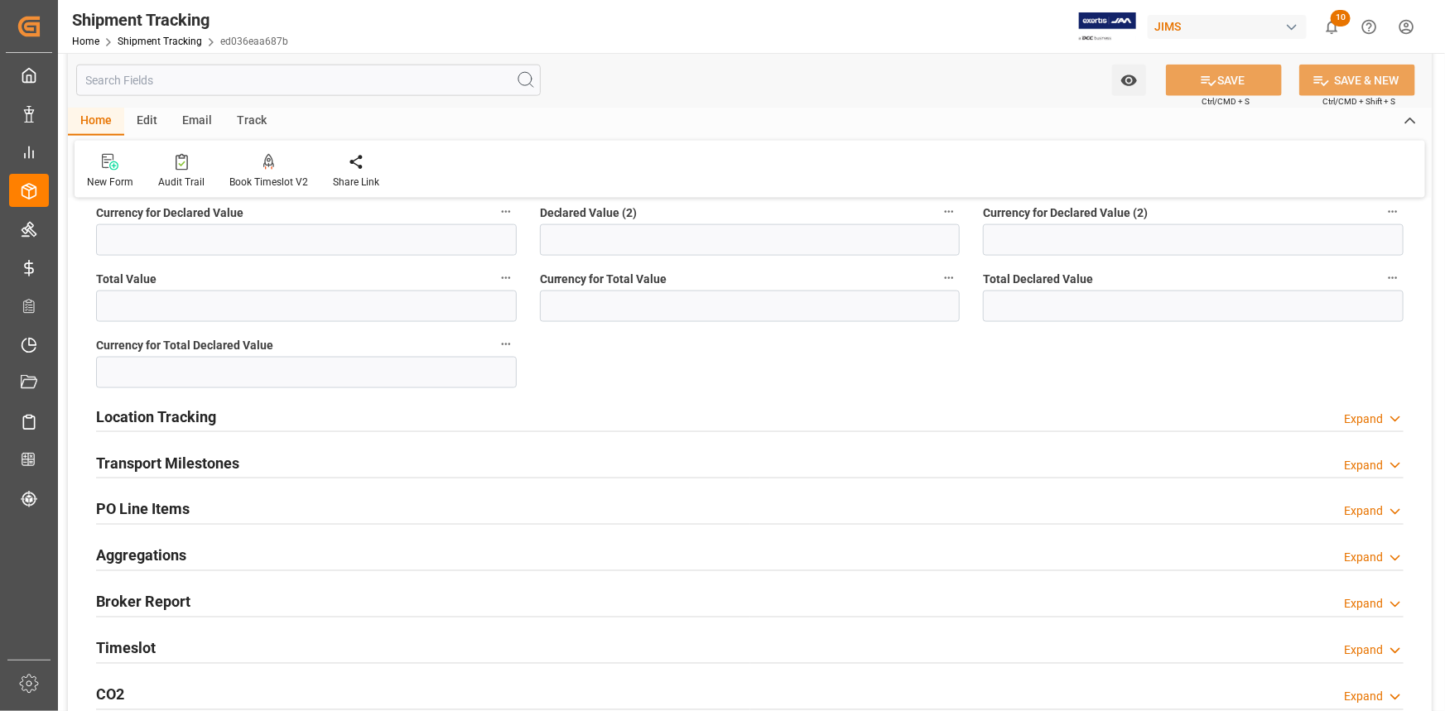
click at [283, 460] on div "Transport Milestones Expand" at bounding box center [749, 461] width 1307 height 31
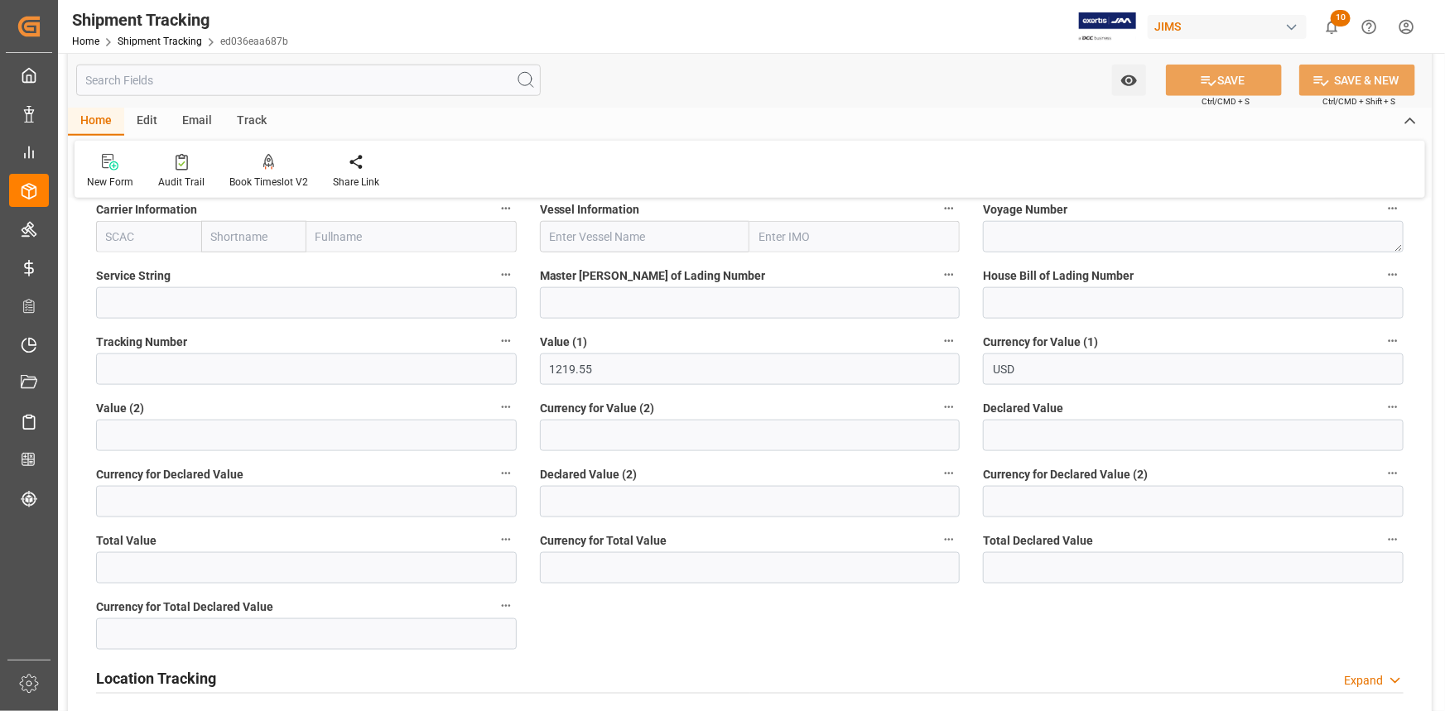
scroll to position [828, 0]
